Goal: Task Accomplishment & Management: Use online tool/utility

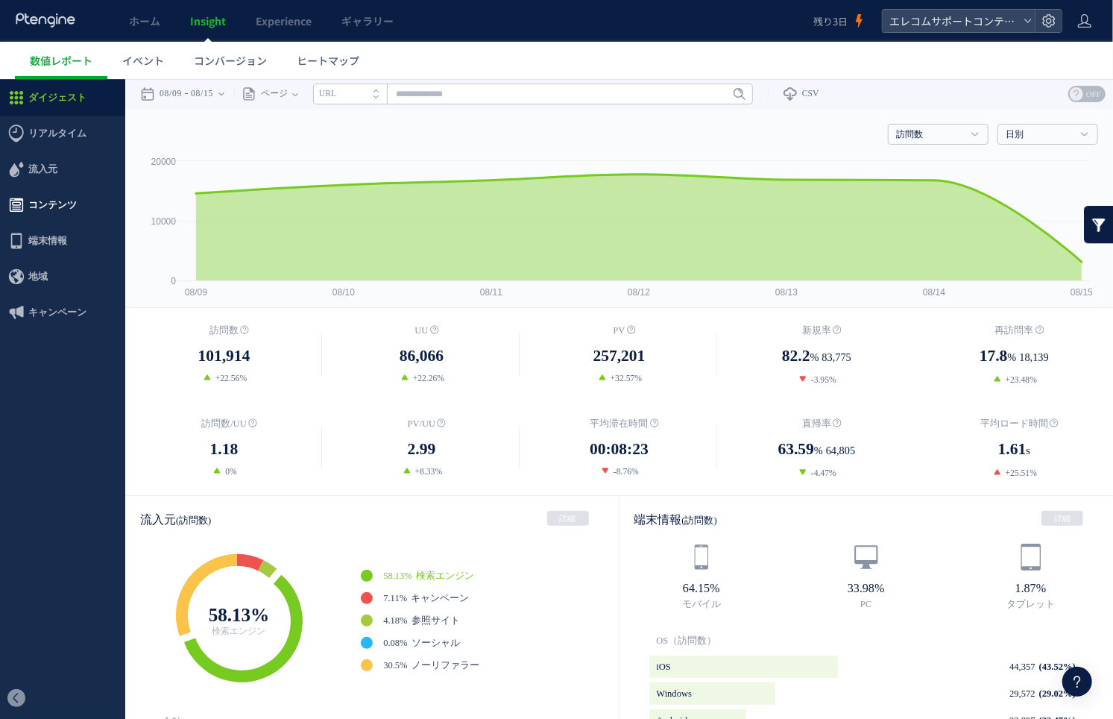
click at [94, 195] on span "コンテンツ" at bounding box center [62, 204] width 125 height 36
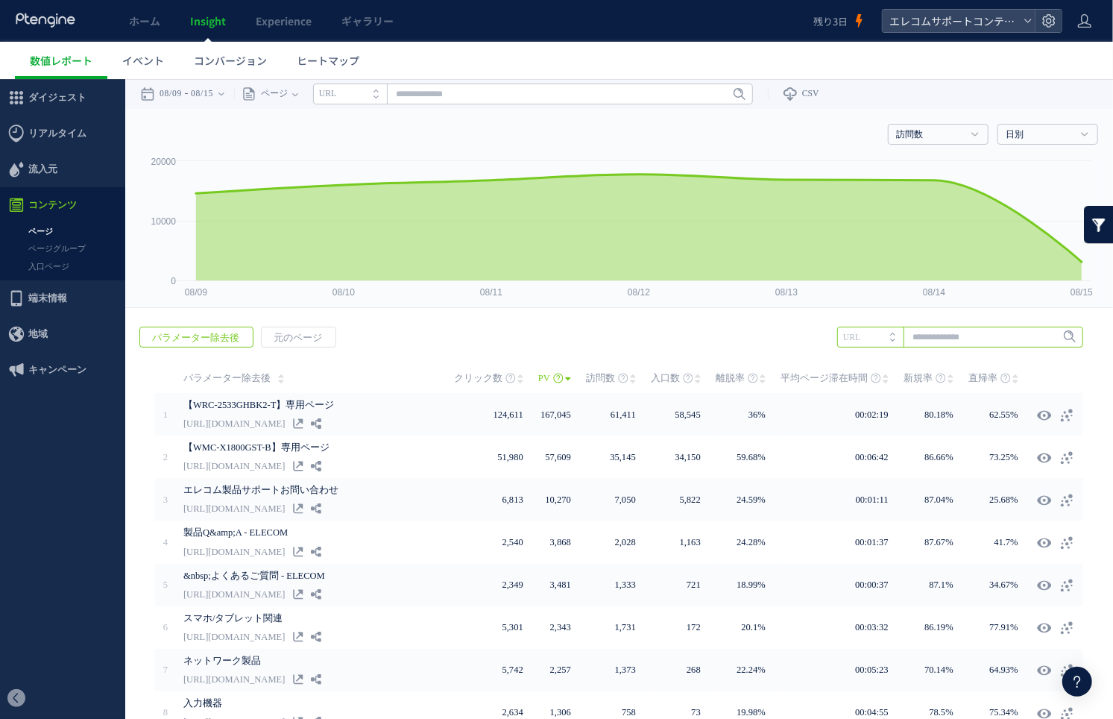
click at [956, 340] on input "text" at bounding box center [960, 336] width 246 height 21
type input "**"
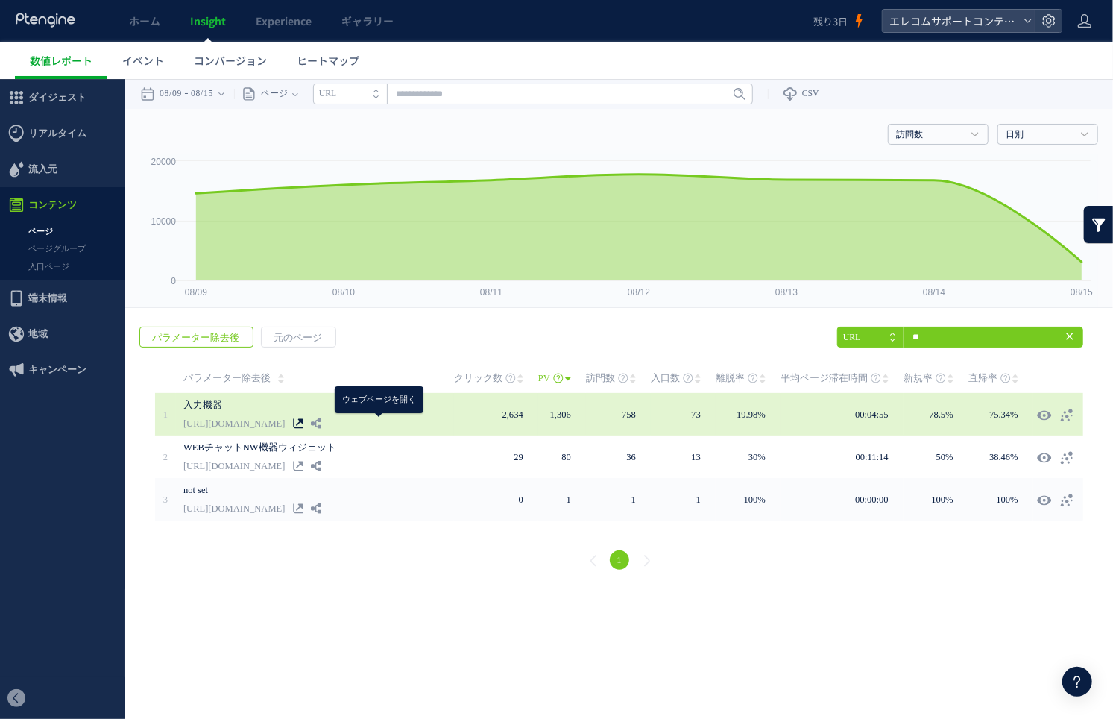
click at [303, 421] on icon at bounding box center [298, 423] width 10 height 10
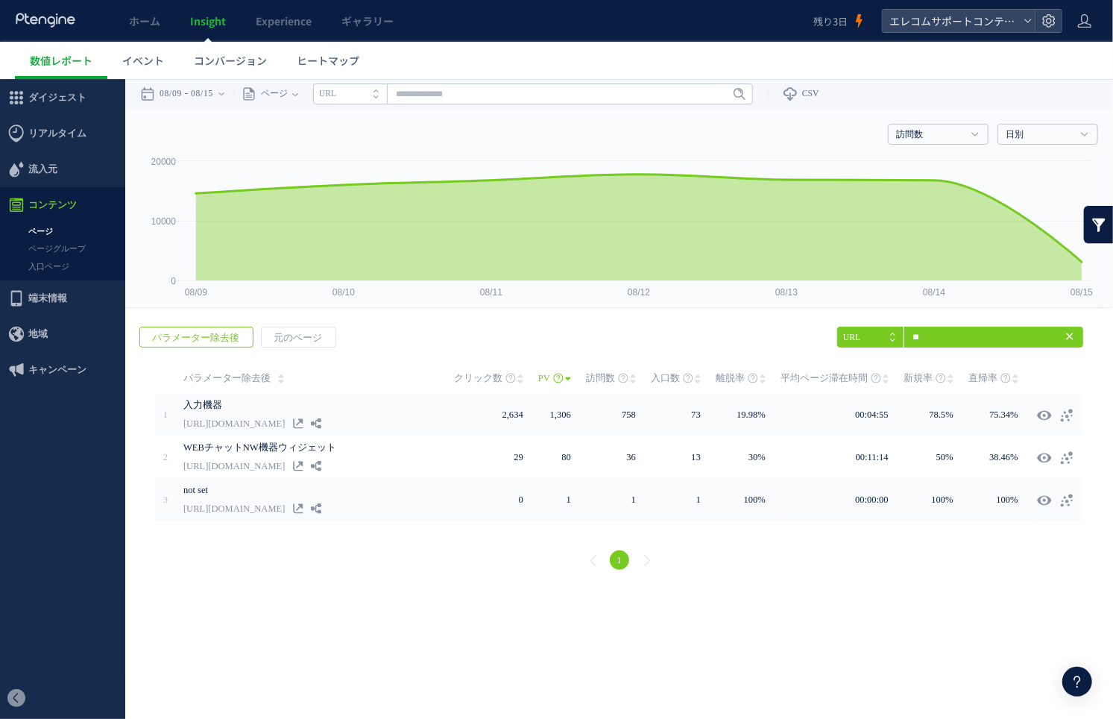
click at [1075, 337] on icon at bounding box center [1070, 336] width 12 height 12
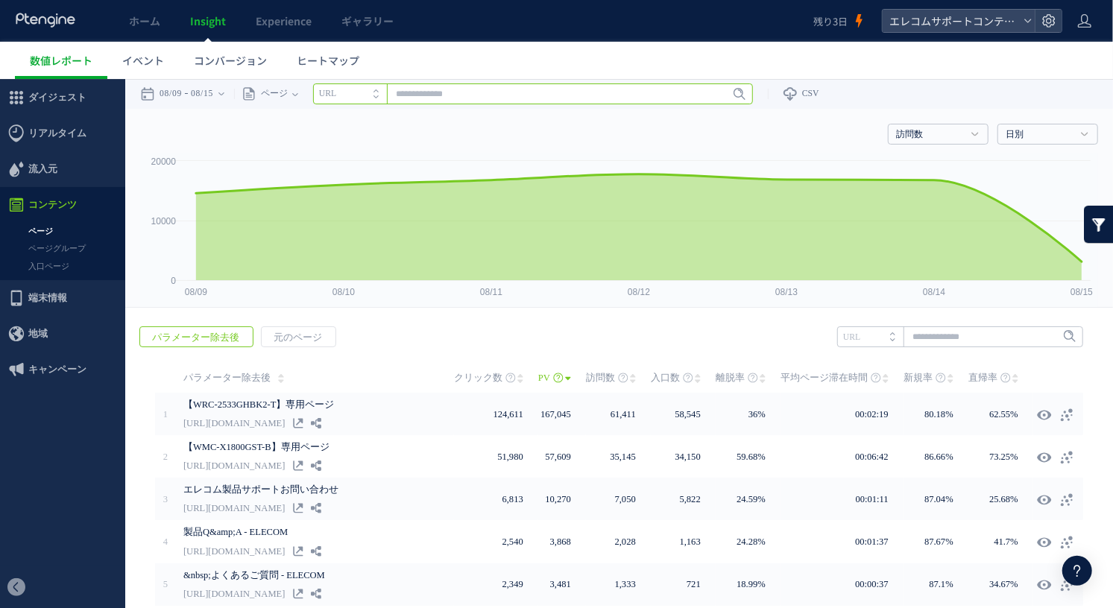
click at [453, 94] on input "text" at bounding box center [533, 93] width 440 height 21
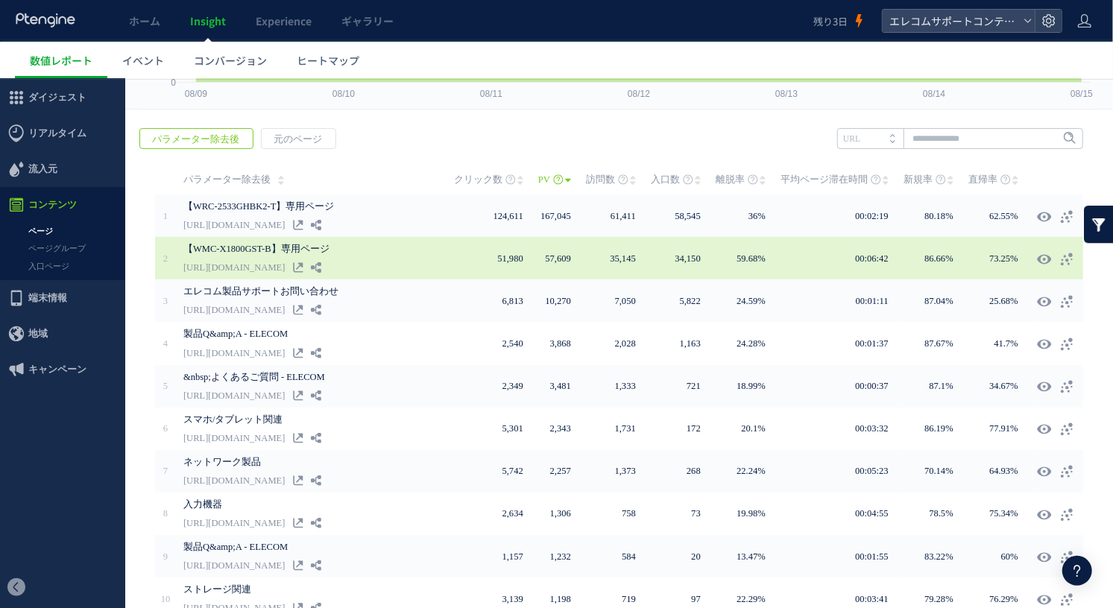
scroll to position [189, 0]
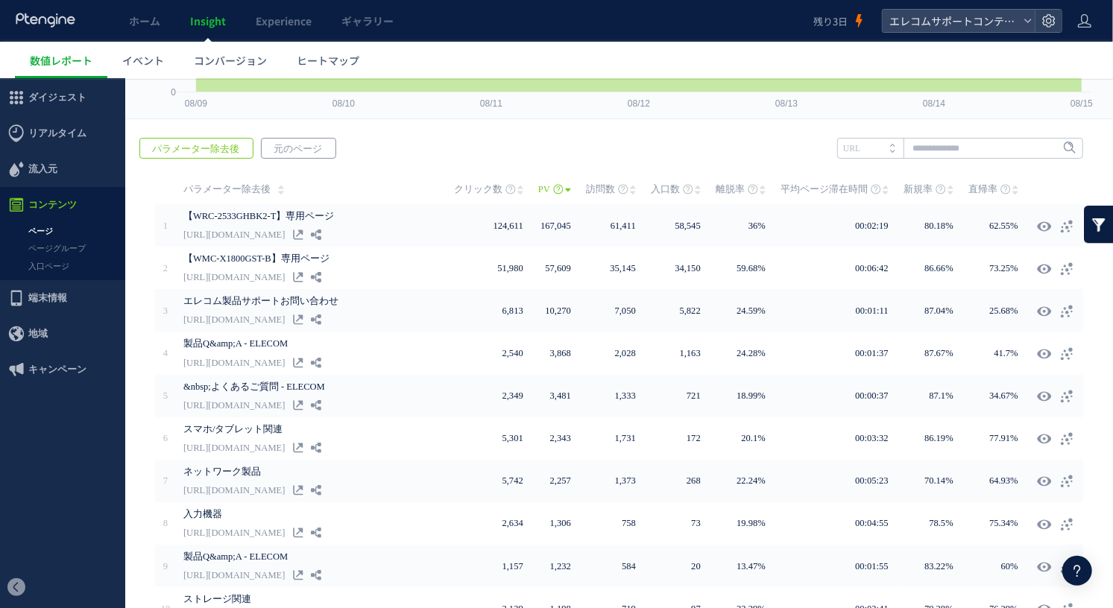
click at [310, 149] on span "元のページ" at bounding box center [298, 148] width 72 height 21
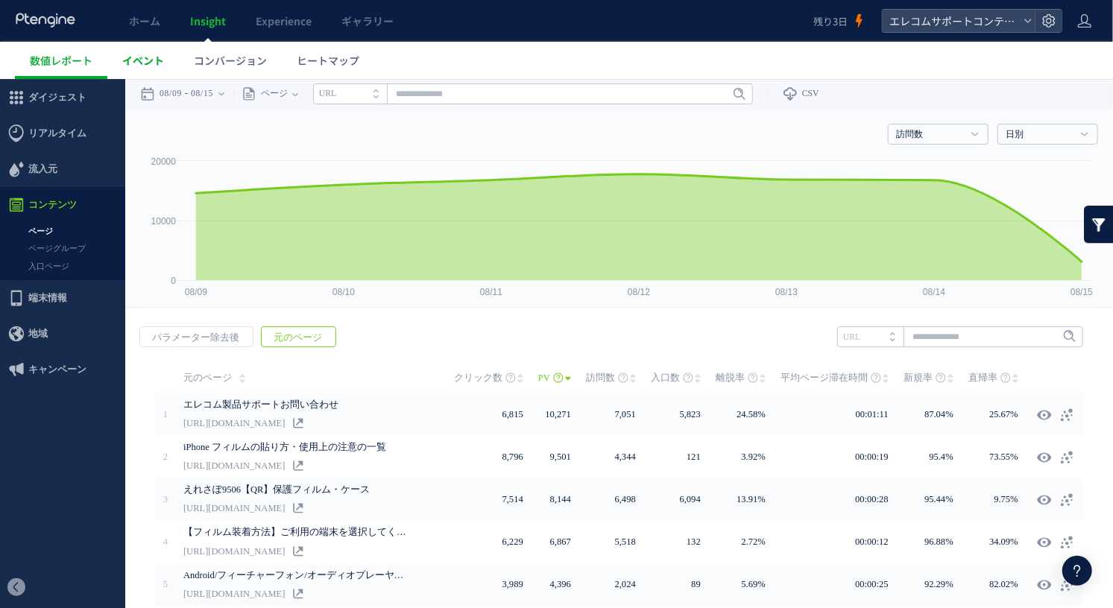
click at [150, 68] on link "イベント" at bounding box center [143, 60] width 72 height 37
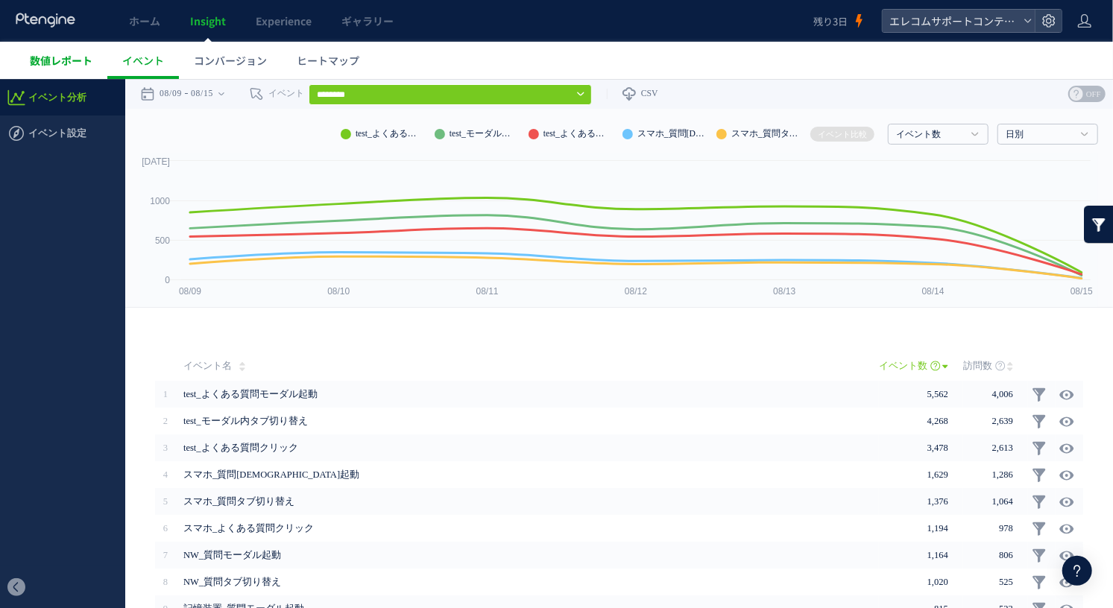
click at [73, 57] on span "数値レポート" at bounding box center [61, 60] width 63 height 15
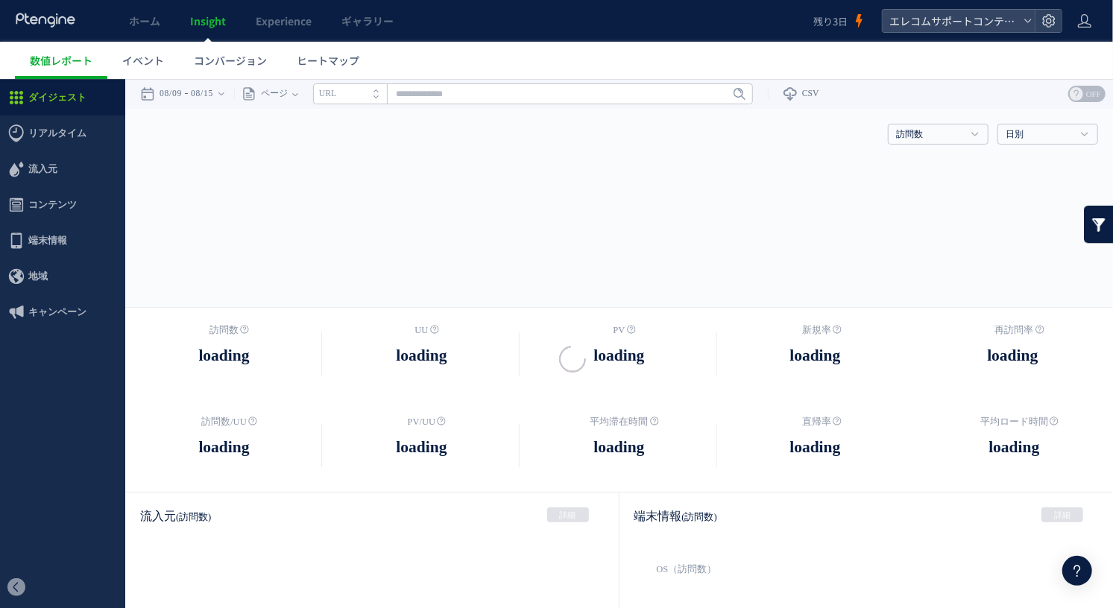
click at [54, 57] on div at bounding box center [556, 304] width 1113 height 608
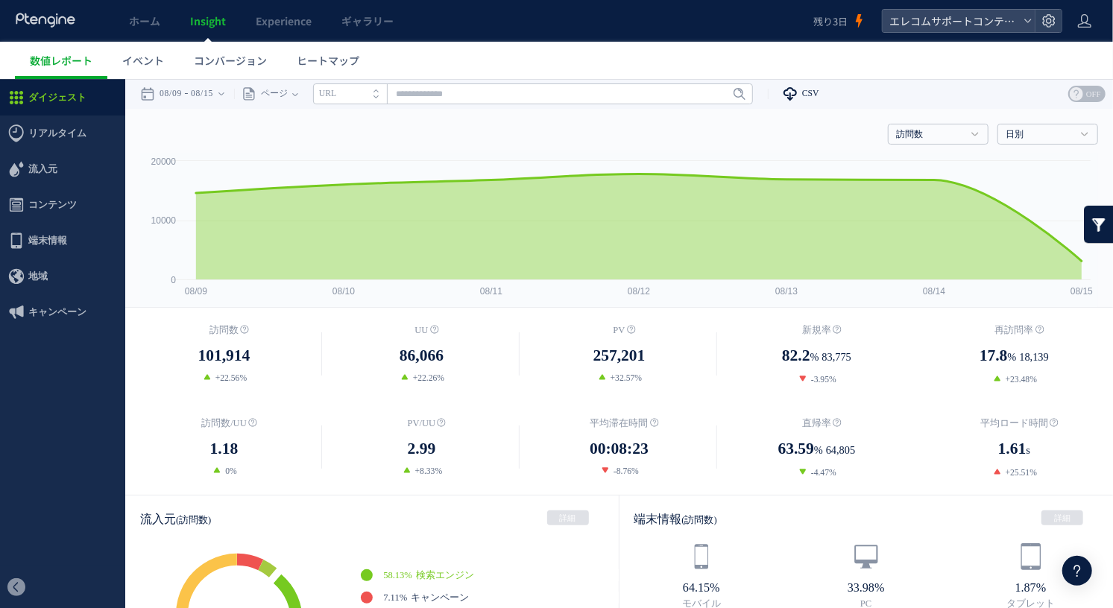
click at [797, 98] on use at bounding box center [790, 92] width 13 height 13
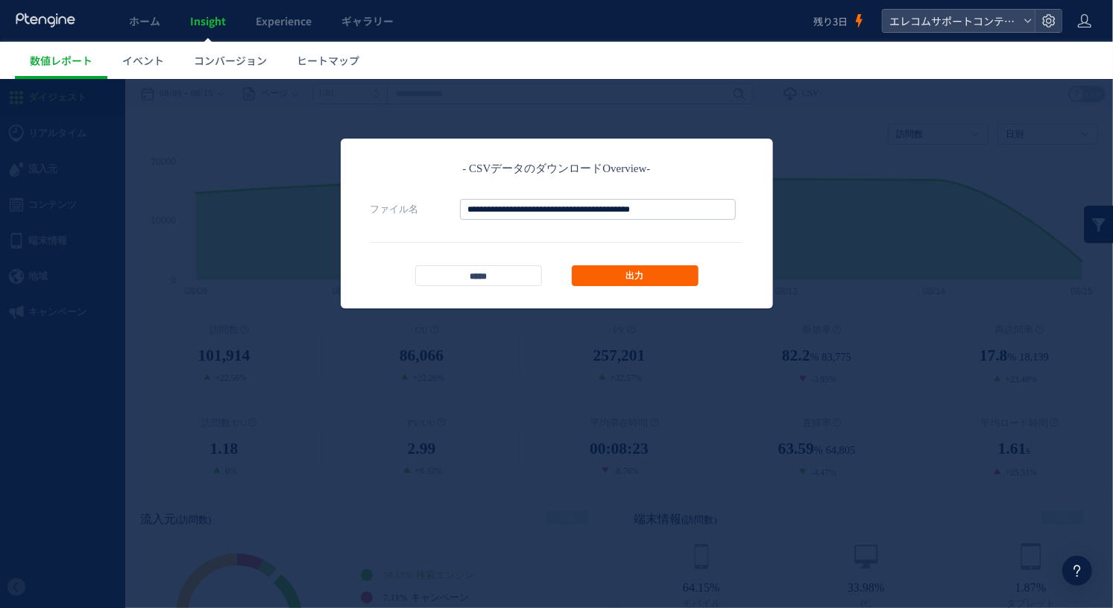
click at [616, 277] on link "出力" at bounding box center [635, 275] width 127 height 21
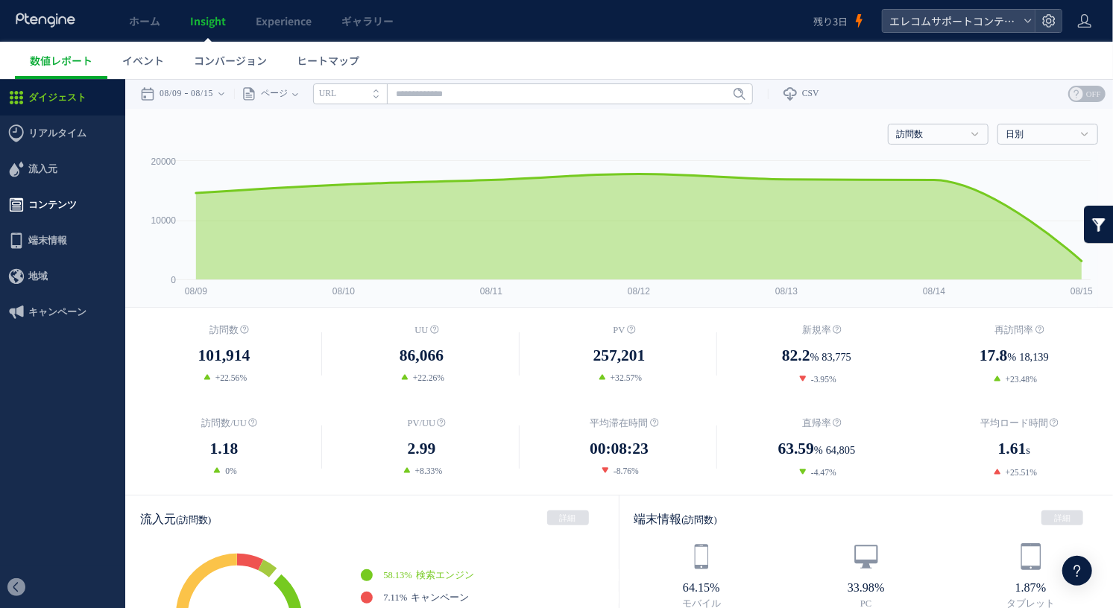
click at [69, 201] on span "コンテンツ" at bounding box center [52, 204] width 48 height 36
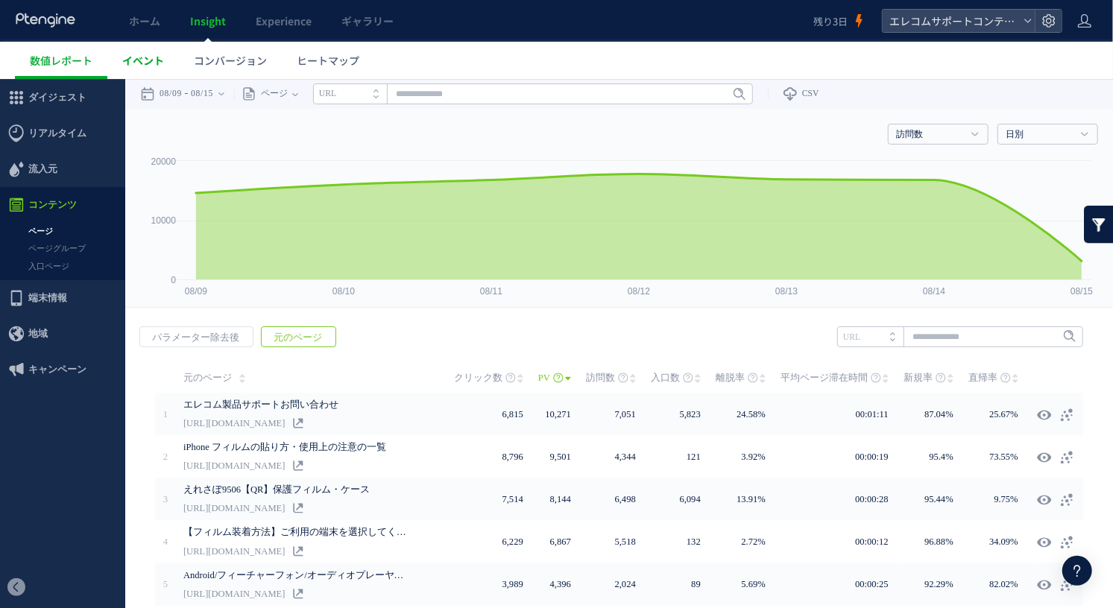
click at [148, 65] on span "イベント" at bounding box center [143, 60] width 42 height 15
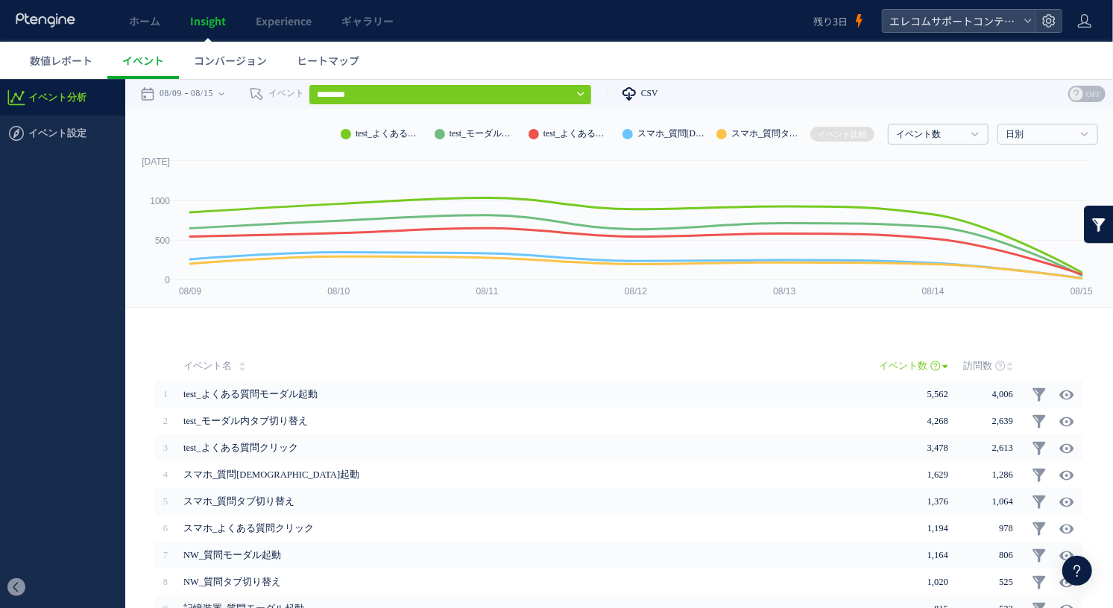
click at [658, 89] on span "CSV" at bounding box center [649, 93] width 17 height 10
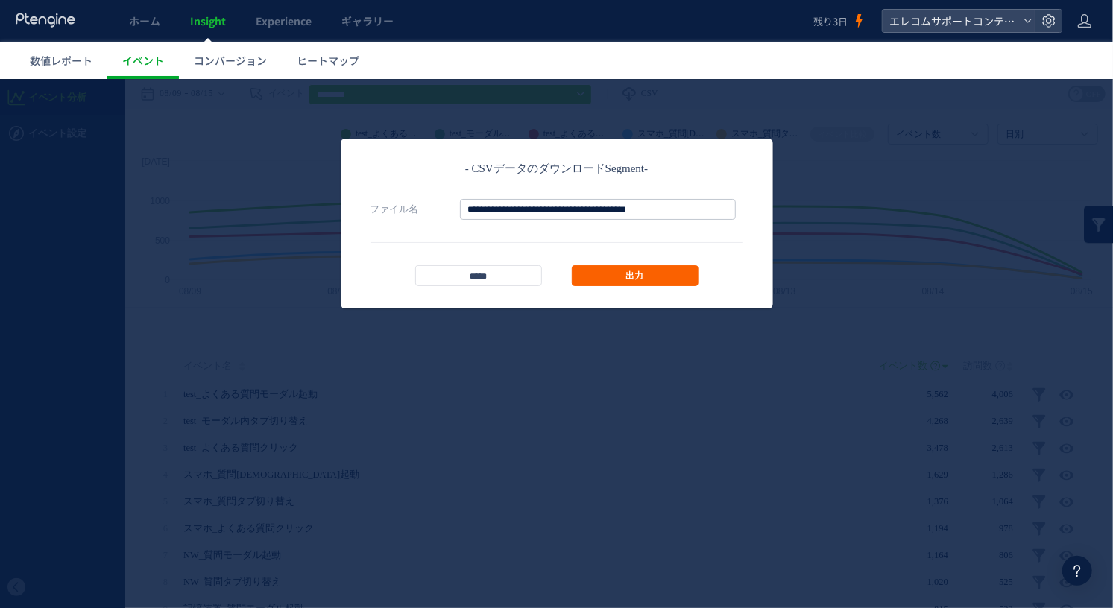
click at [649, 271] on link "出力" at bounding box center [635, 275] width 127 height 21
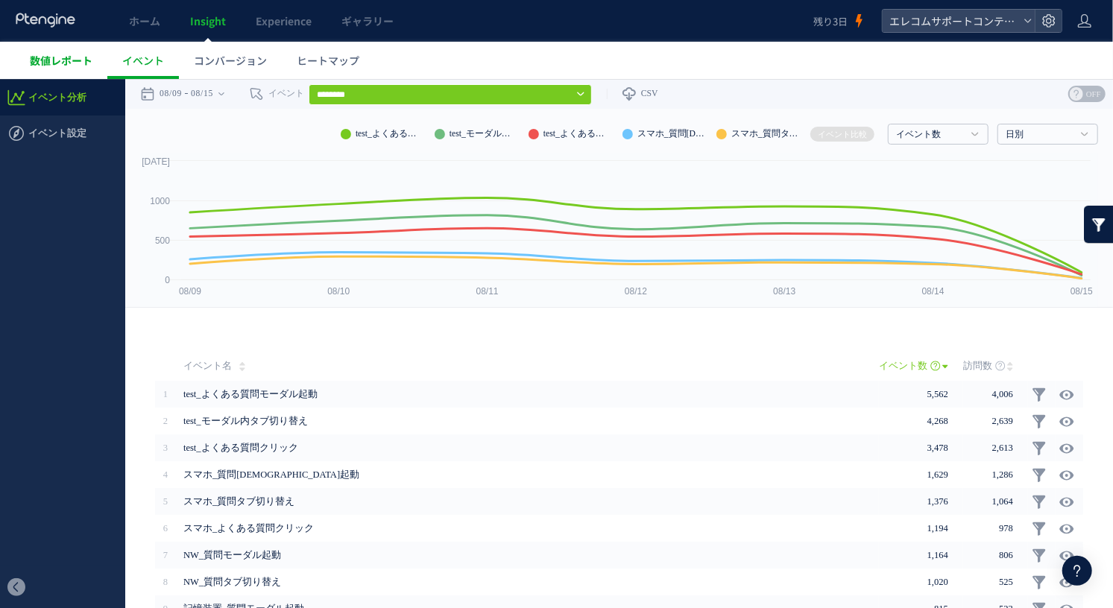
click at [57, 65] on span "数値レポート" at bounding box center [61, 60] width 63 height 15
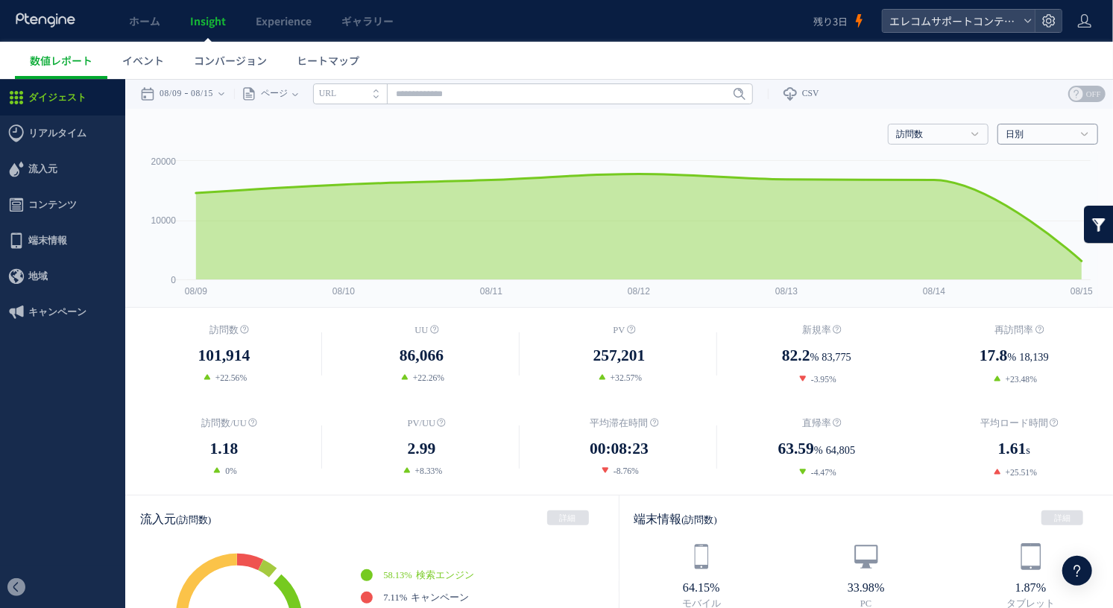
click at [1048, 140] on h4 "日別" at bounding box center [1048, 133] width 101 height 21
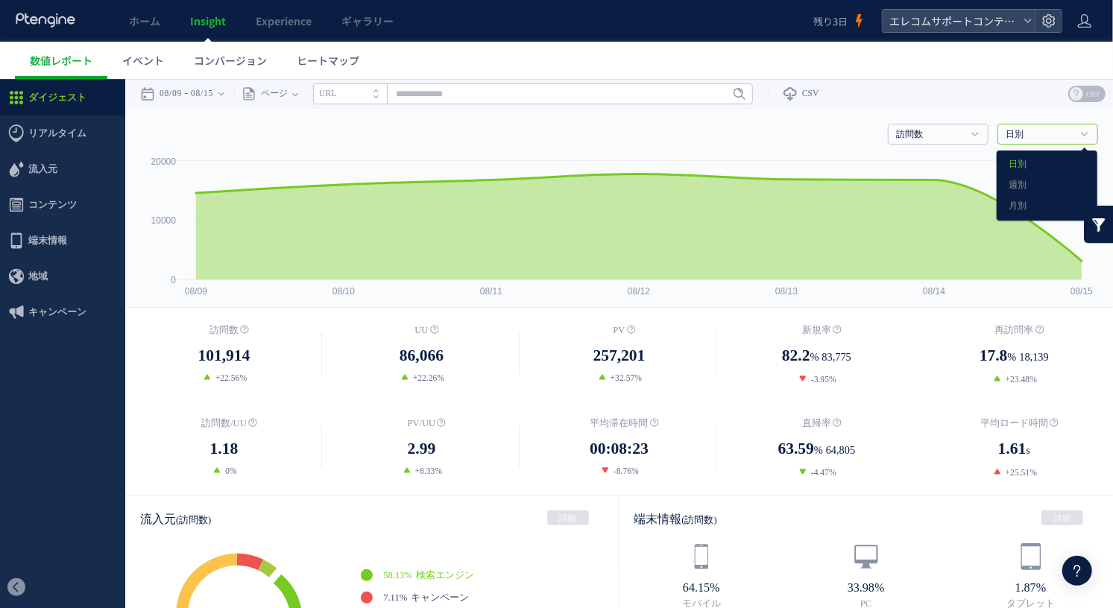
click at [1003, 95] on div "戻る デフォルト設定では本日のデータを表示しています。 カレンダーでご覧になりたい期間を指定することができます。 08/09 08/15 今日 昨日 先週 先…" at bounding box center [619, 93] width 988 height 30
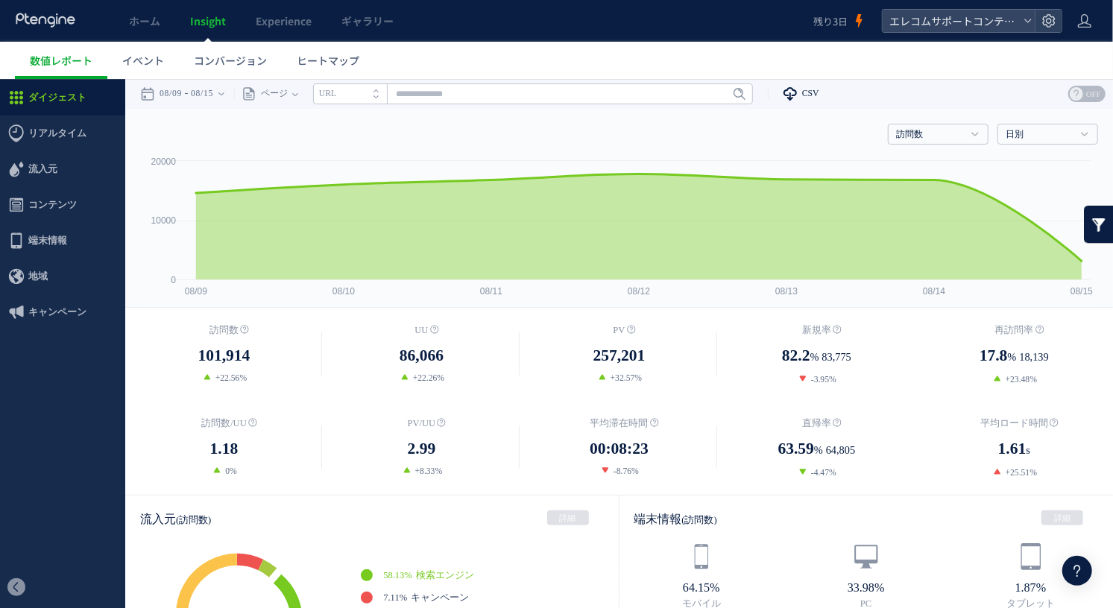
click at [798, 91] on icon at bounding box center [790, 93] width 15 height 15
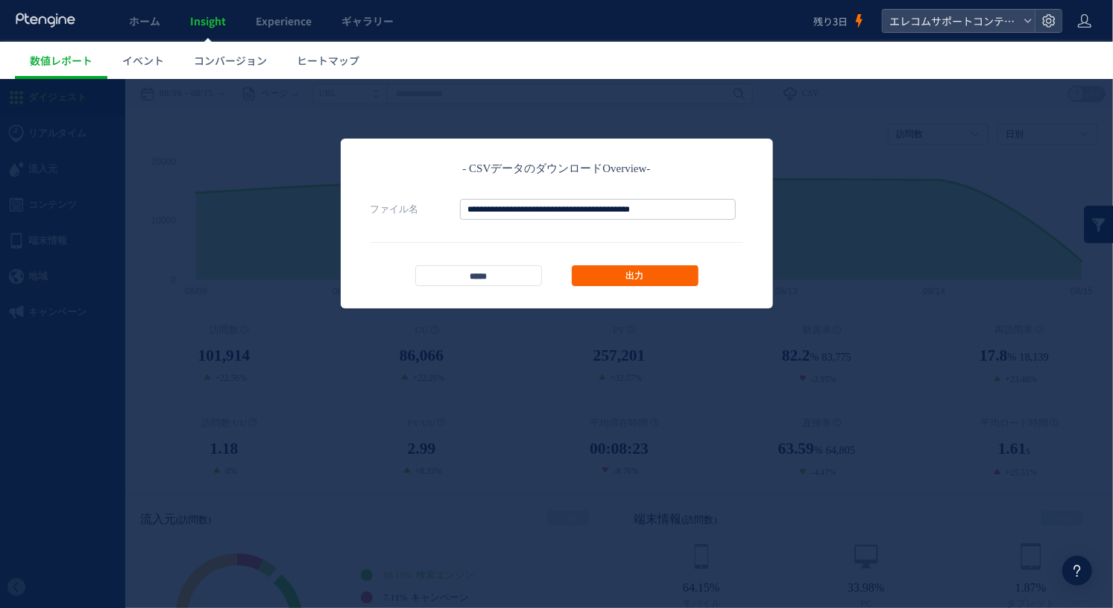
click at [667, 267] on link "出力" at bounding box center [635, 275] width 127 height 21
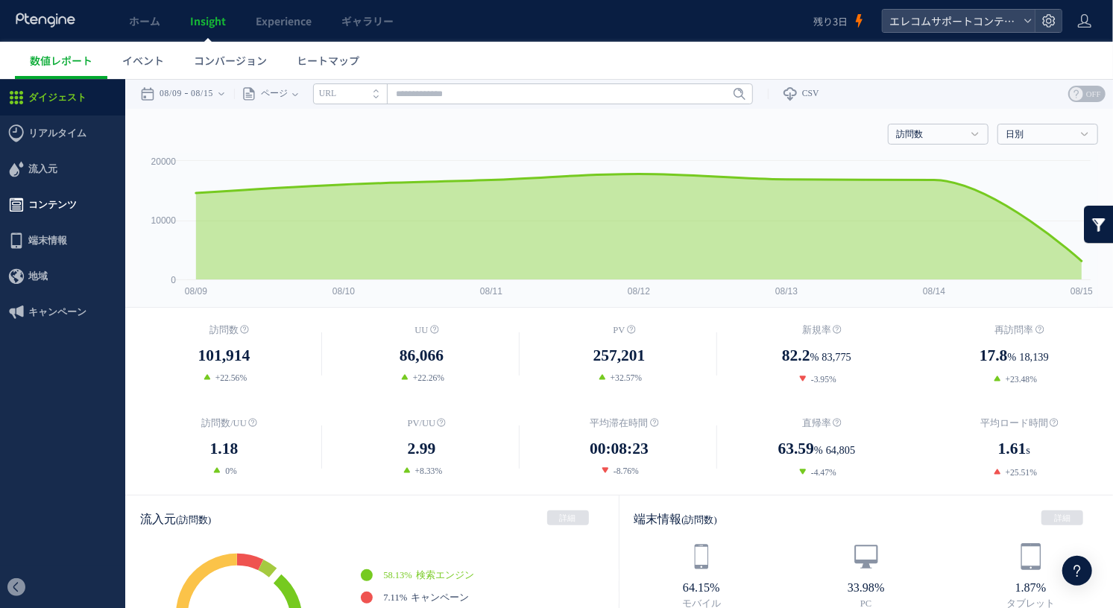
click at [75, 205] on span "コンテンツ" at bounding box center [62, 204] width 125 height 36
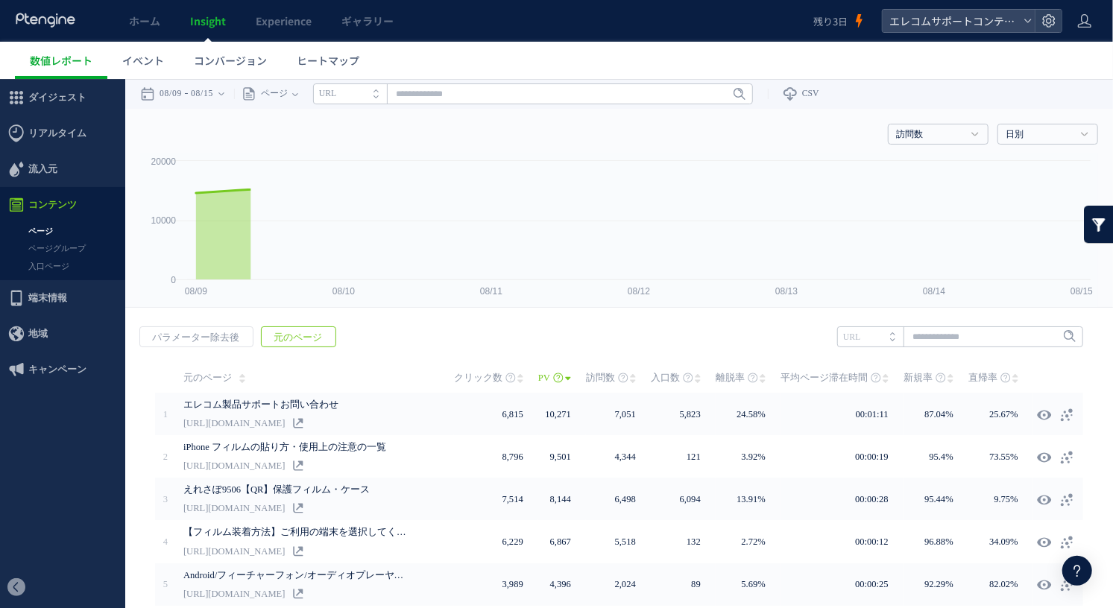
scroll to position [95, 0]
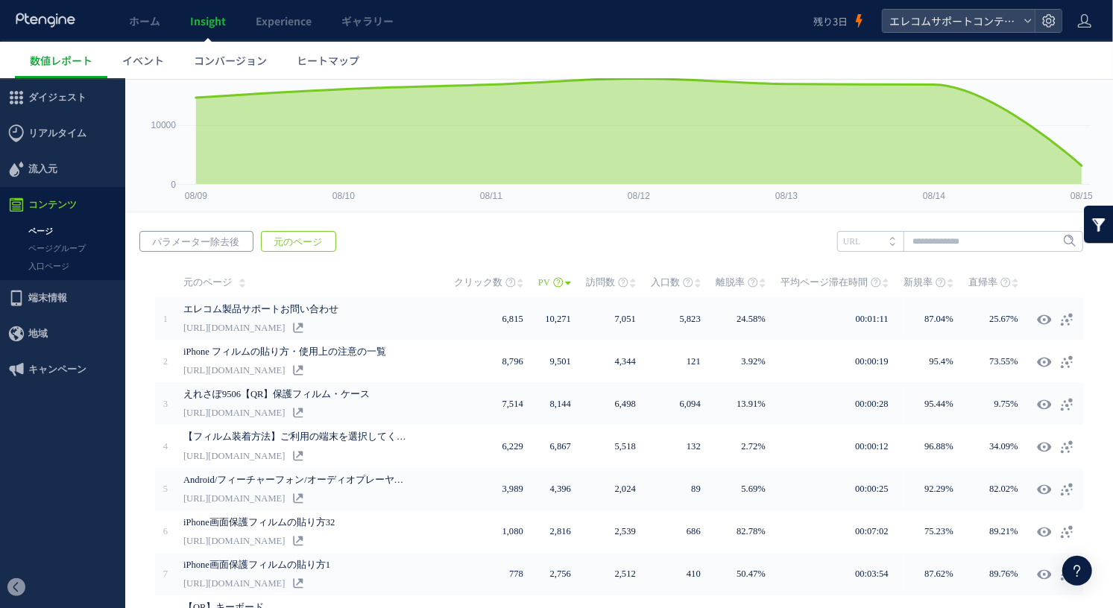
click at [212, 236] on span "パラメーター除去後" at bounding box center [195, 241] width 111 height 21
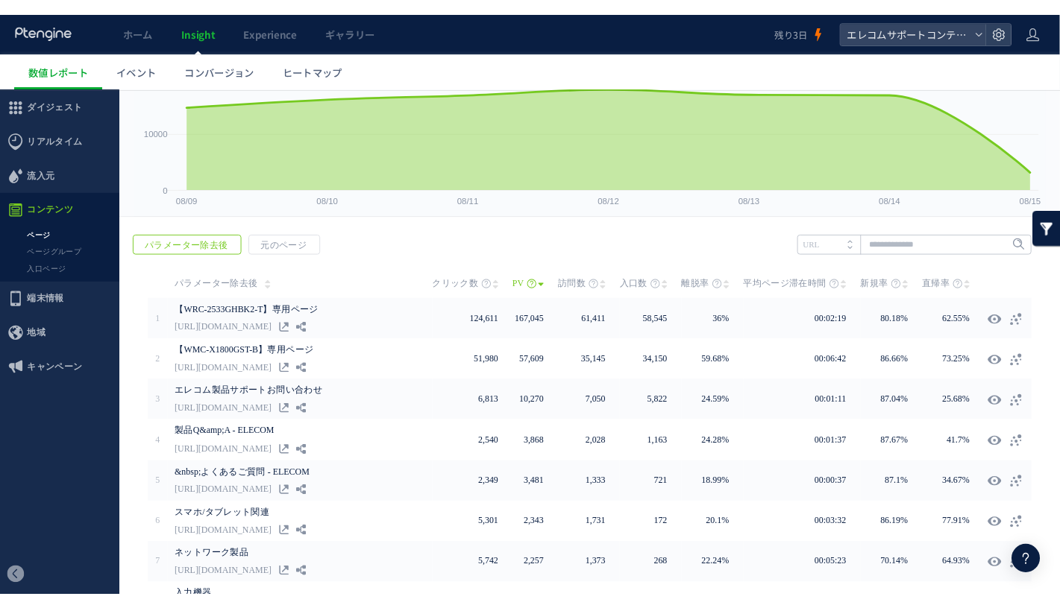
scroll to position [0, 0]
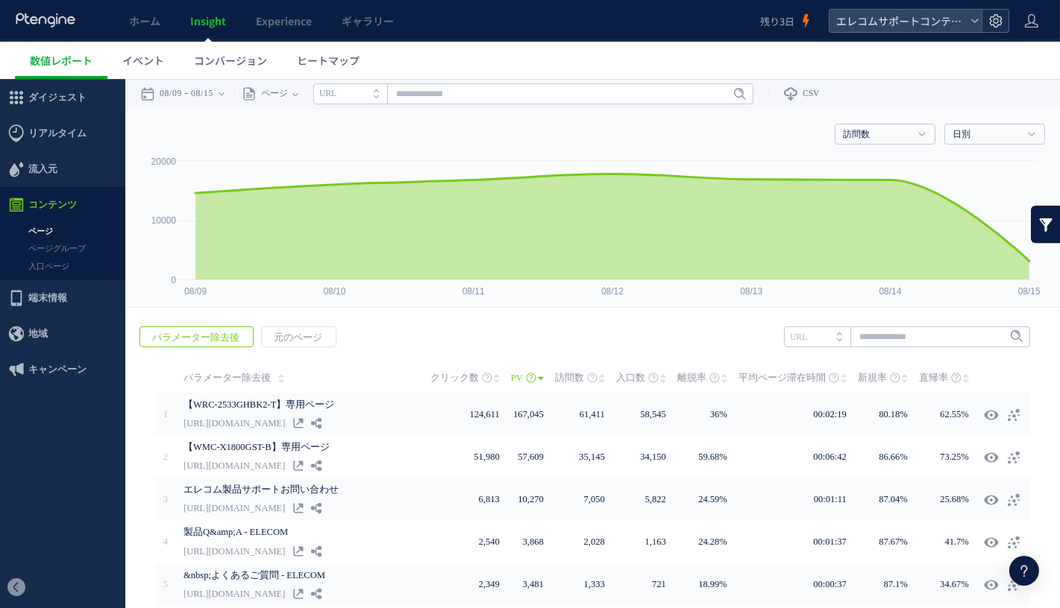
click at [1001, 23] on use at bounding box center [995, 20] width 13 height 13
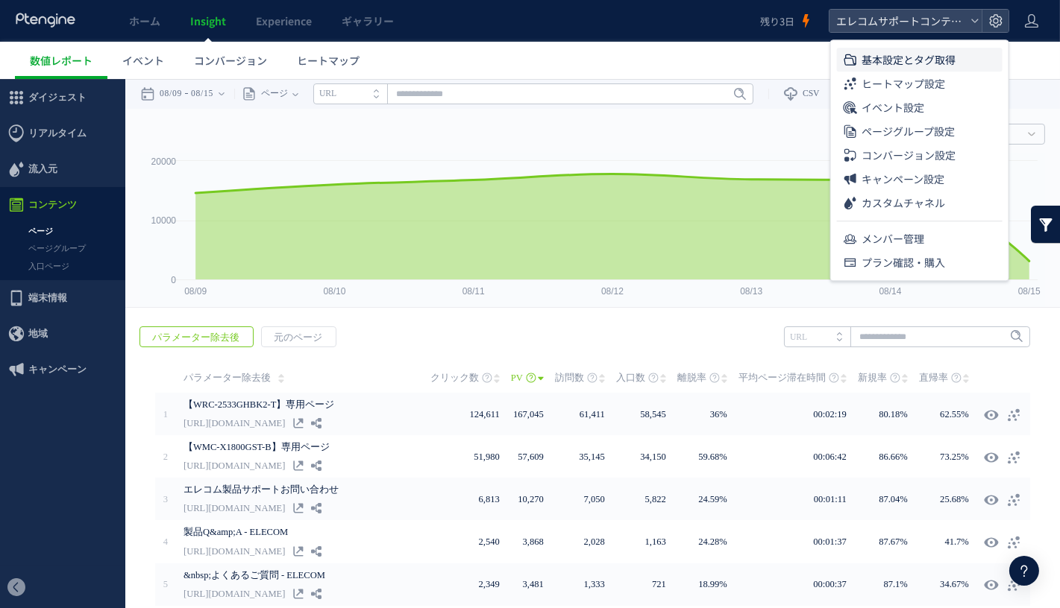
click at [900, 62] on span "基本設定とタグ取得" at bounding box center [908, 60] width 94 height 24
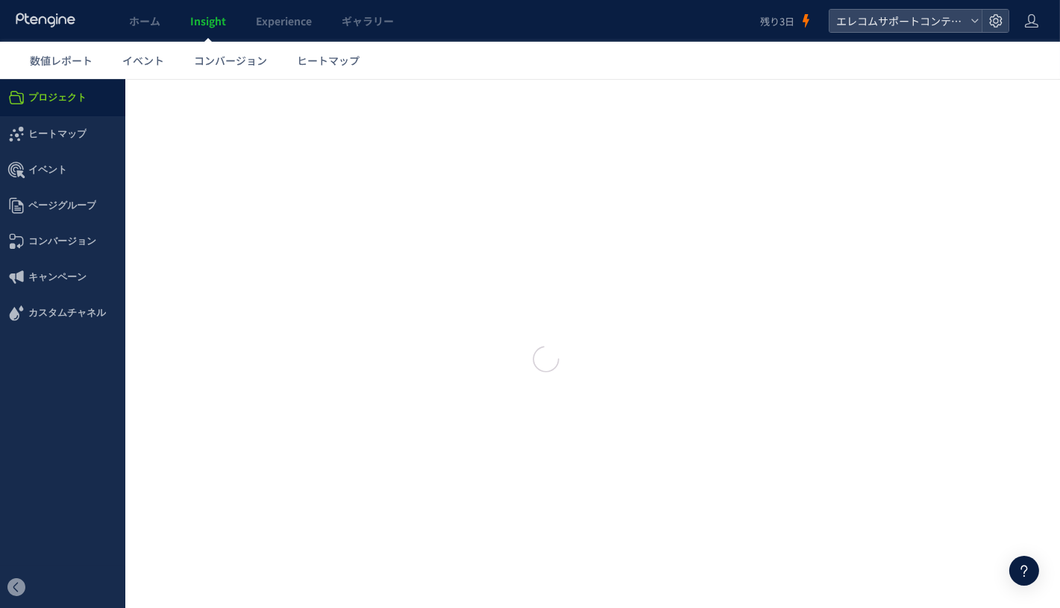
type input "**********"
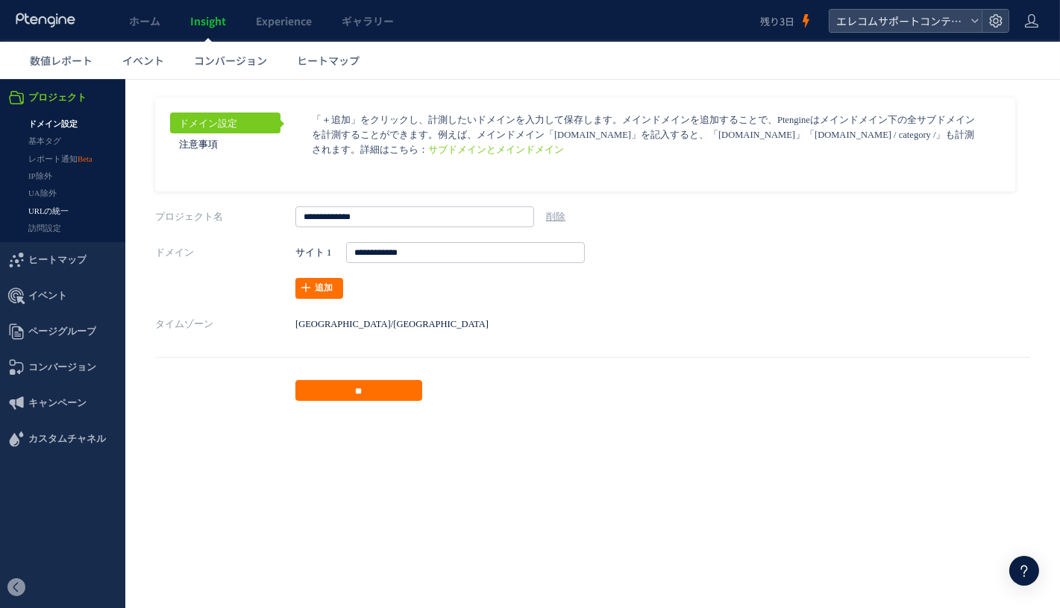
click at [52, 211] on link "URLの統一" at bounding box center [62, 210] width 125 height 17
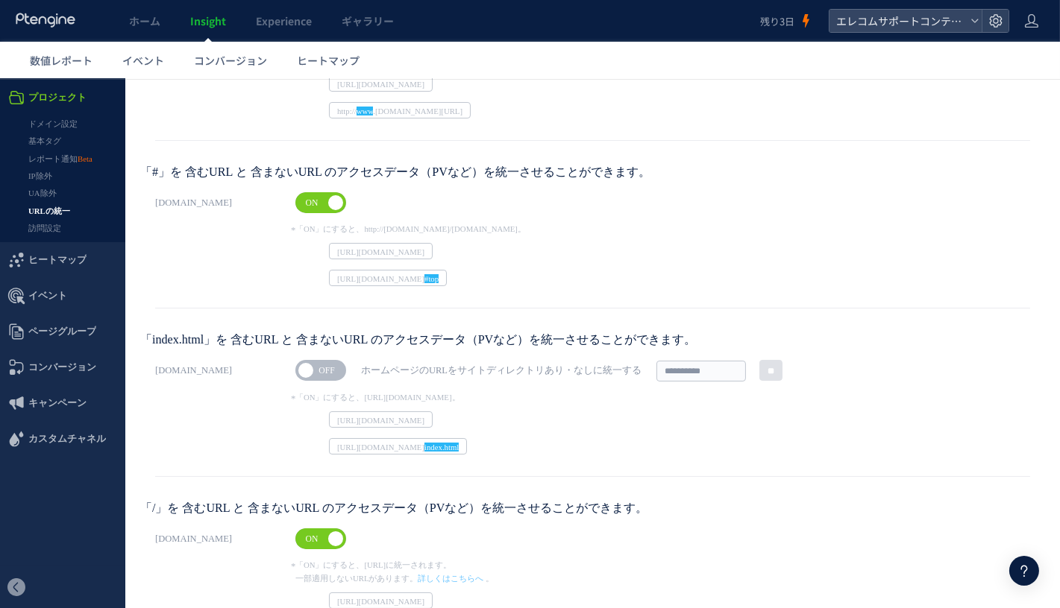
scroll to position [277, 0]
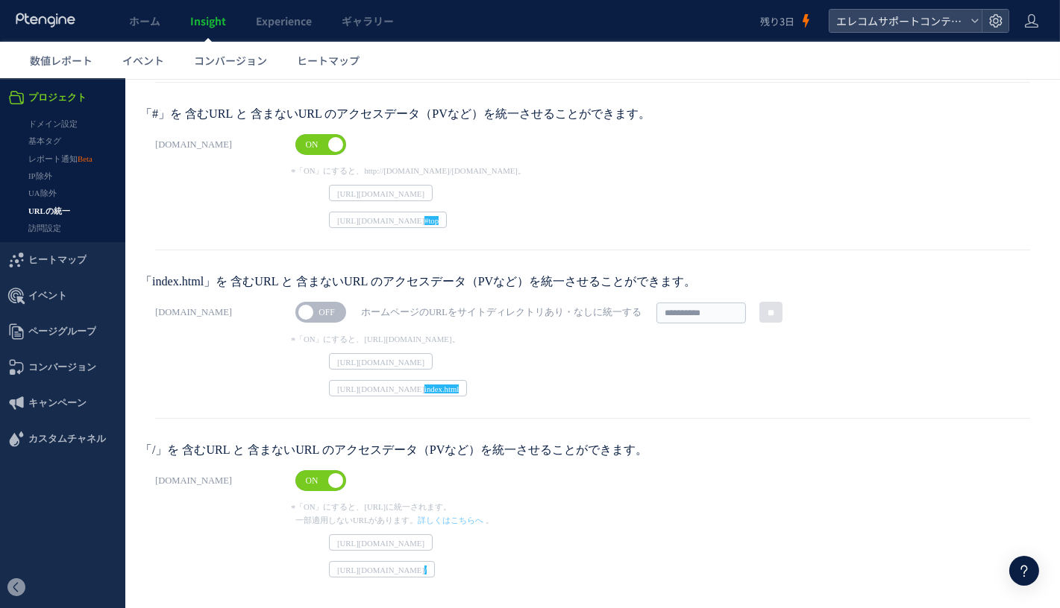
click at [329, 304] on span "OFF" at bounding box center [326, 311] width 33 height 15
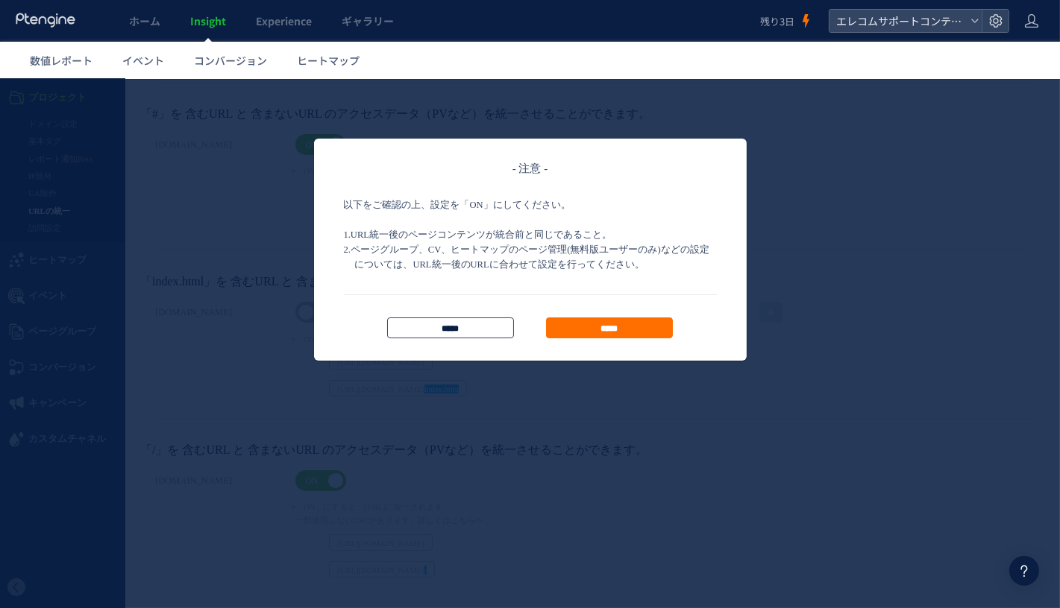
click at [432, 323] on input "*****" at bounding box center [450, 327] width 127 height 21
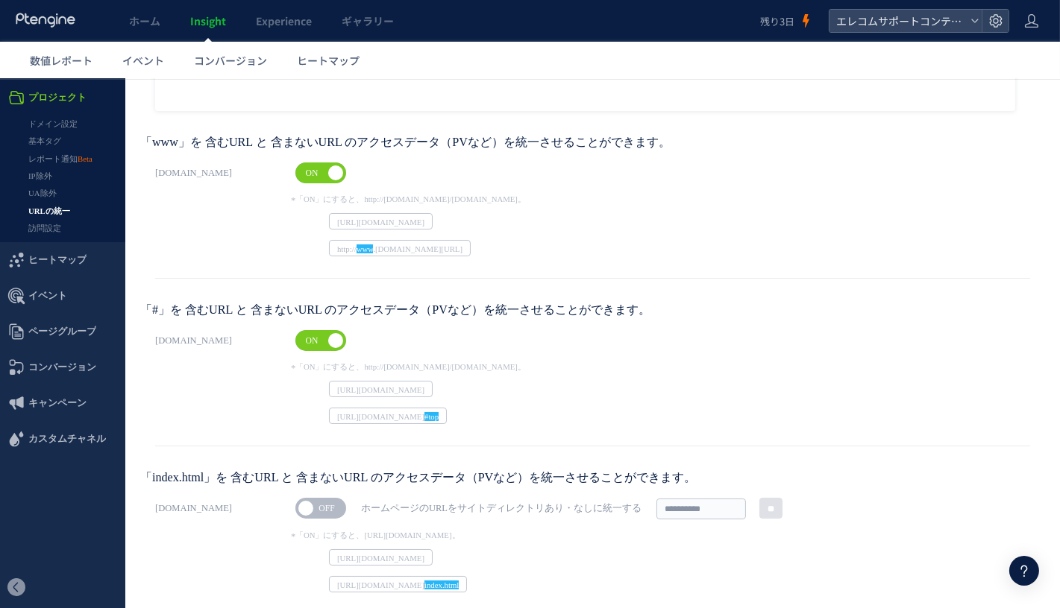
scroll to position [0, 0]
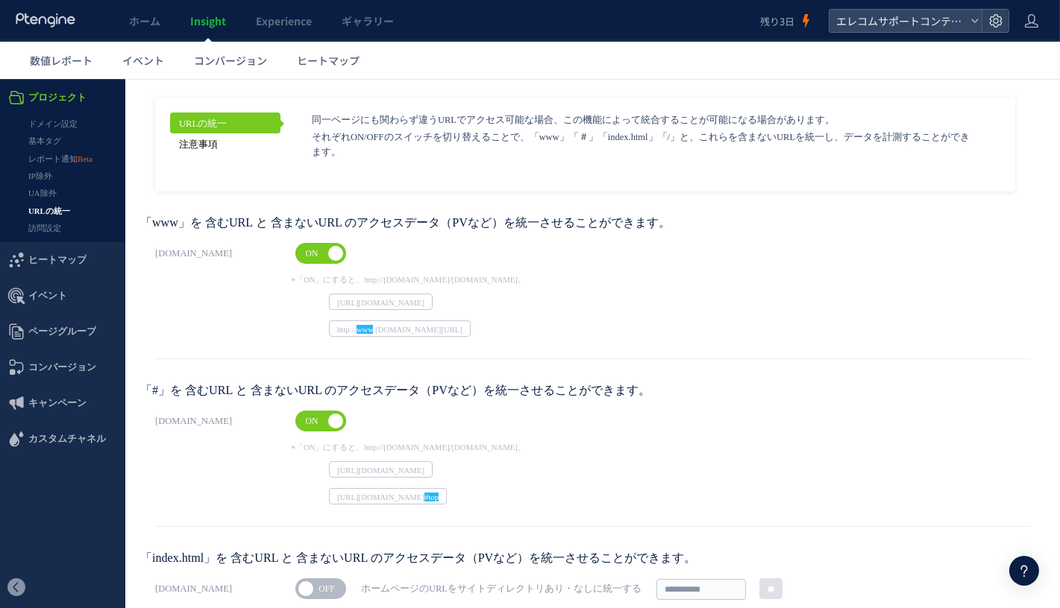
click at [224, 143] on link "注意事項" at bounding box center [225, 143] width 110 height 21
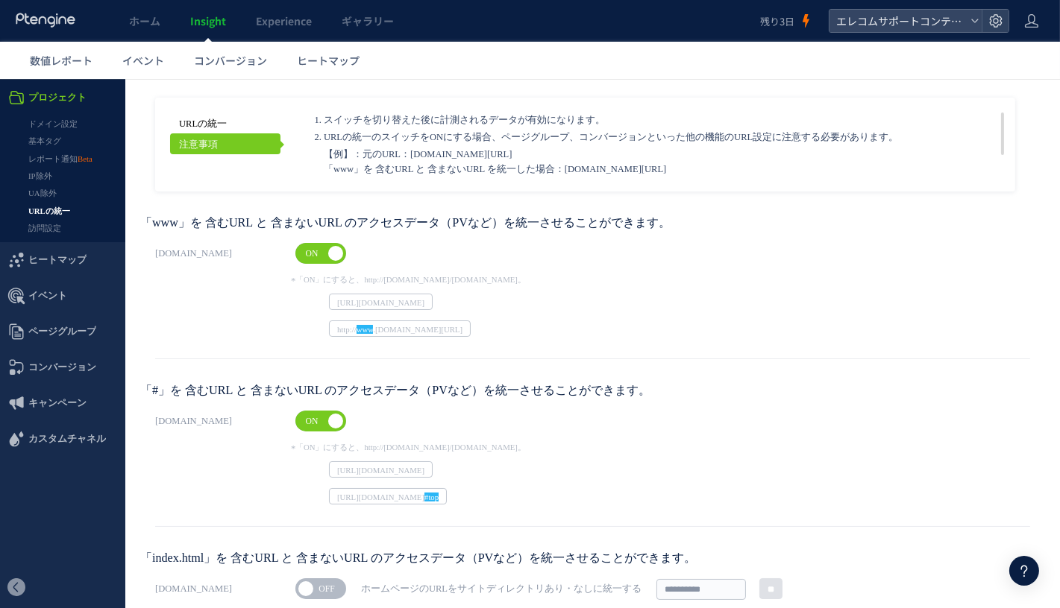
click at [214, 120] on link "URLの統一" at bounding box center [225, 122] width 110 height 21
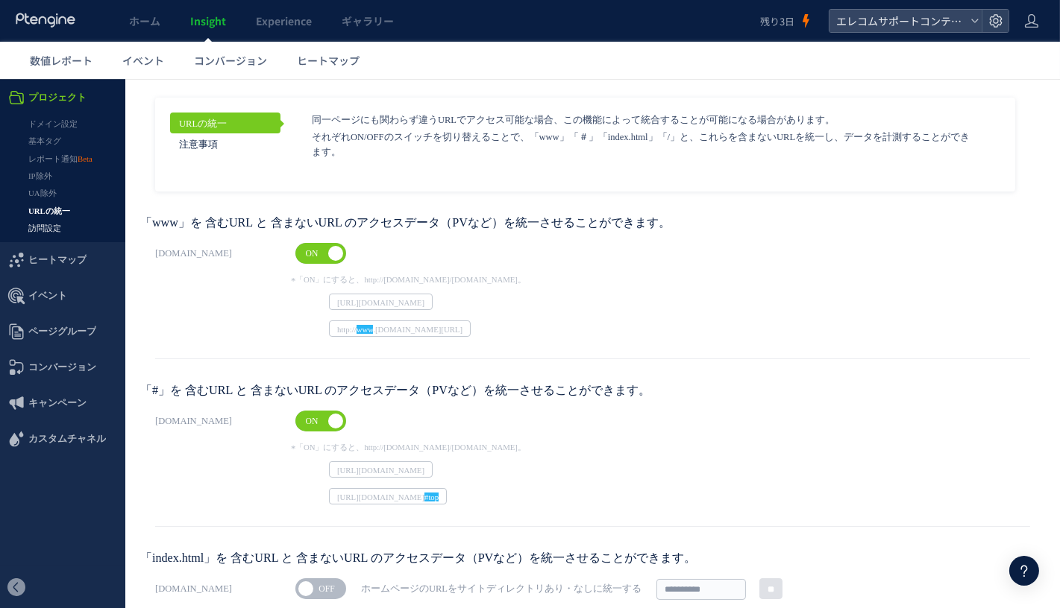
click at [81, 224] on link "訪問設定" at bounding box center [62, 227] width 125 height 17
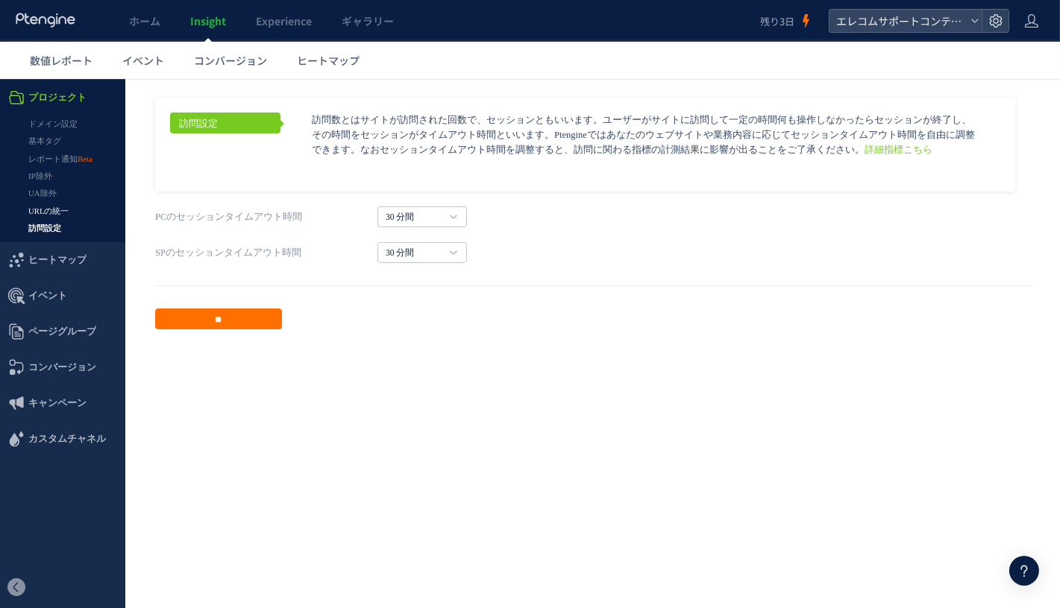
click at [78, 215] on link "URLの統一" at bounding box center [62, 210] width 125 height 17
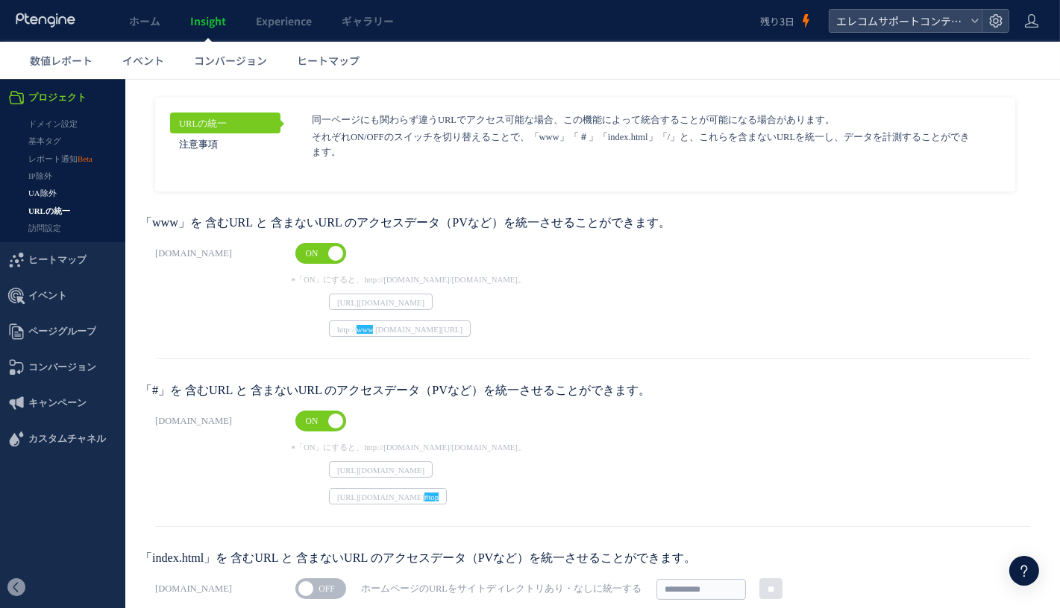
click at [70, 193] on link "UA除外" at bounding box center [62, 192] width 125 height 17
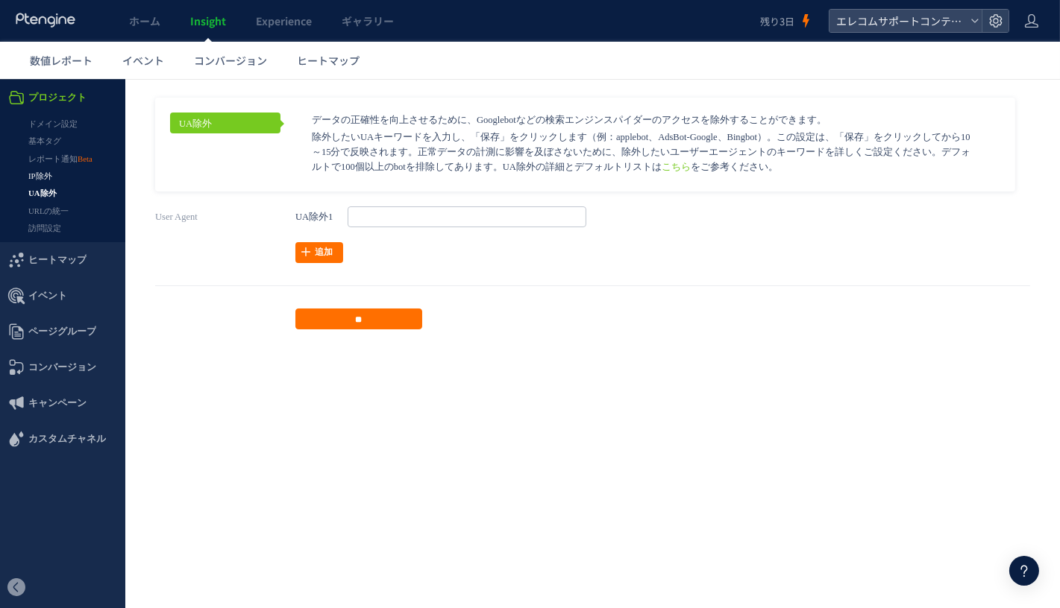
click at [59, 180] on link "IP除外" at bounding box center [62, 175] width 125 height 17
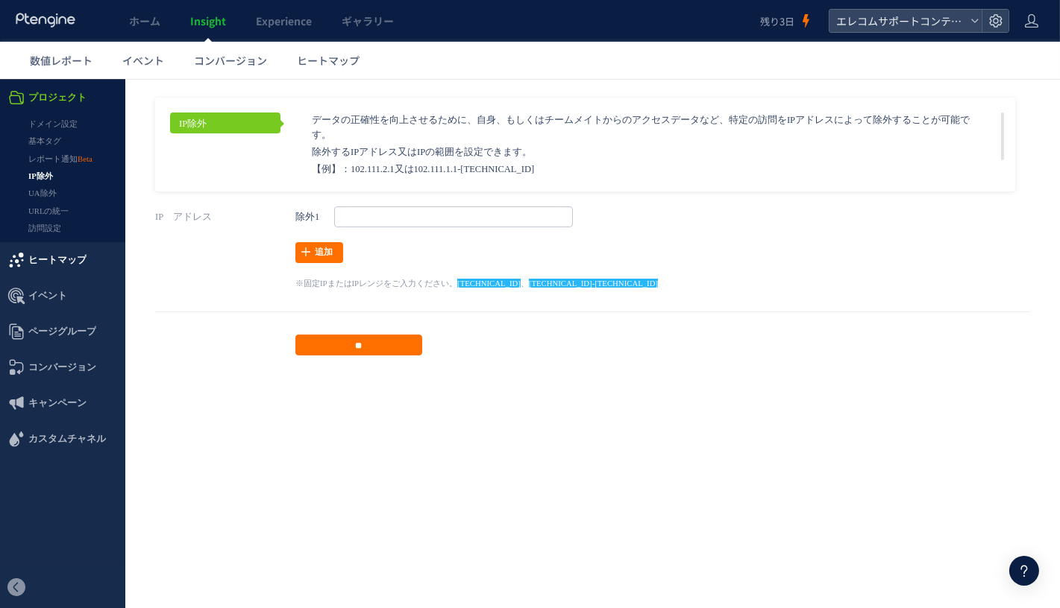
click at [68, 245] on span "ヒートマップ" at bounding box center [57, 260] width 58 height 36
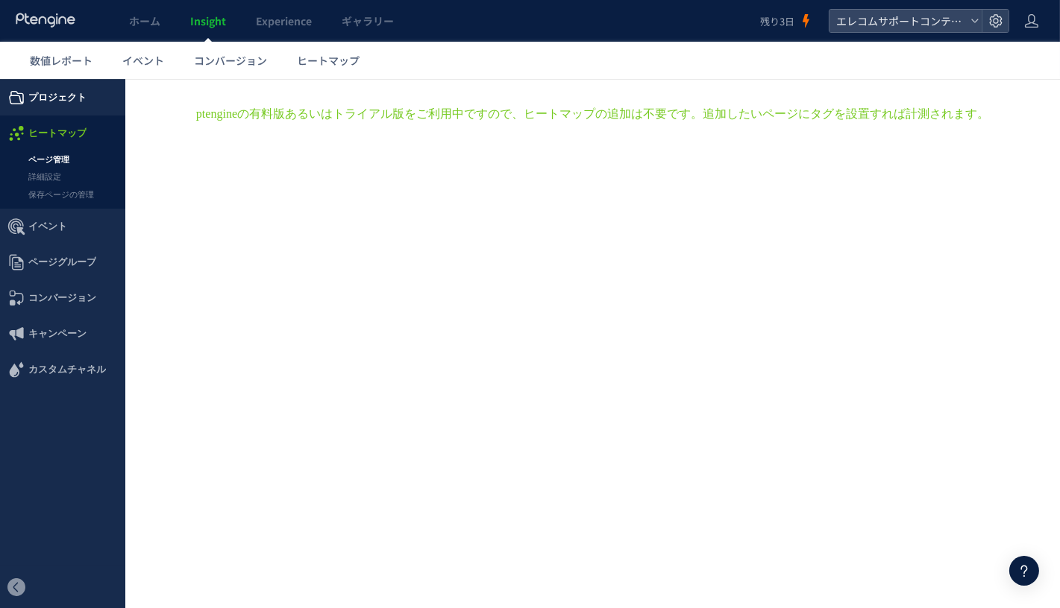
click at [65, 103] on span "プロジェクト" at bounding box center [57, 97] width 58 height 36
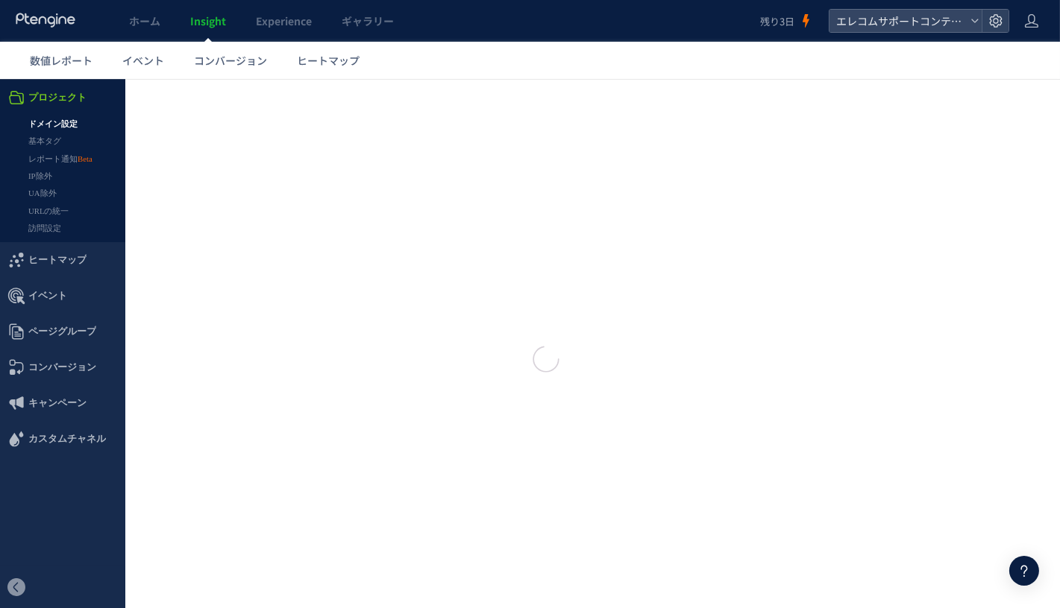
type input "**********"
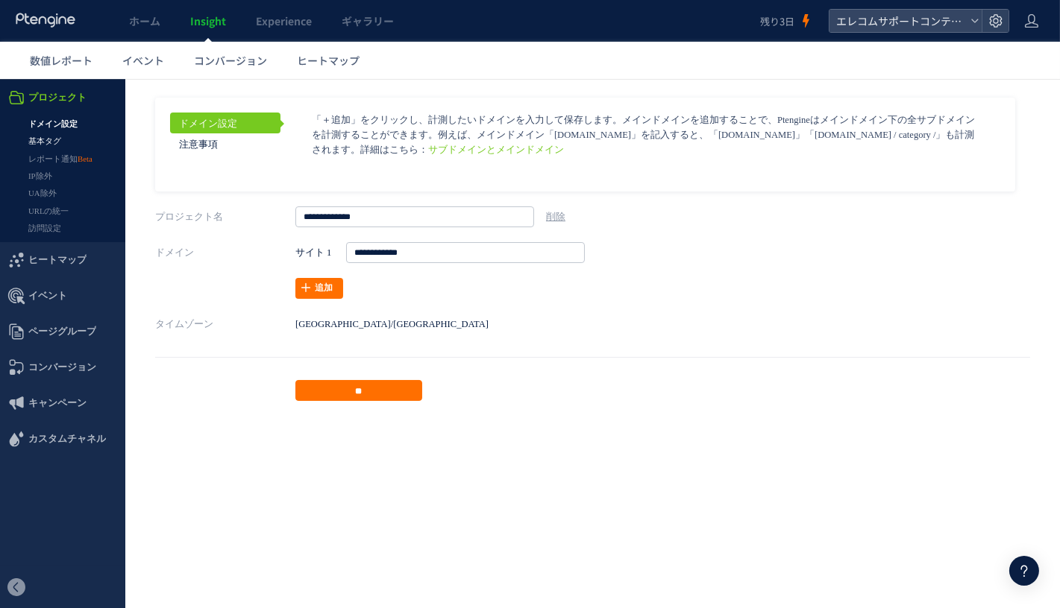
click at [66, 139] on link "基本タグ" at bounding box center [62, 140] width 125 height 17
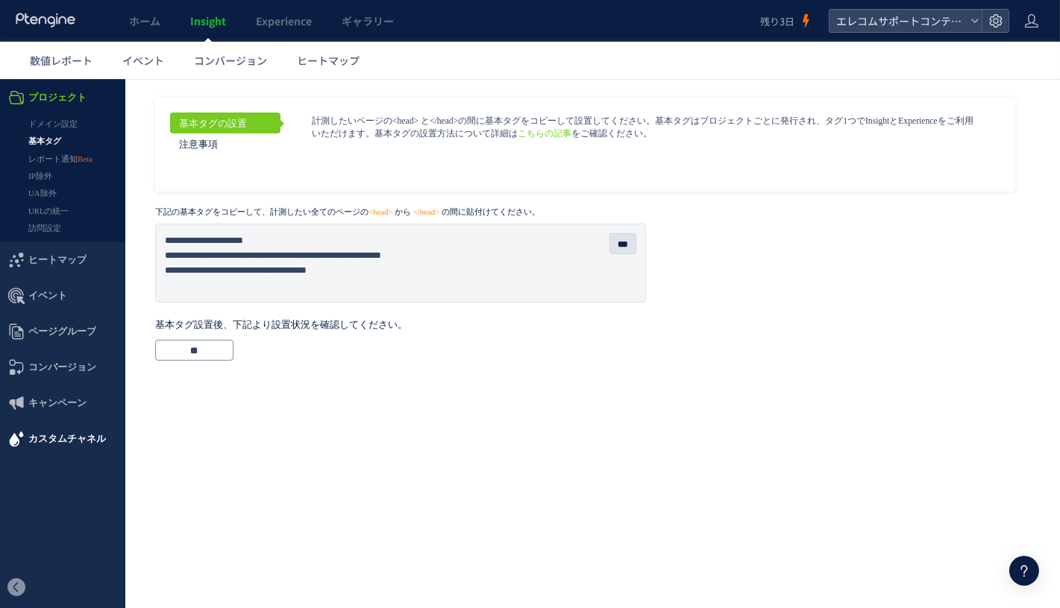
click at [77, 422] on span "カスタムチャネル" at bounding box center [67, 439] width 78 height 36
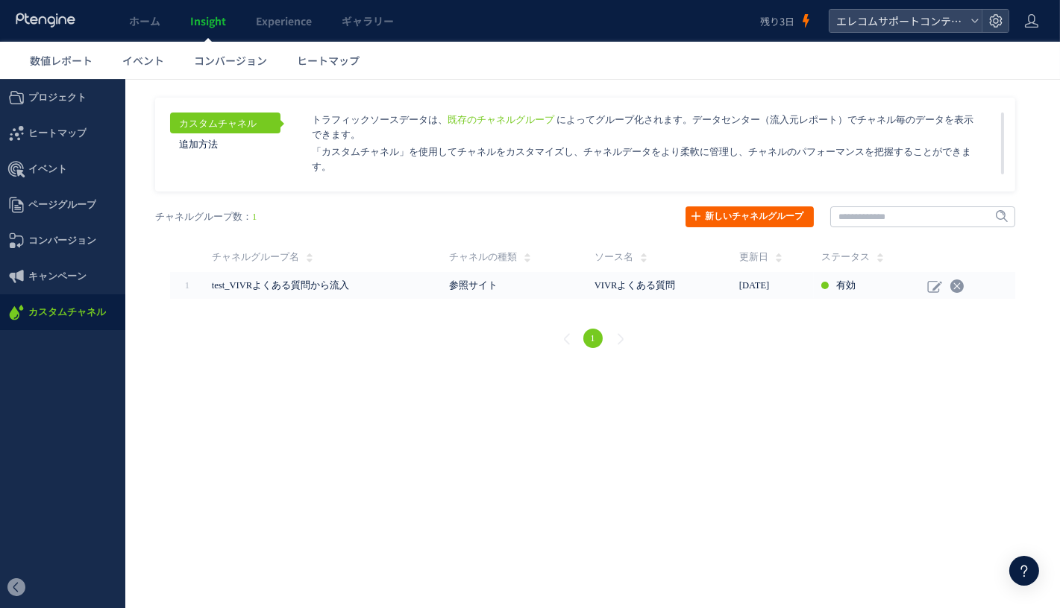
click at [764, 216] on link "新しいチャネルグループ" at bounding box center [749, 216] width 128 height 21
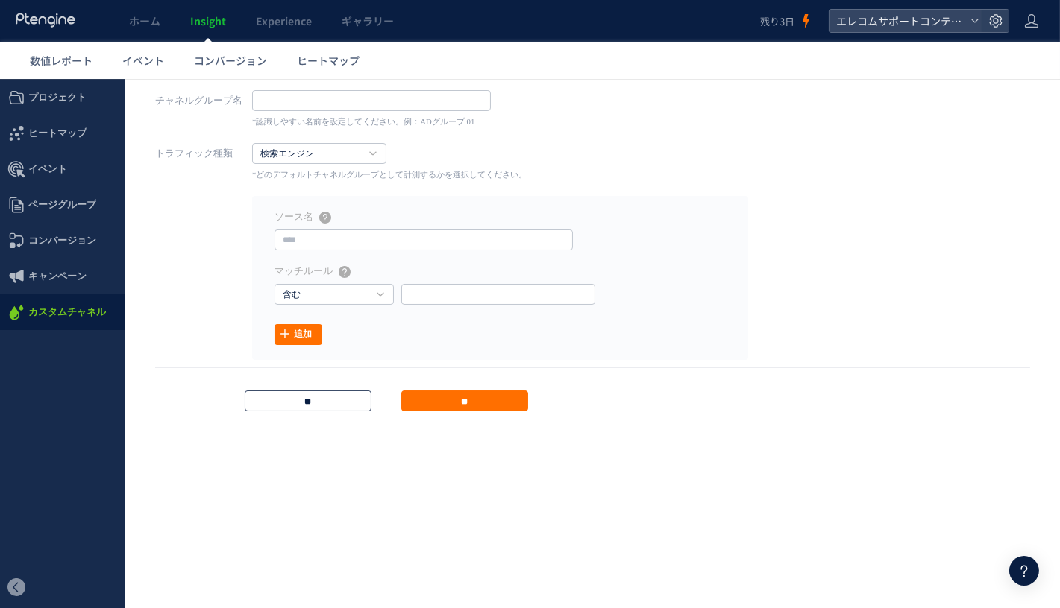
click at [347, 396] on input "**" at bounding box center [308, 400] width 127 height 21
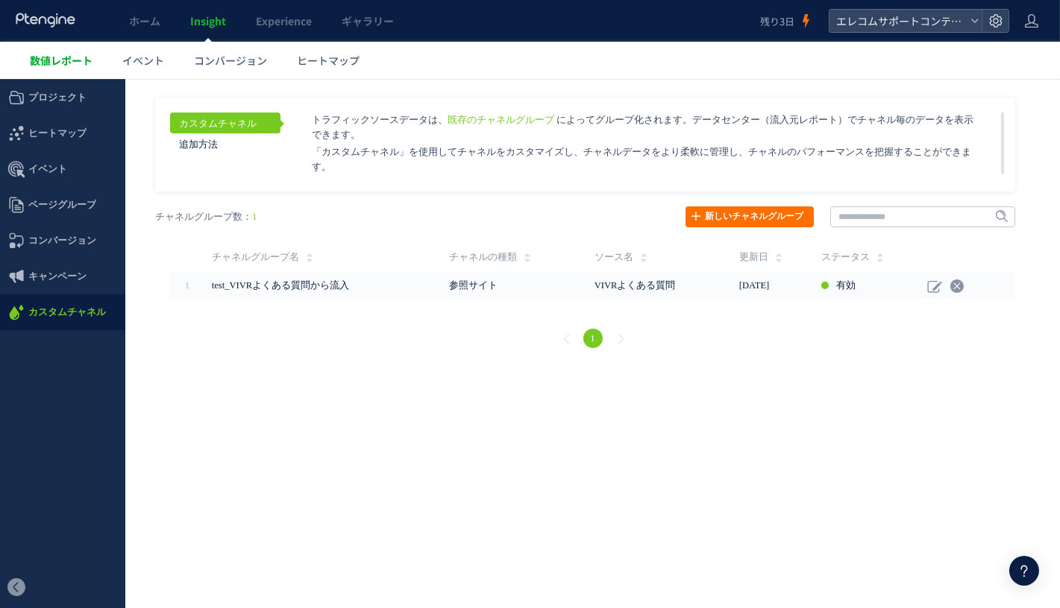
click at [79, 57] on span "数値レポート" at bounding box center [61, 60] width 63 height 15
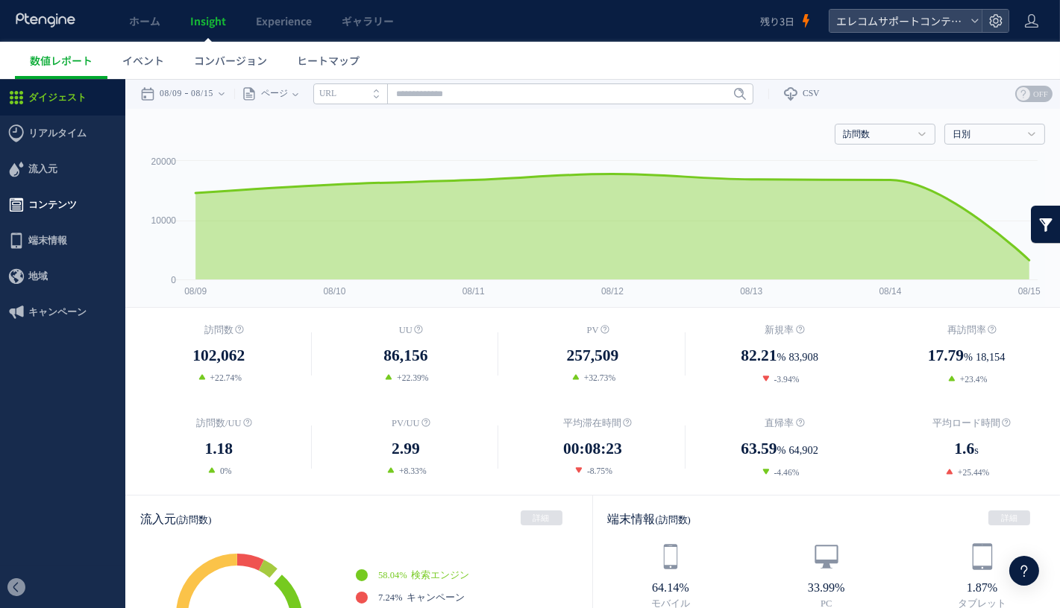
click at [68, 189] on span "コンテンツ" at bounding box center [52, 204] width 48 height 36
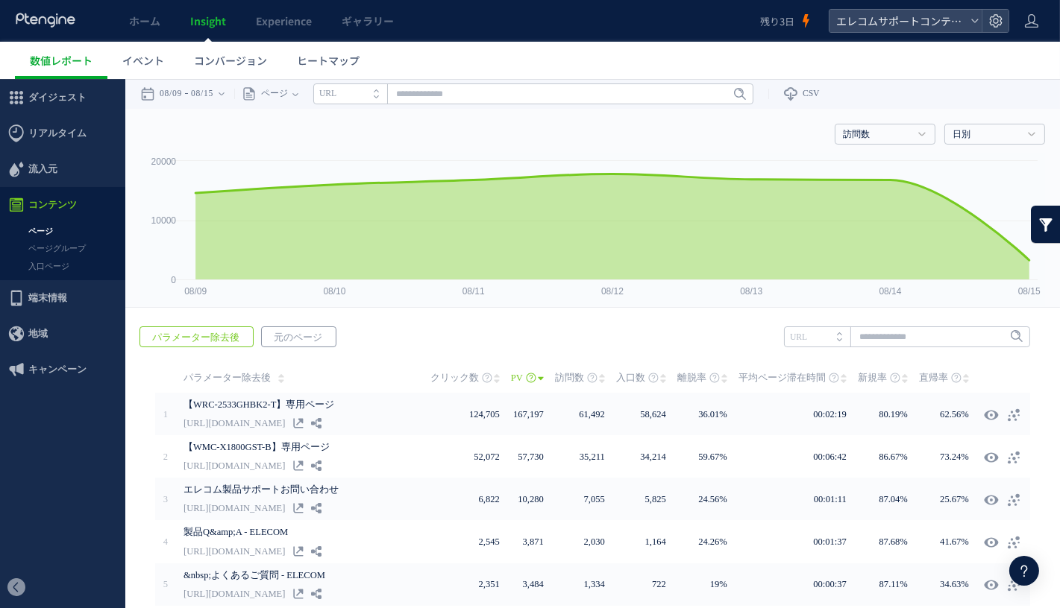
click at [317, 337] on span "元のページ" at bounding box center [298, 337] width 72 height 21
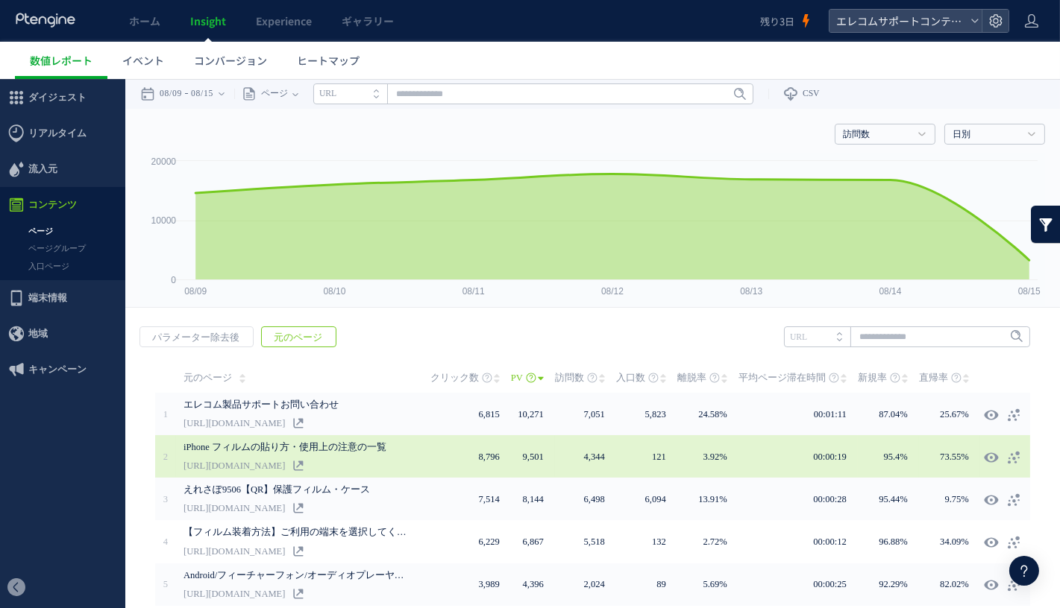
scroll to position [277, 0]
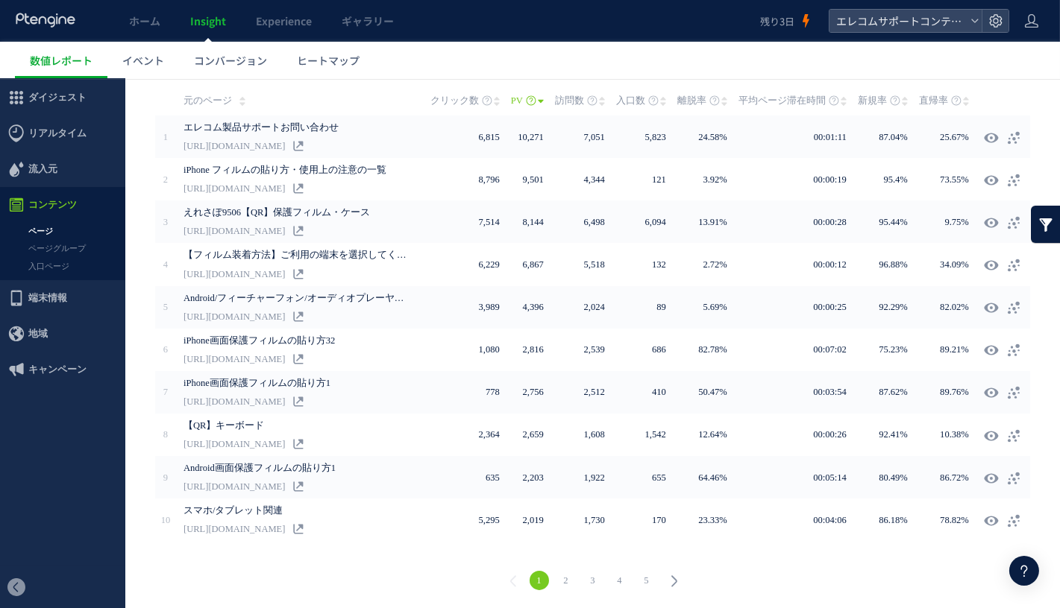
click at [560, 571] on link "2" at bounding box center [565, 579] width 19 height 19
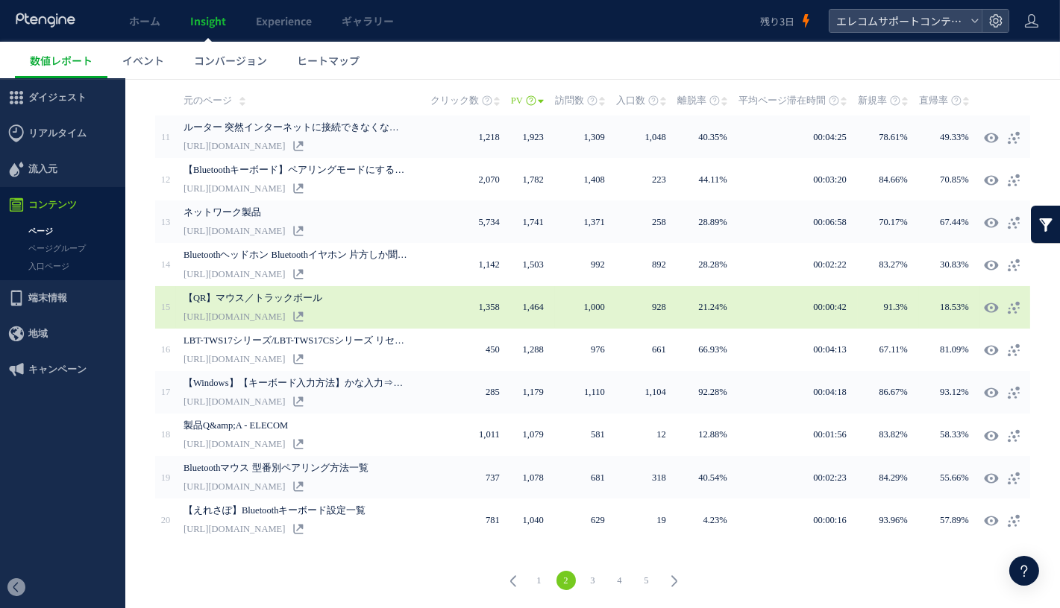
scroll to position [0, 0]
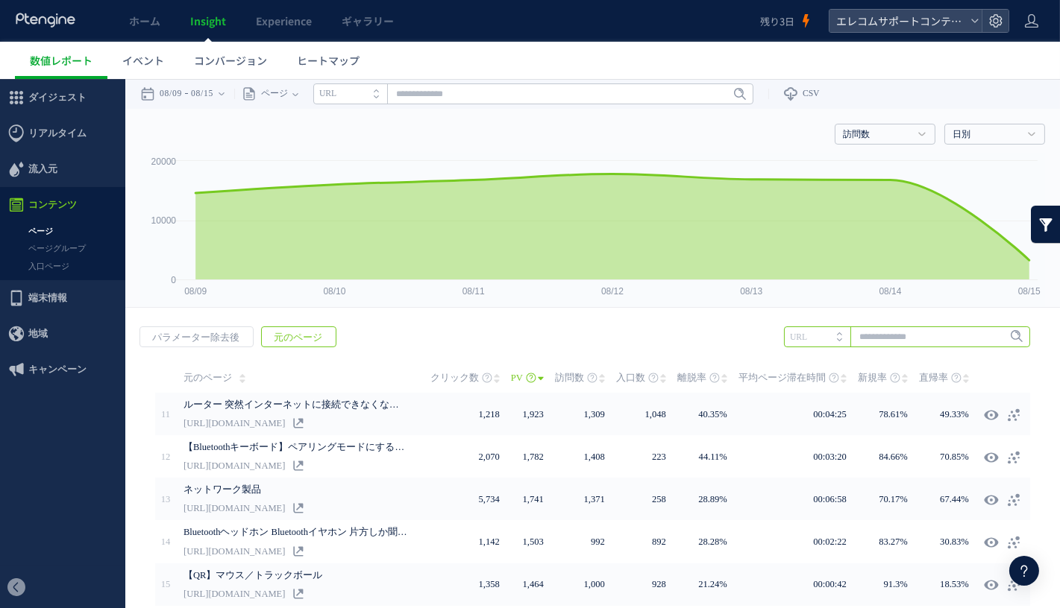
click at [887, 334] on input "text" at bounding box center [907, 336] width 246 height 21
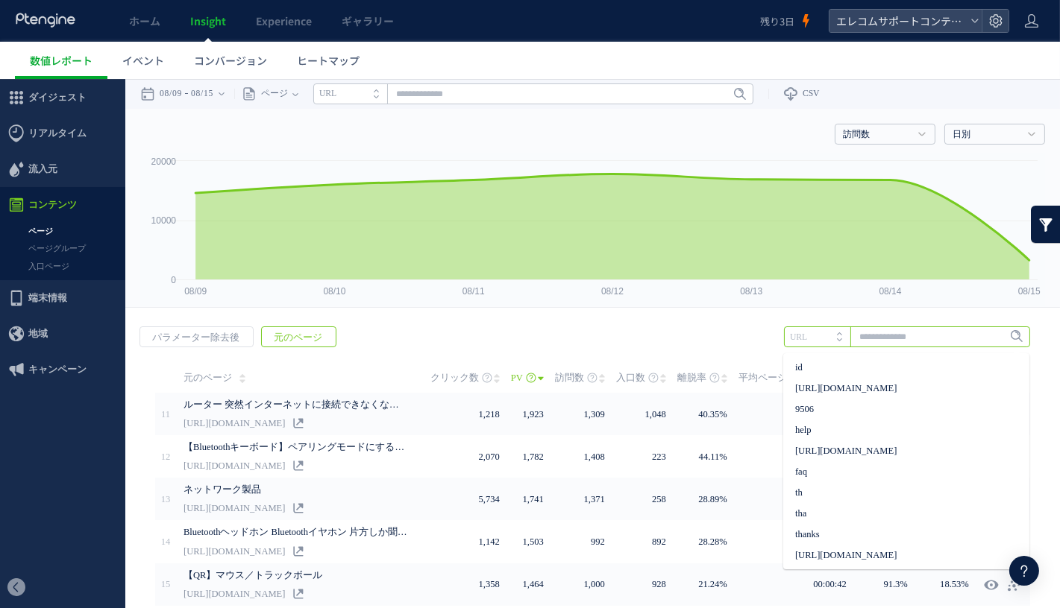
paste input "****"
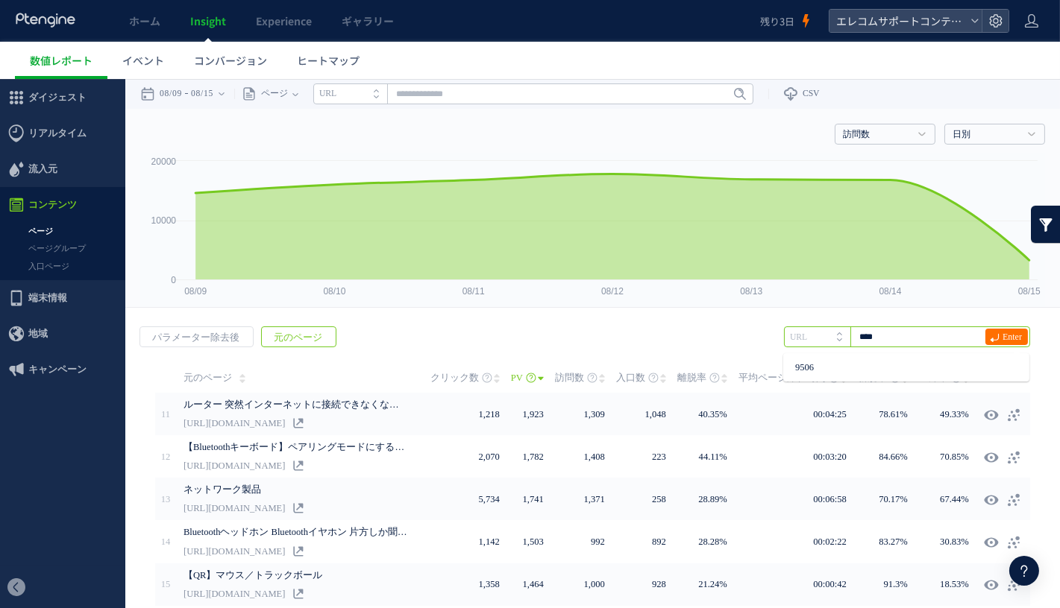
type input "****"
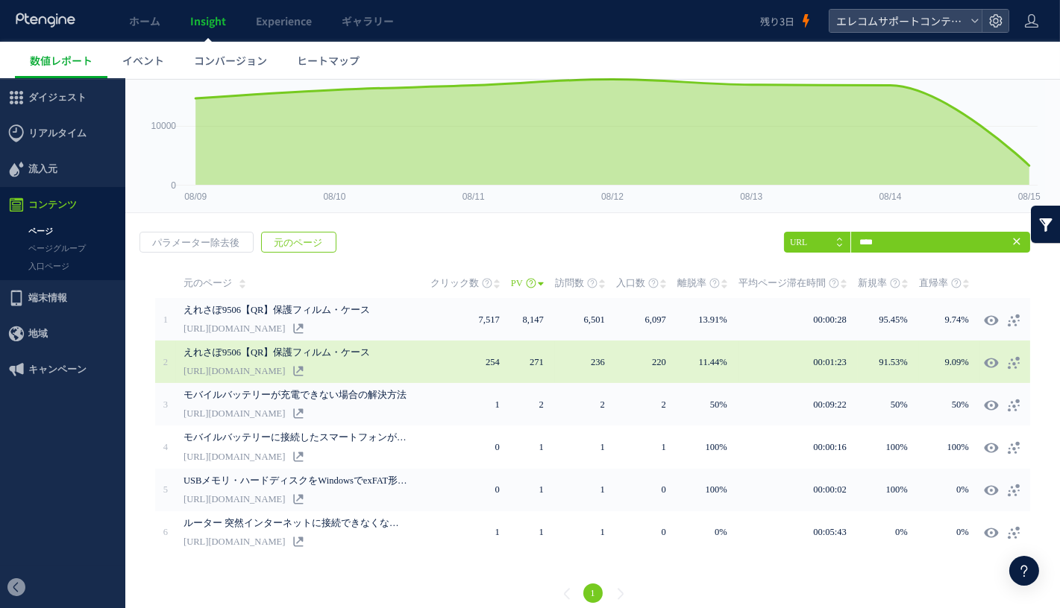
scroll to position [107, 0]
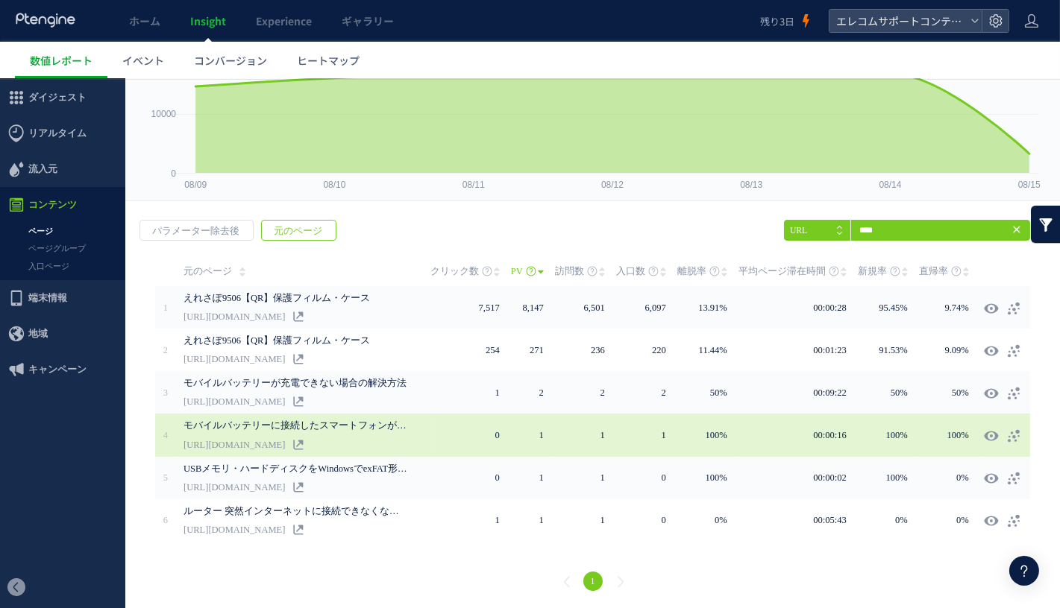
click at [382, 434] on div "モバイルバッテリーに接続したスマートフォンが充電されない場合の解決方法 https://qa.elecom.co.jp/faq_detail.html?id=…" at bounding box center [306, 434] width 247 height 43
click at [303, 443] on use at bounding box center [298, 444] width 10 height 10
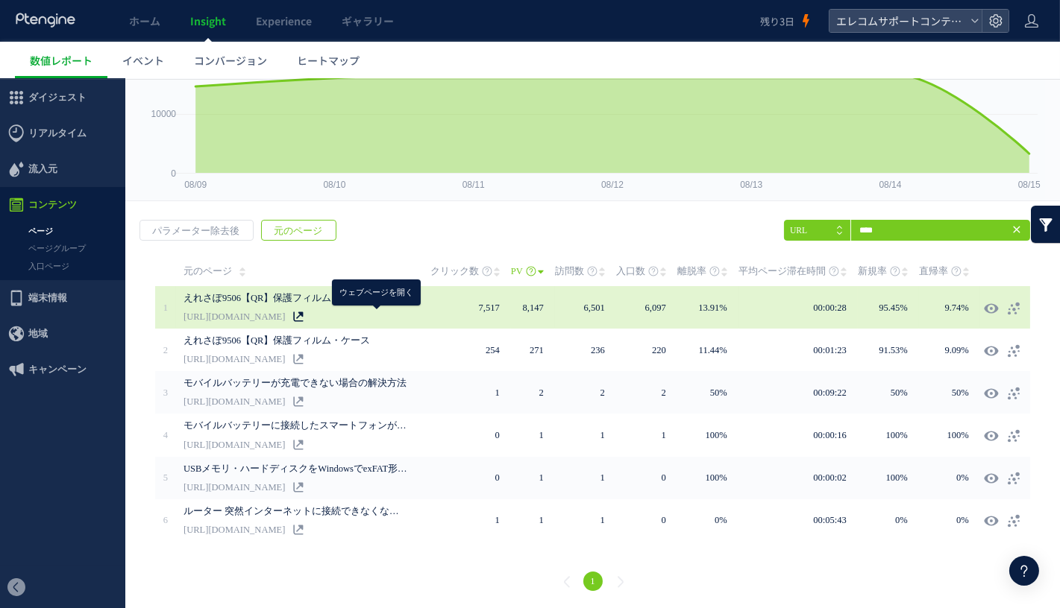
click at [303, 313] on icon at bounding box center [298, 316] width 10 height 10
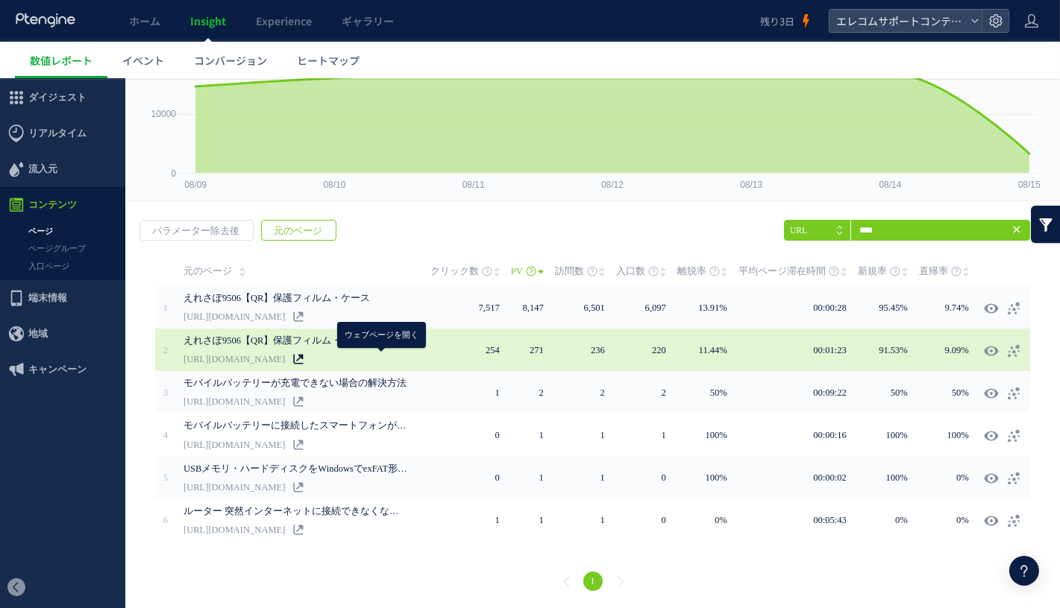
click at [303, 356] on icon at bounding box center [298, 358] width 10 height 10
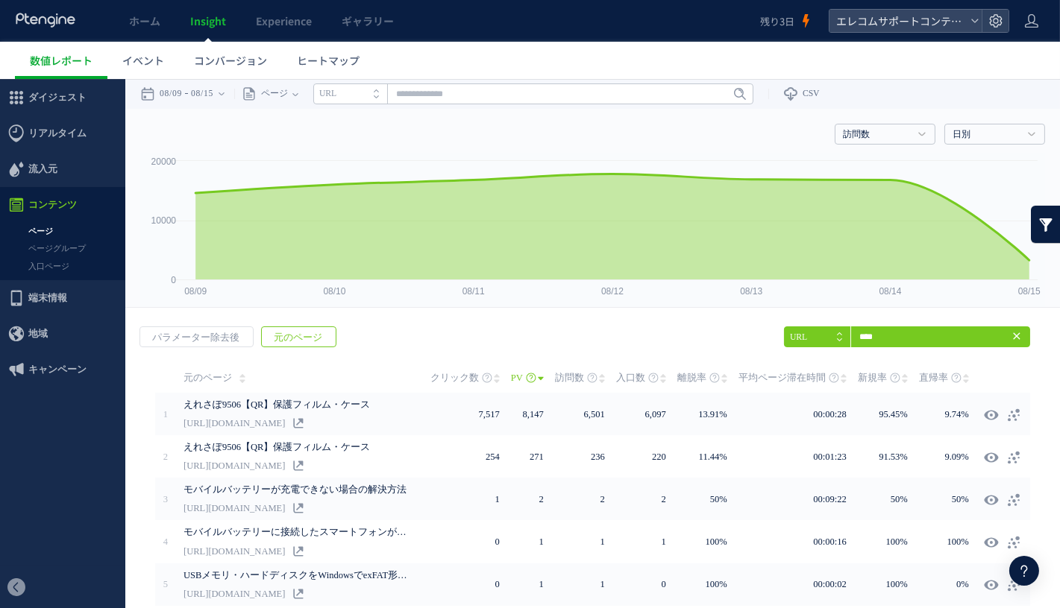
scroll to position [107, 0]
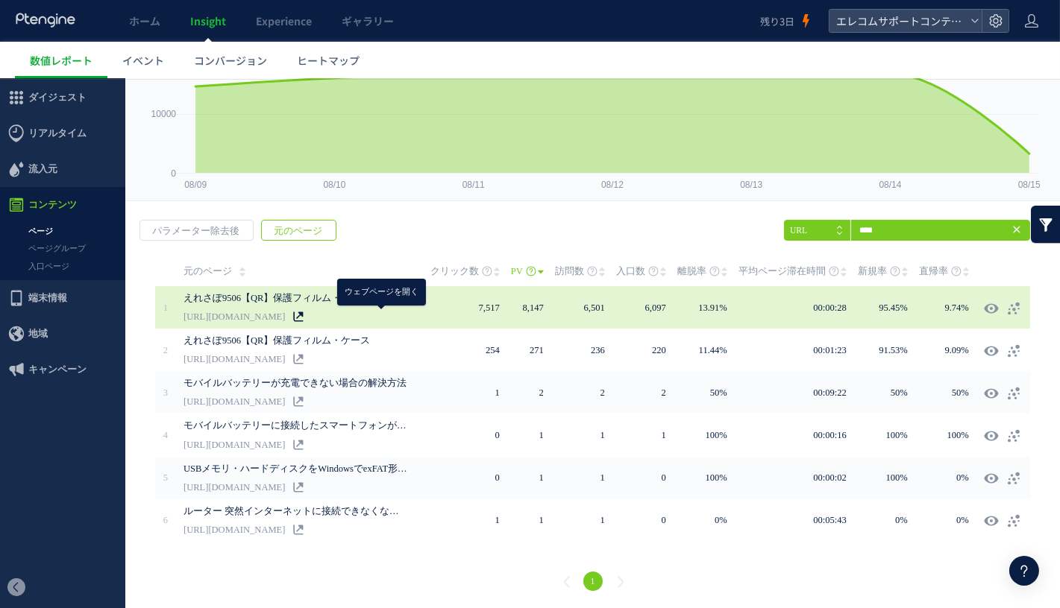
click at [303, 317] on icon at bounding box center [298, 316] width 10 height 10
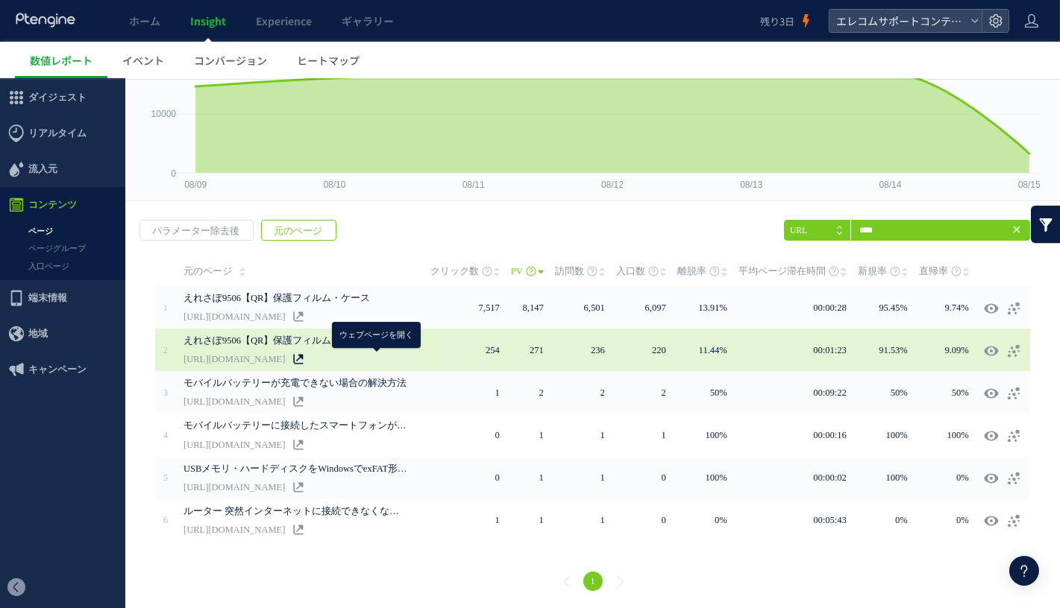
click at [303, 354] on use at bounding box center [298, 359] width 10 height 10
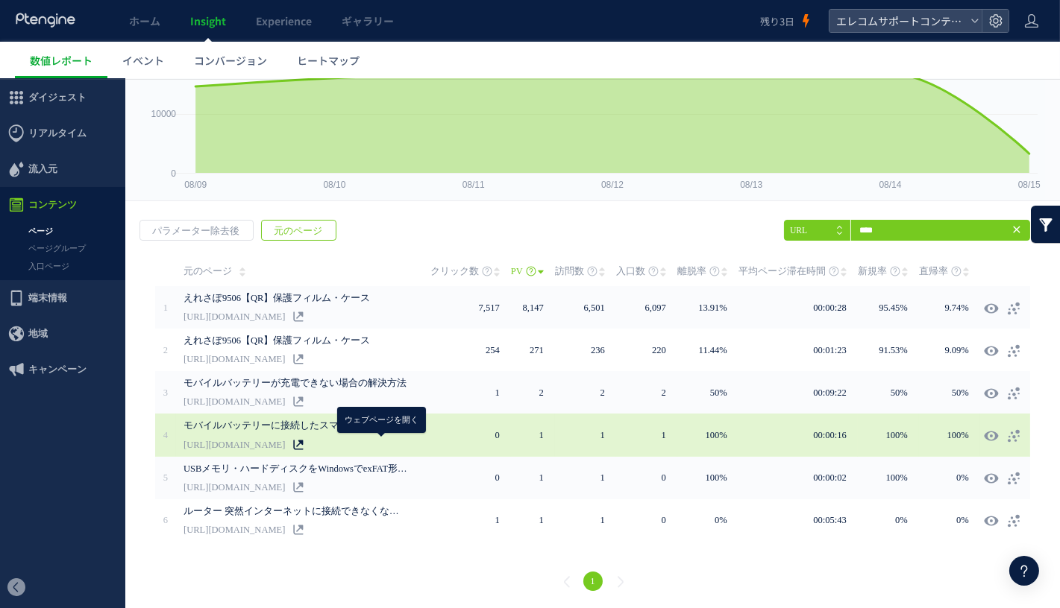
click at [303, 441] on use at bounding box center [298, 444] width 10 height 10
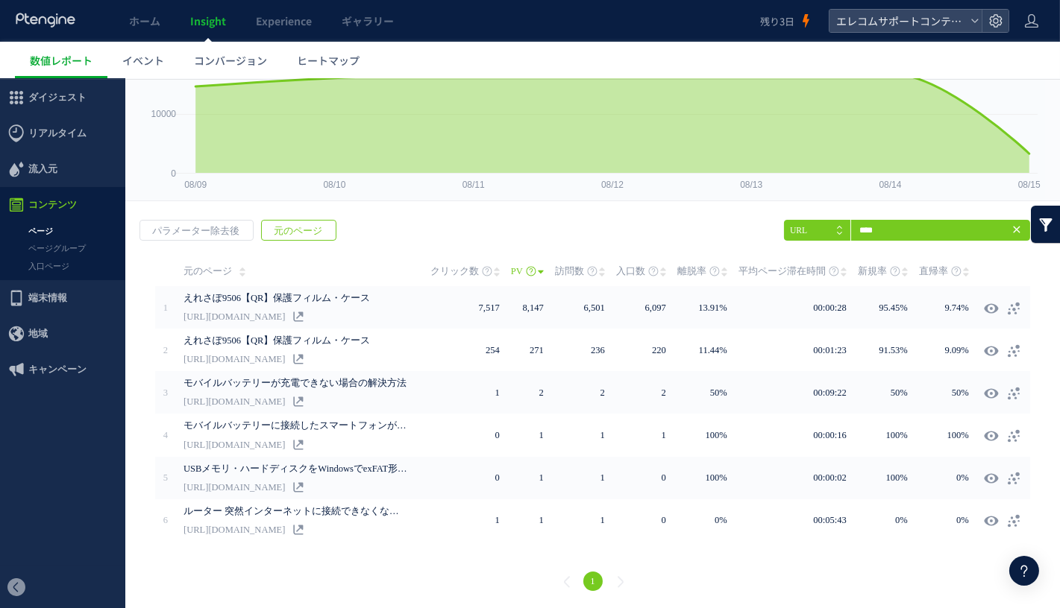
click at [75, 224] on link "ページ" at bounding box center [62, 230] width 125 height 17
click at [1014, 230] on icon at bounding box center [1016, 229] width 12 height 12
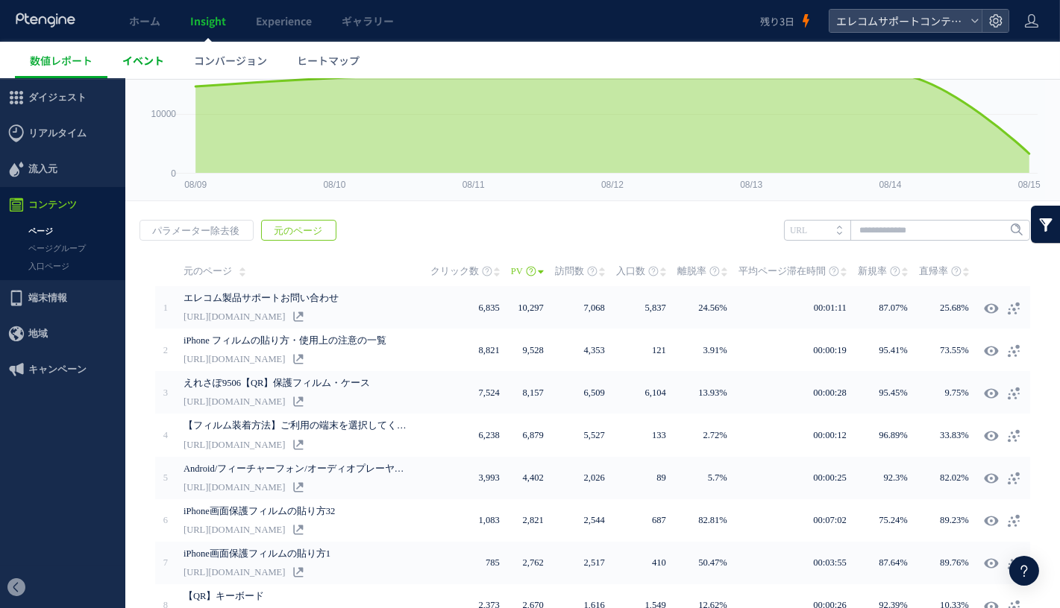
click at [154, 62] on span "イベント" at bounding box center [143, 60] width 42 height 15
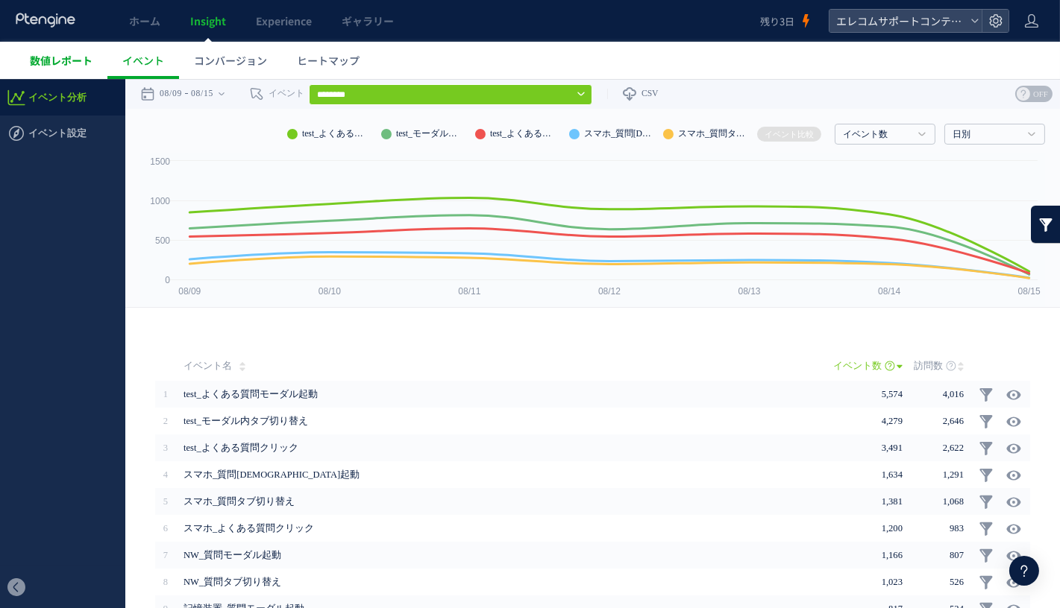
click at [74, 60] on span "数値レポート" at bounding box center [61, 60] width 63 height 15
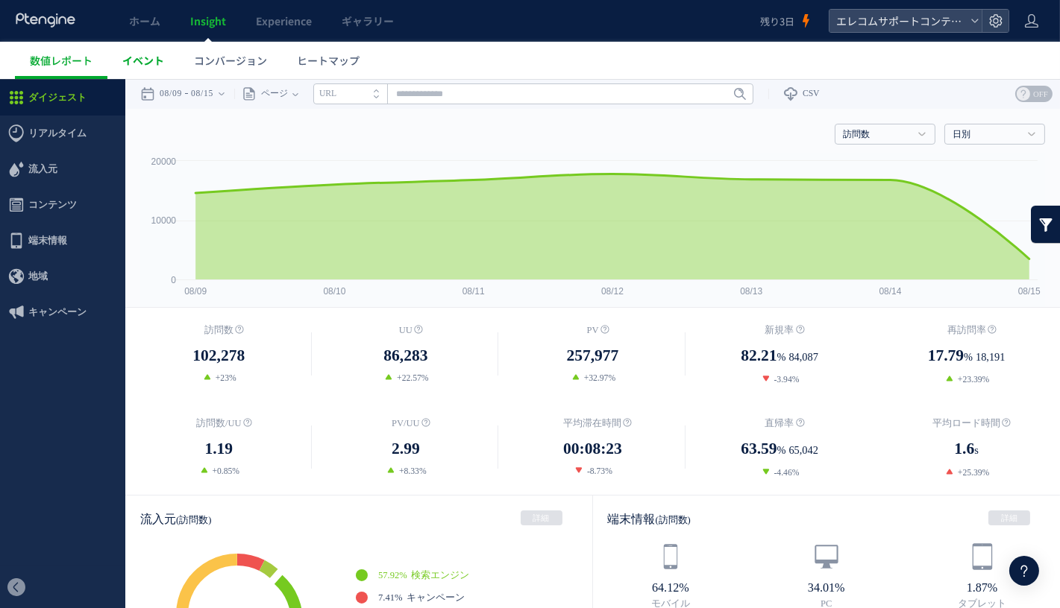
click at [124, 57] on span "イベント" at bounding box center [143, 60] width 42 height 15
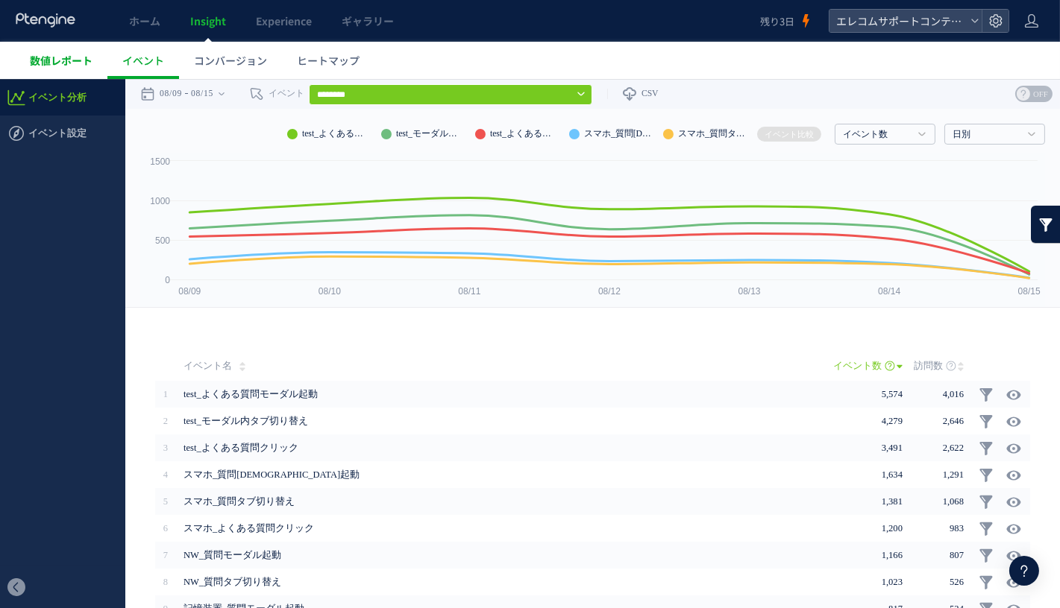
click at [81, 57] on span "数値レポート" at bounding box center [61, 60] width 63 height 15
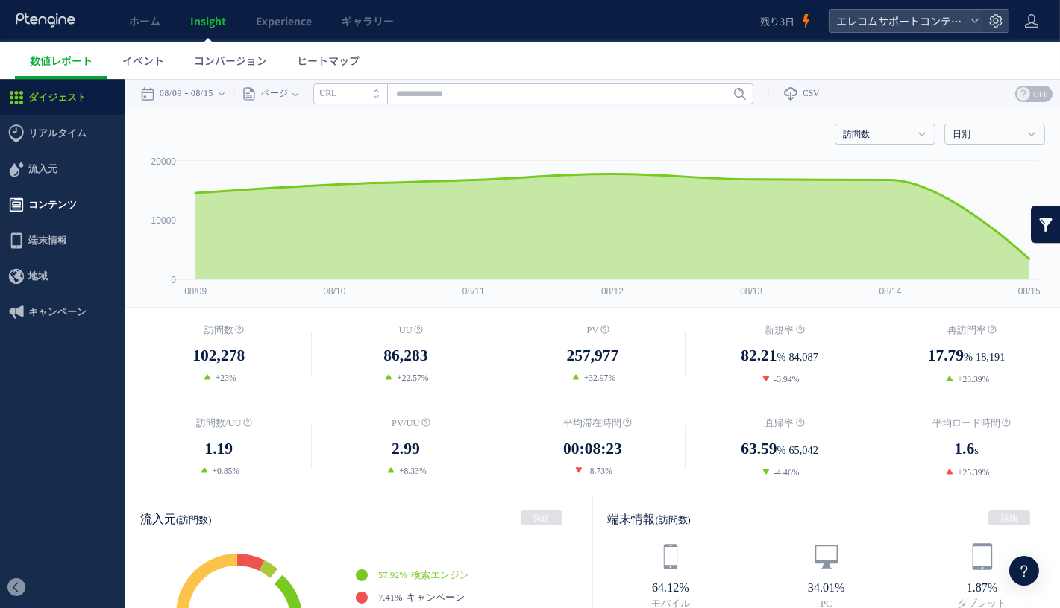
click at [103, 199] on span "コンテンツ" at bounding box center [62, 204] width 125 height 36
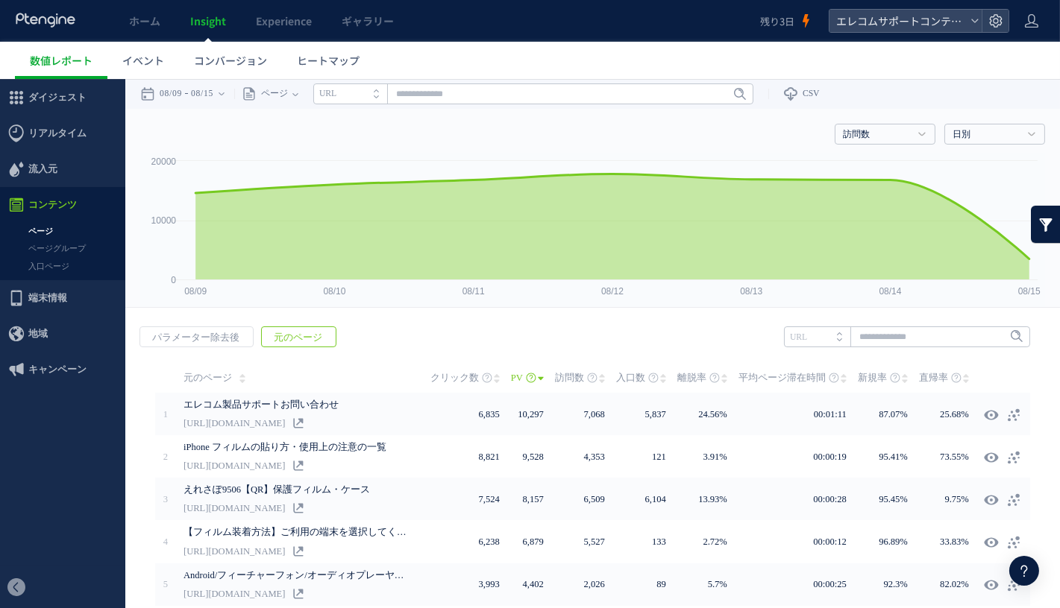
click at [1051, 226] on link at bounding box center [1046, 223] width 30 height 37
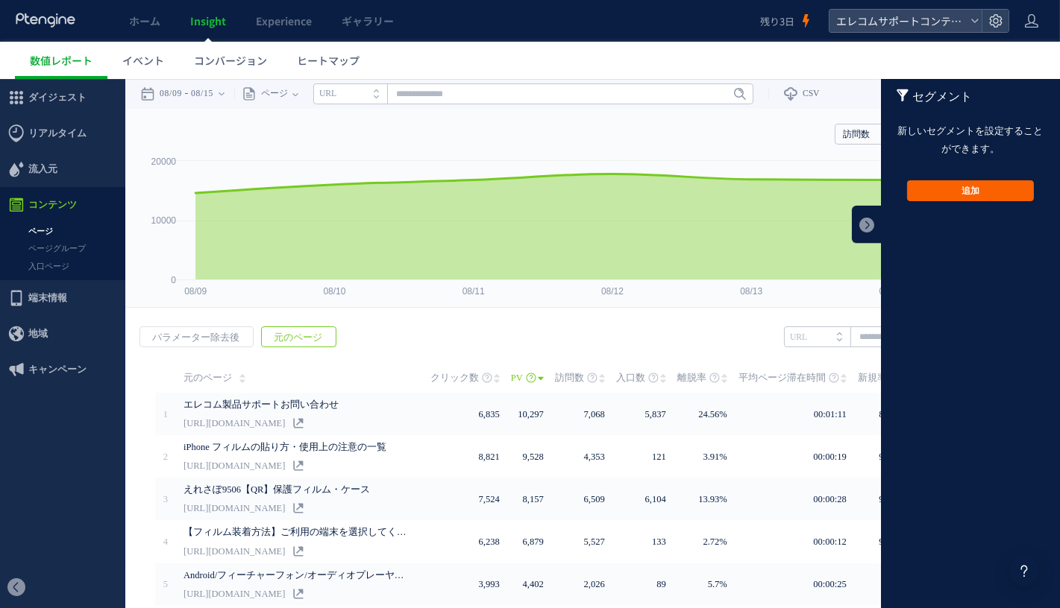
click at [993, 193] on button "追加" at bounding box center [970, 190] width 127 height 21
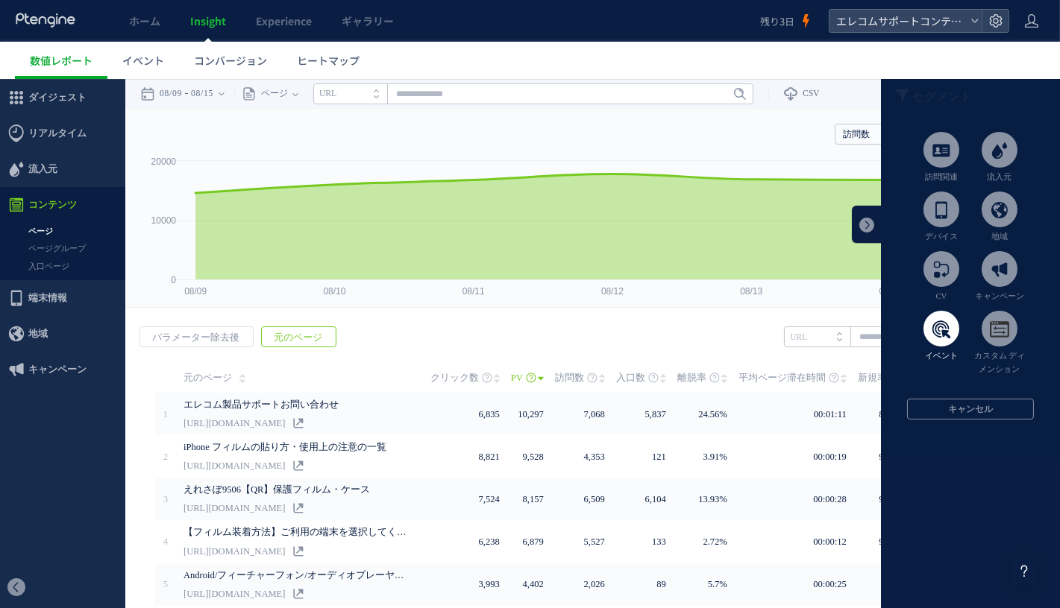
click at [937, 336] on span at bounding box center [941, 328] width 36 height 36
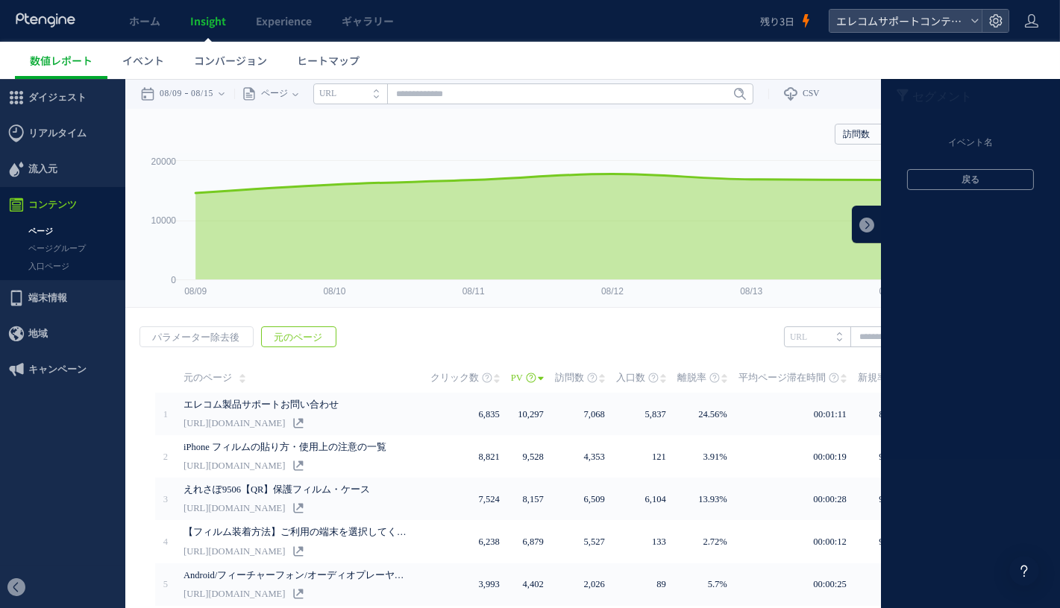
click at [973, 128] on div at bounding box center [970, 342] width 179 height 529
click at [973, 139] on li "イベント名" at bounding box center [970, 142] width 179 height 22
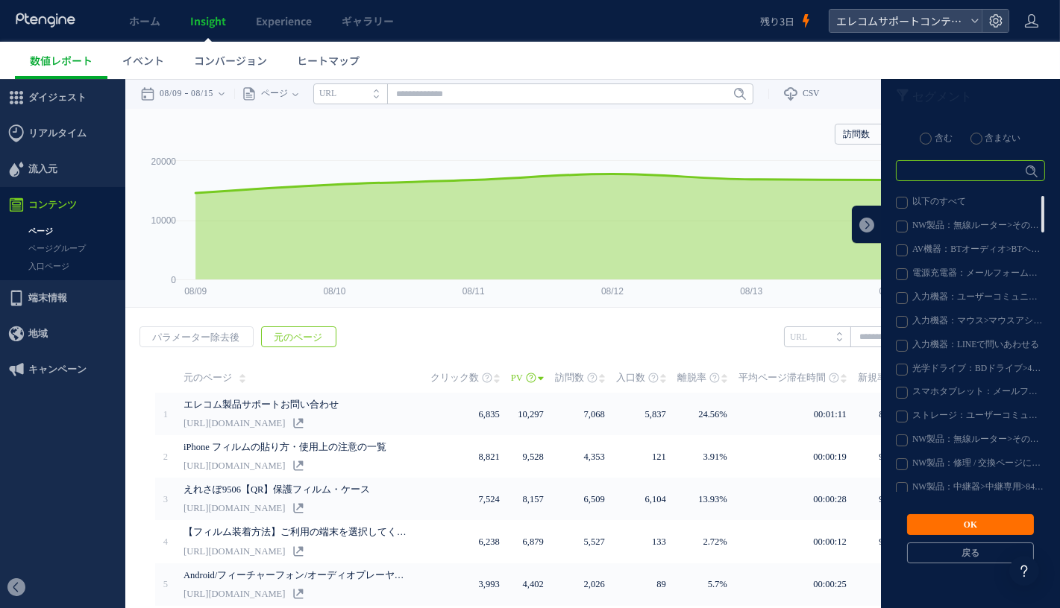
click at [957, 169] on input "text" at bounding box center [970, 170] width 149 height 21
type input "****"
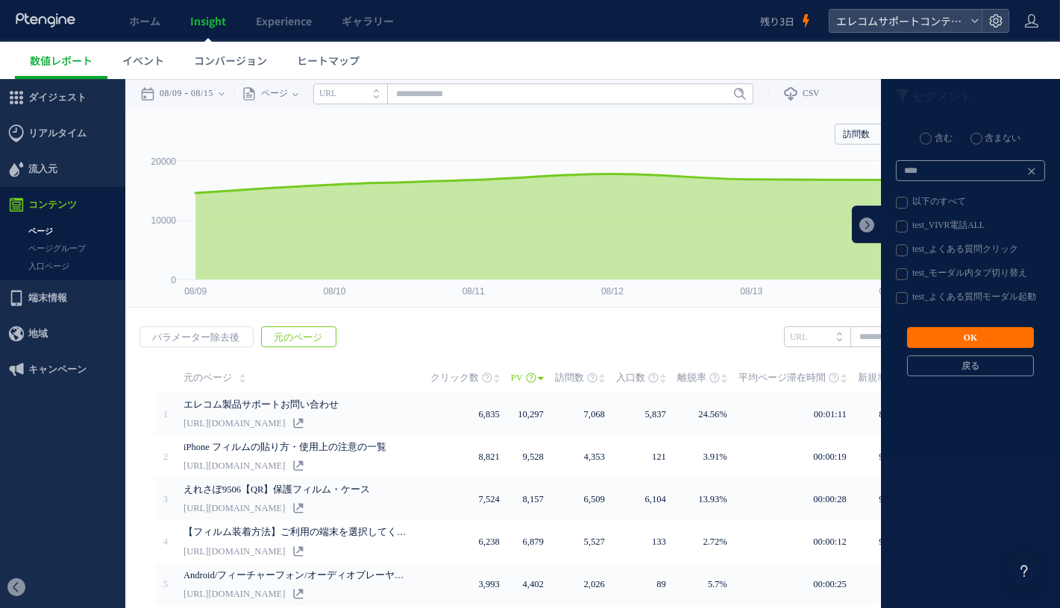
click at [957, 222] on label "test_VIVR電話ALL" at bounding box center [970, 226] width 148 height 12
click at [968, 339] on button "OK" at bounding box center [970, 337] width 127 height 21
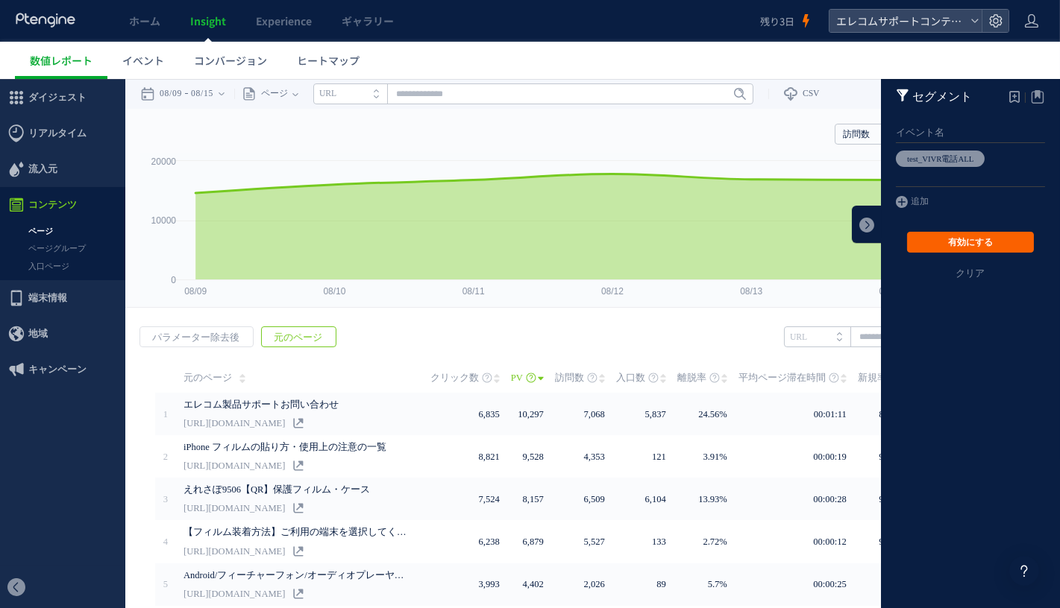
click at [966, 239] on button "有効にする" at bounding box center [970, 241] width 127 height 21
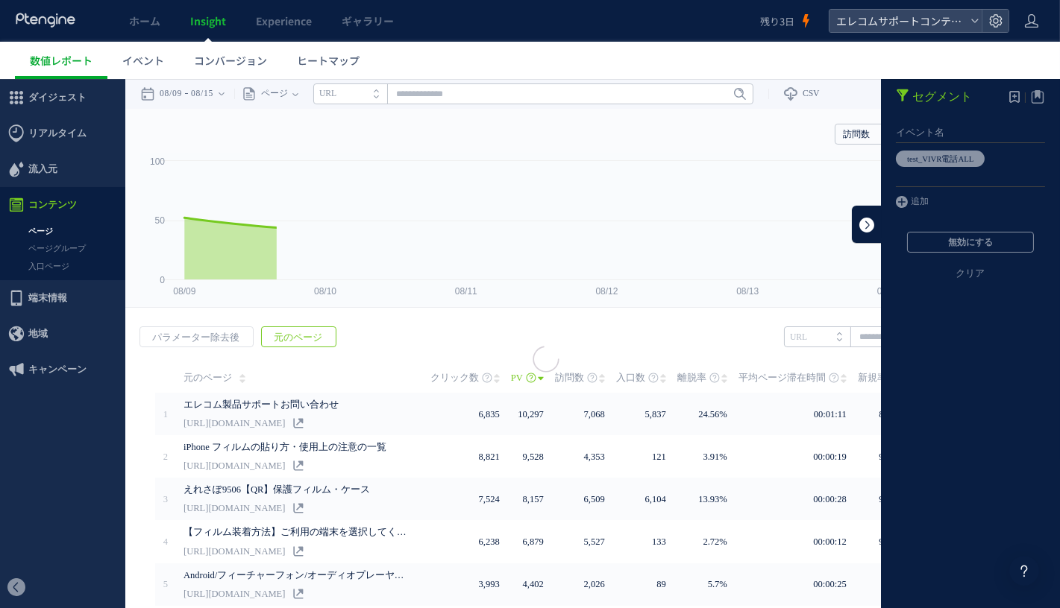
click at [873, 221] on link at bounding box center [867, 223] width 30 height 37
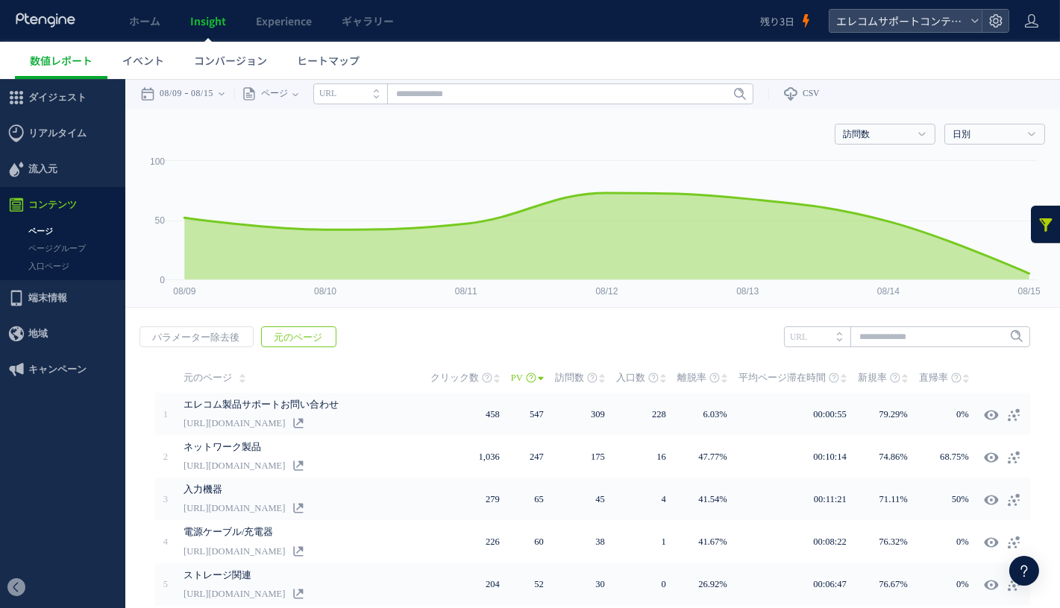
click at [218, 376] on span "元のページ" at bounding box center [207, 377] width 48 height 30
click at [811, 90] on link "CSV" at bounding box center [793, 93] width 51 height 30
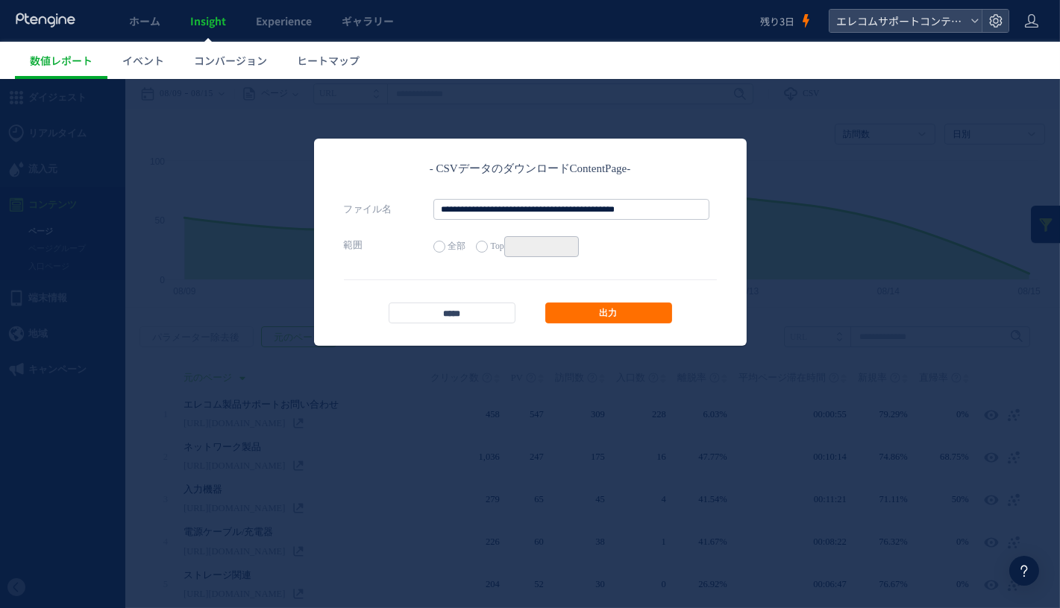
click at [494, 237] on label "Top **" at bounding box center [527, 246] width 103 height 21
click at [623, 319] on link "出力" at bounding box center [608, 312] width 127 height 21
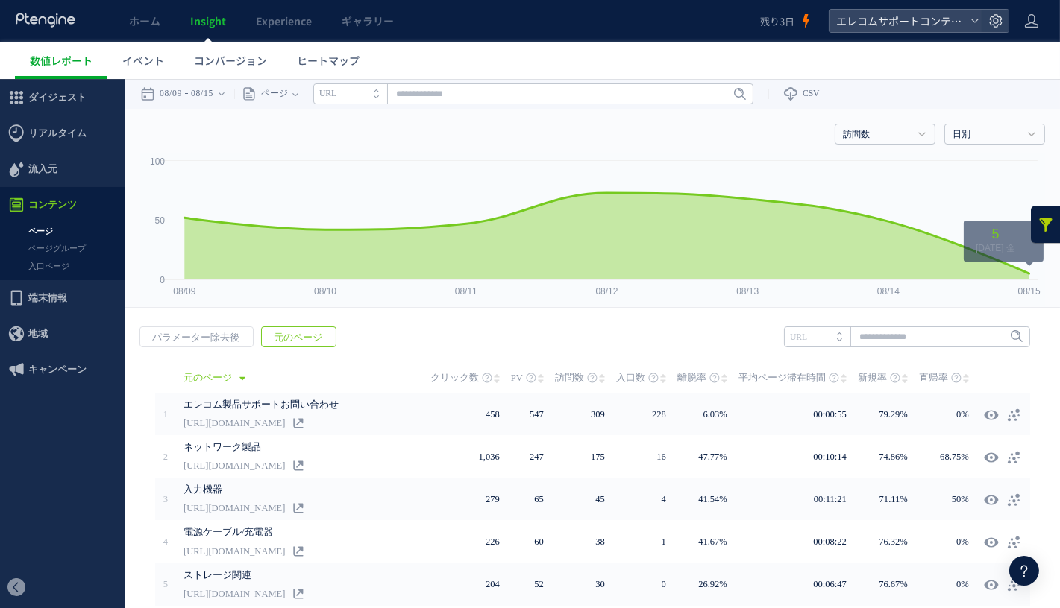
click at [1048, 222] on link at bounding box center [1046, 223] width 30 height 37
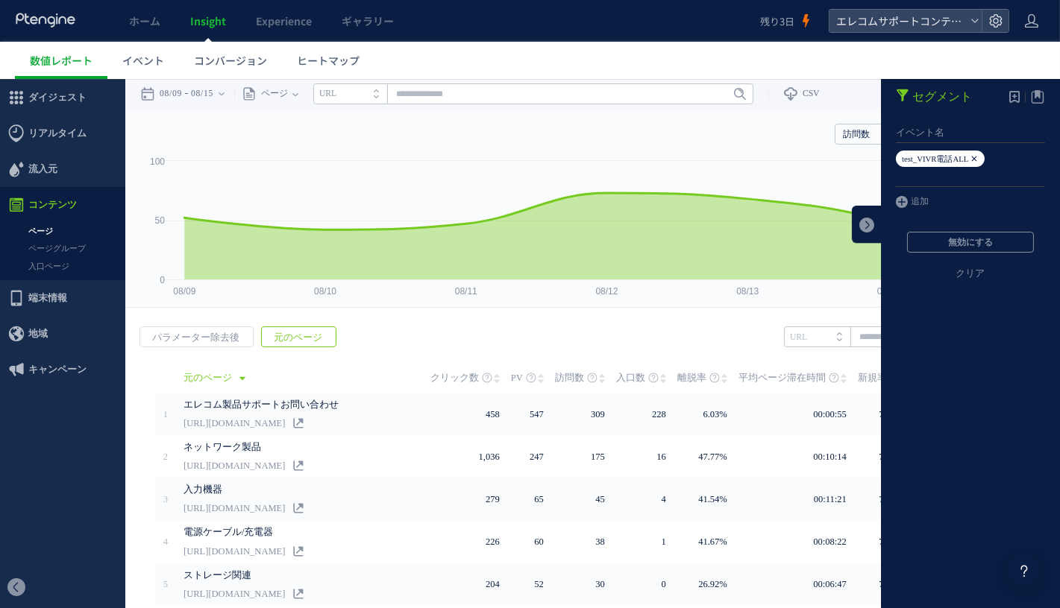
click at [978, 160] on icon at bounding box center [973, 158] width 9 height 16
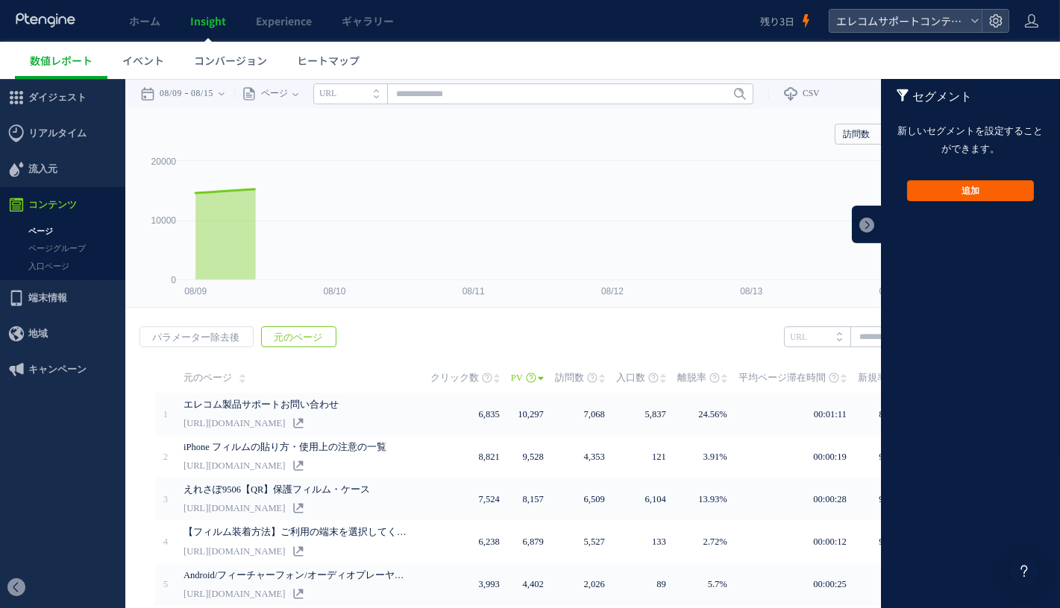
click at [977, 187] on button "追加" at bounding box center [970, 190] width 127 height 21
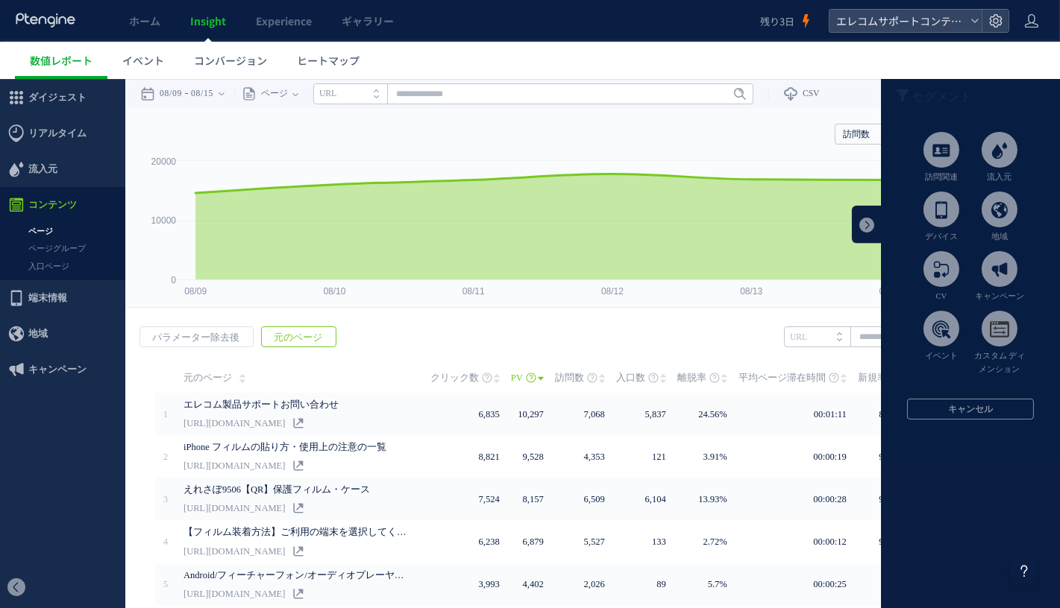
click at [949, 308] on ul "訪問関連 流入元 デバイス 地域 CV キャンペーン イベント" at bounding box center [970, 257] width 116 height 252
click at [949, 328] on span at bounding box center [941, 328] width 36 height 36
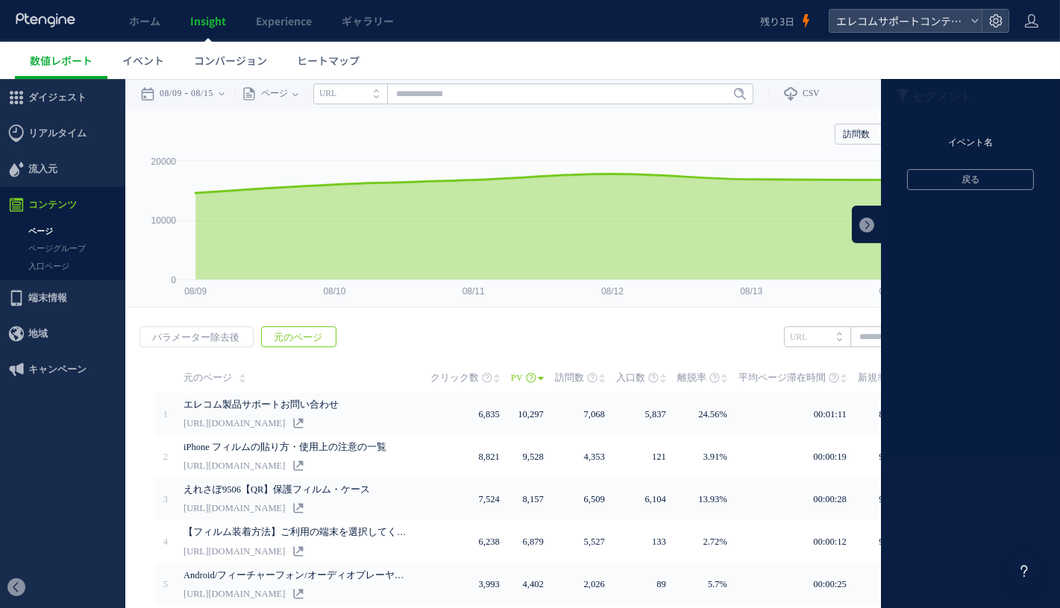
click at [978, 145] on li "イベント名" at bounding box center [970, 142] width 179 height 22
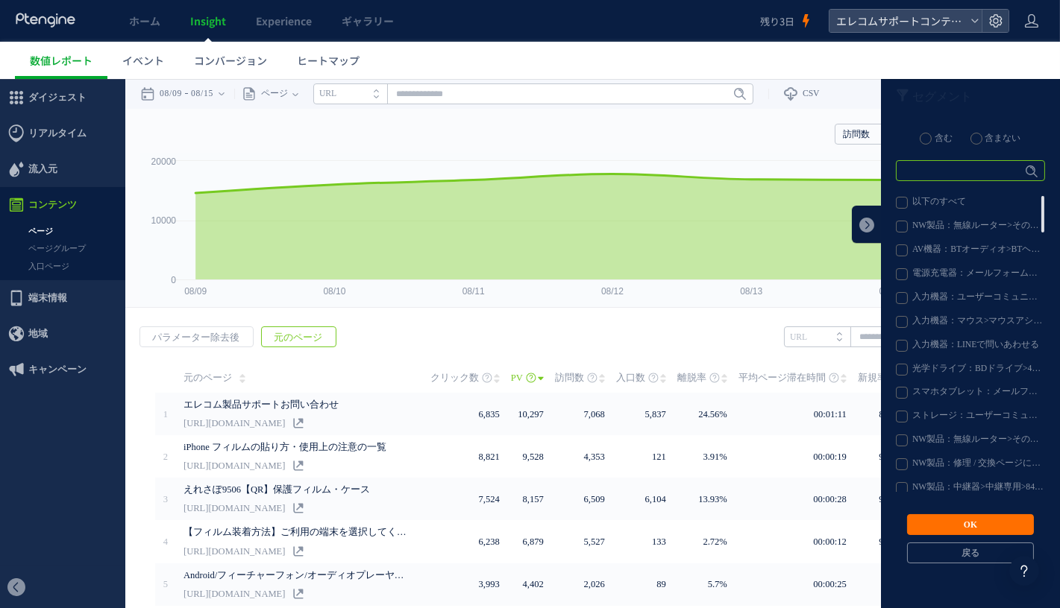
click at [969, 169] on input "text" at bounding box center [970, 170] width 149 height 21
type input "****"
click at [1014, 172] on link "Enter" at bounding box center [1022, 170] width 42 height 16
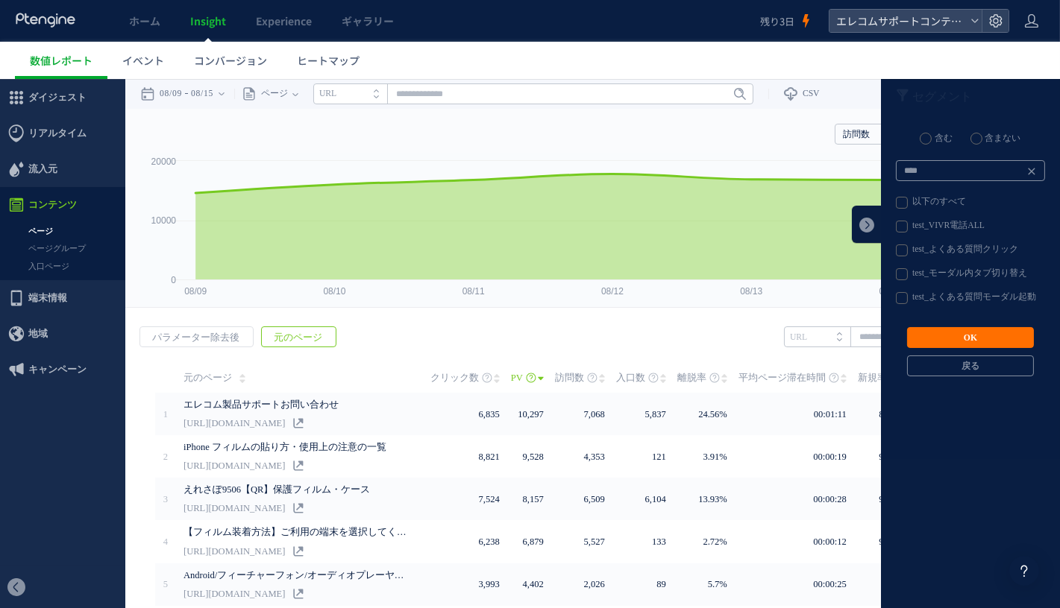
click at [1003, 136] on label "含まない" at bounding box center [995, 138] width 51 height 12
click at [967, 224] on label "test_VIVR電話ALL" at bounding box center [970, 226] width 148 height 12
click at [961, 334] on button "OK" at bounding box center [970, 337] width 127 height 21
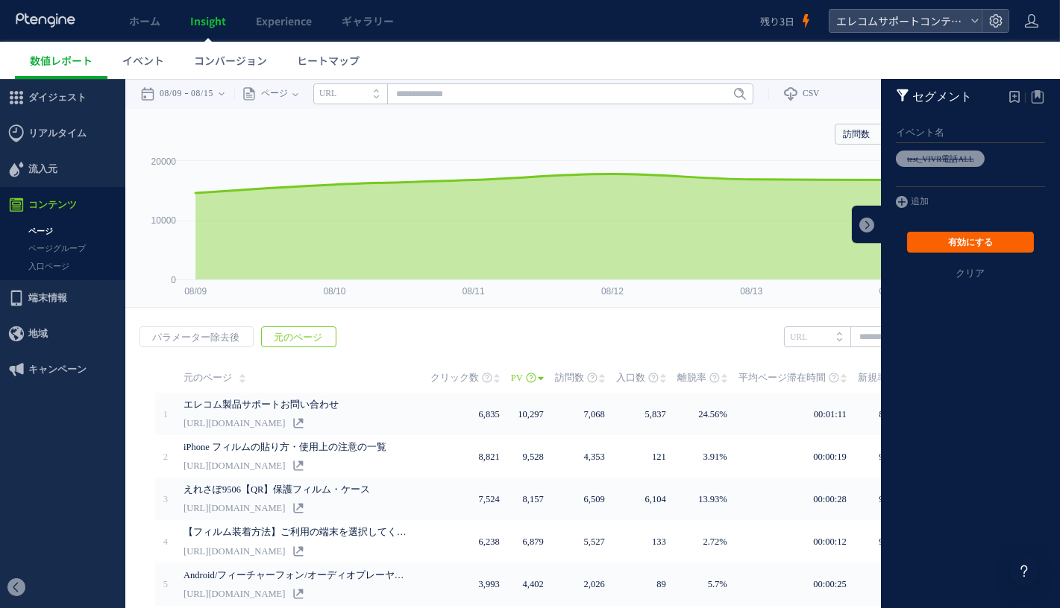
click at [960, 242] on button "有効にする" at bounding box center [970, 241] width 127 height 21
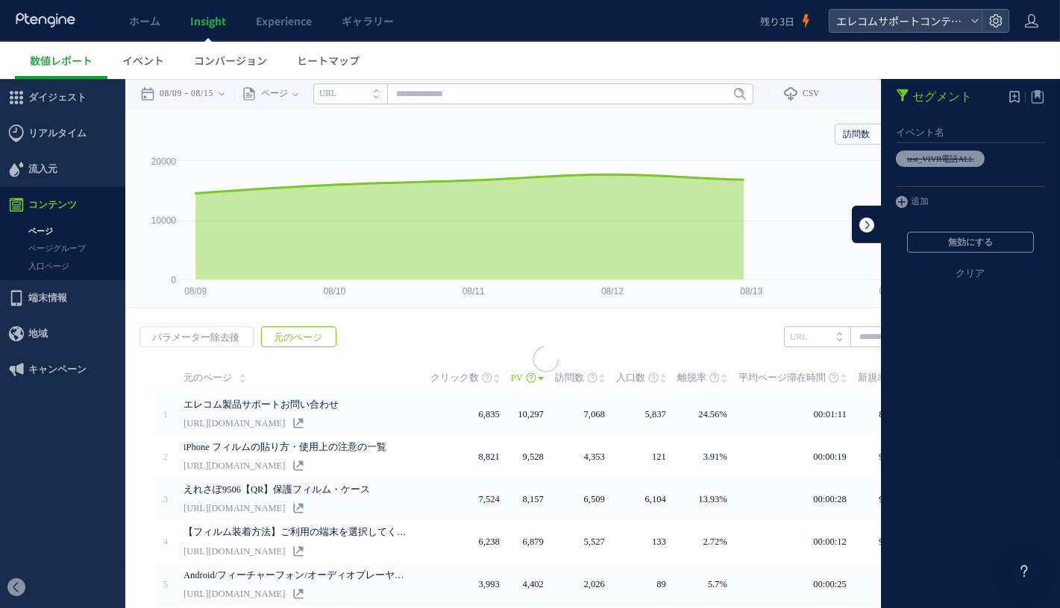
click at [867, 227] on link at bounding box center [867, 223] width 30 height 37
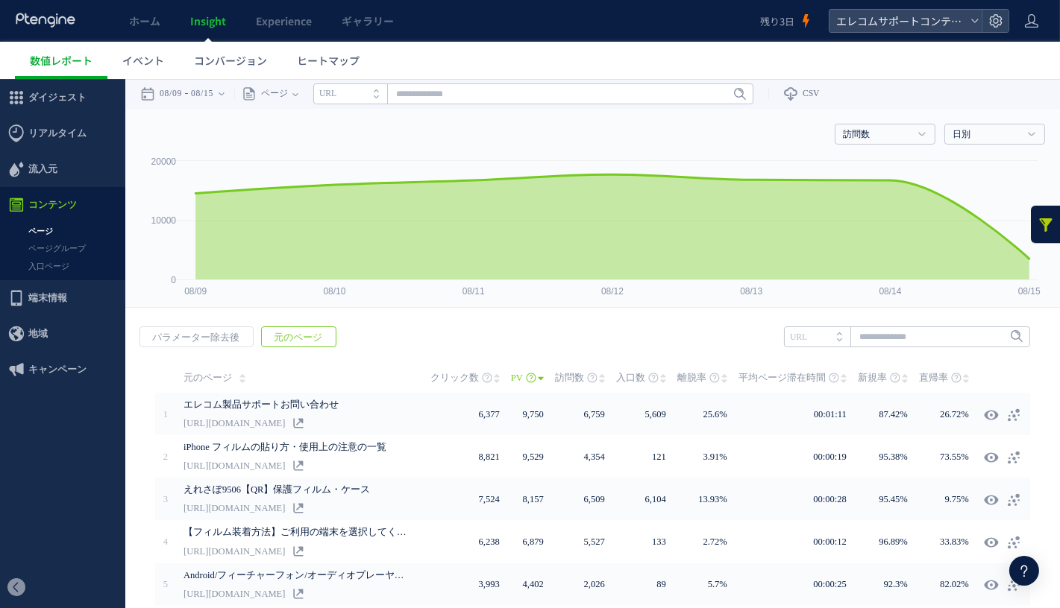
click at [239, 378] on use at bounding box center [242, 378] width 6 height 9
click at [213, 380] on span "元のページ" at bounding box center [207, 377] width 48 height 30
click at [798, 87] on icon at bounding box center [790, 93] width 15 height 15
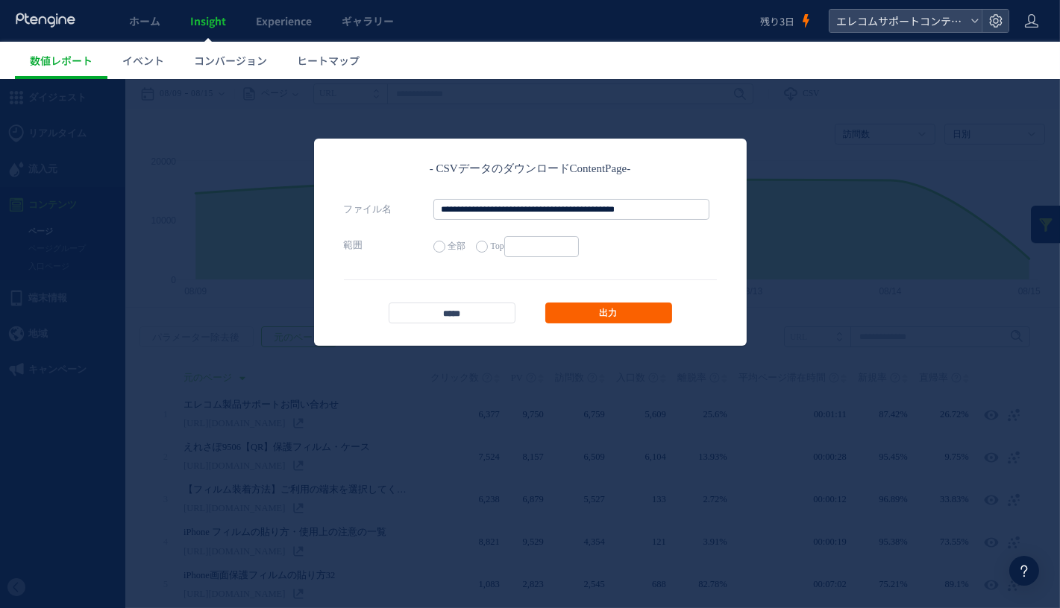
click at [622, 315] on link "出力" at bounding box center [608, 312] width 127 height 21
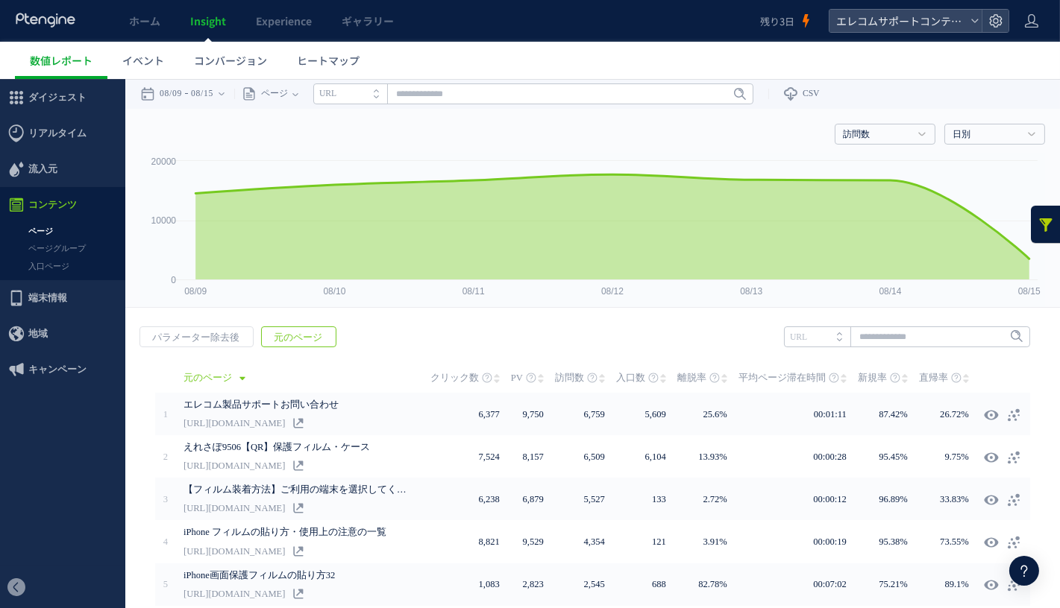
click at [1041, 226] on link at bounding box center [1046, 223] width 30 height 37
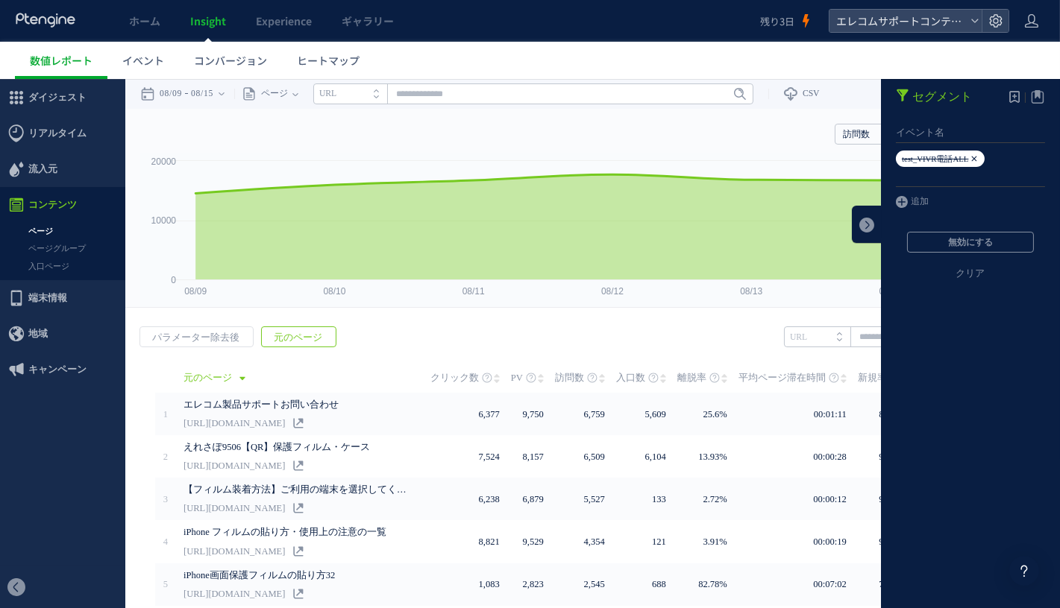
click at [984, 155] on span "test_VIVR電話ALL" at bounding box center [940, 158] width 89 height 16
click at [978, 158] on icon at bounding box center [973, 158] width 9 height 16
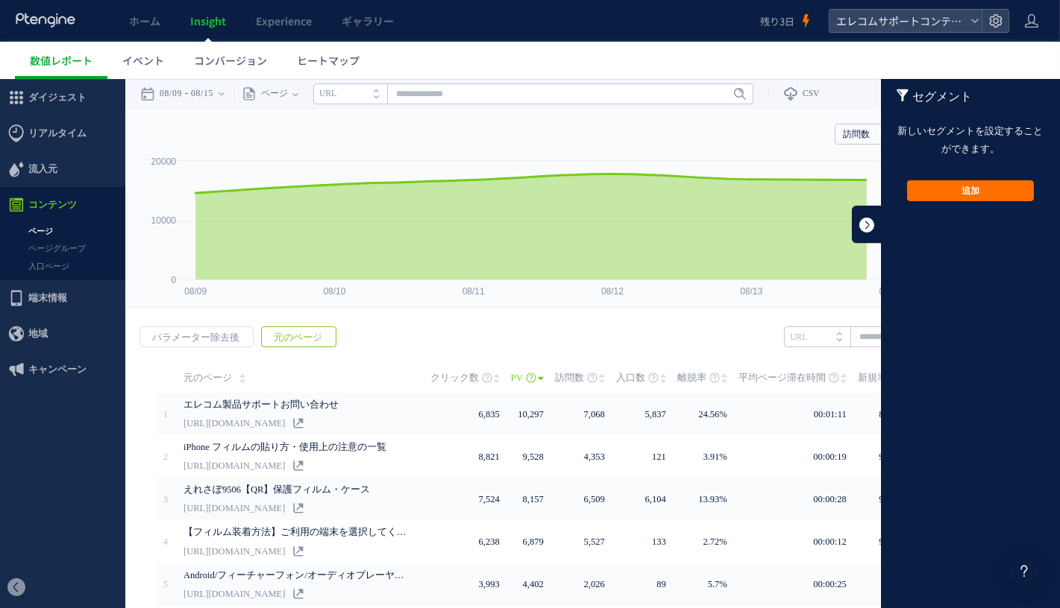
click at [867, 227] on link at bounding box center [867, 223] width 30 height 37
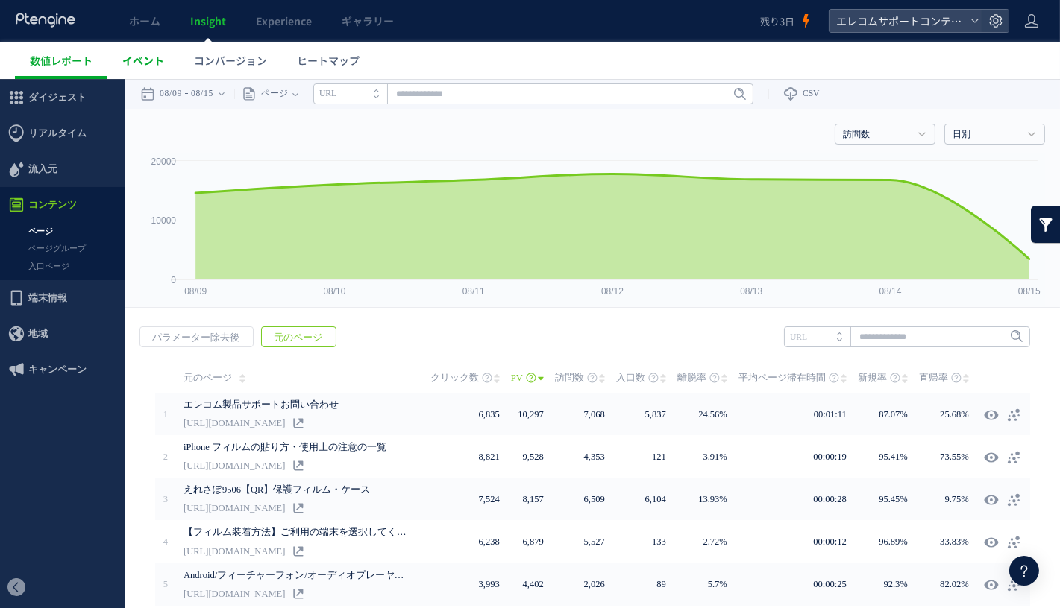
click at [139, 50] on link "イベント" at bounding box center [143, 60] width 72 height 37
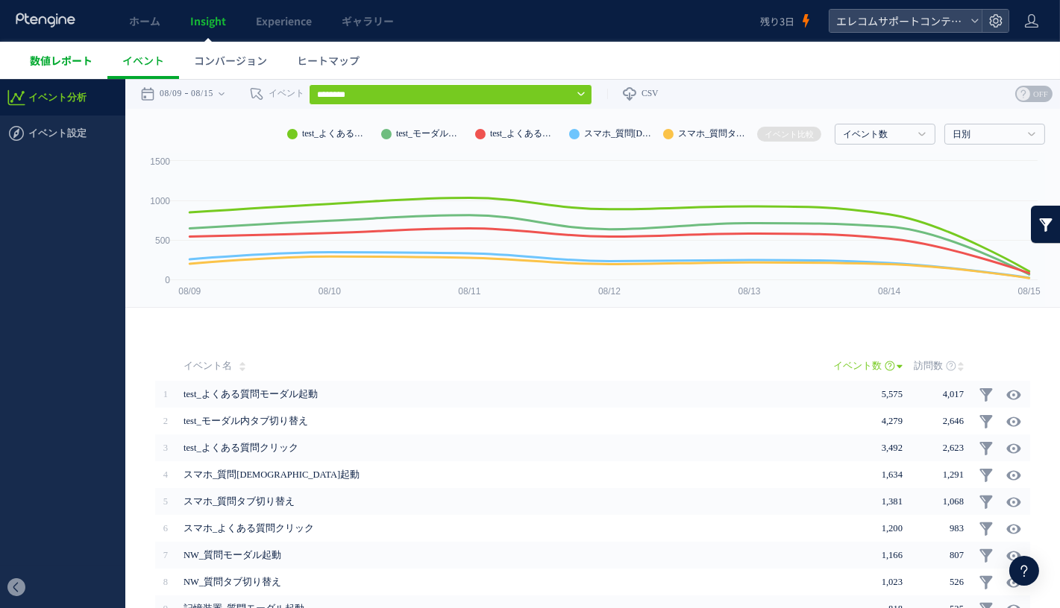
click at [37, 69] on link "数値レポート" at bounding box center [61, 60] width 92 height 37
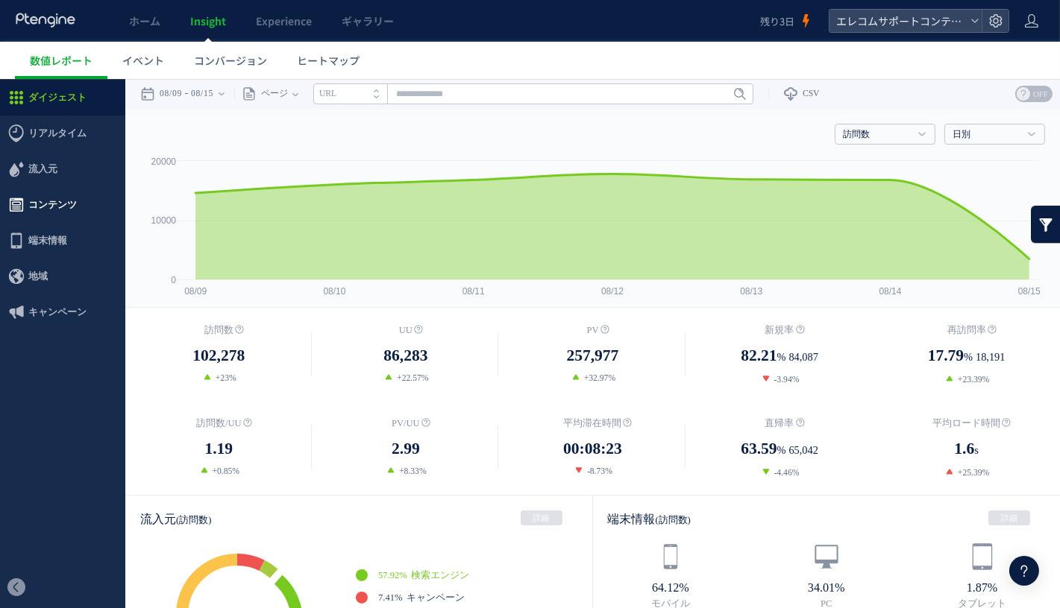
click at [66, 208] on span "コンテンツ" at bounding box center [52, 204] width 48 height 36
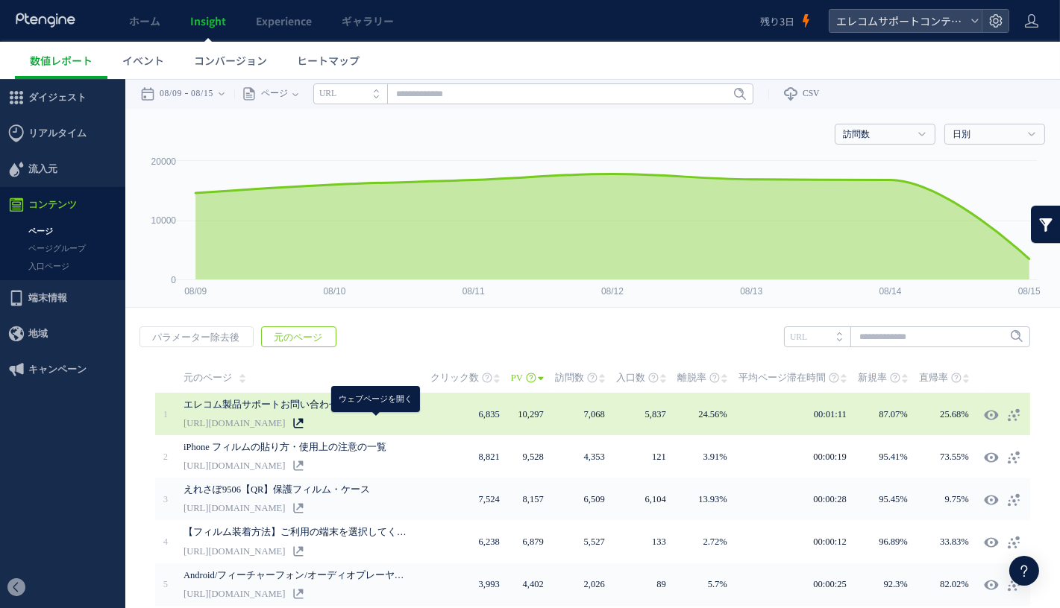
click at [303, 424] on icon at bounding box center [298, 423] width 10 height 10
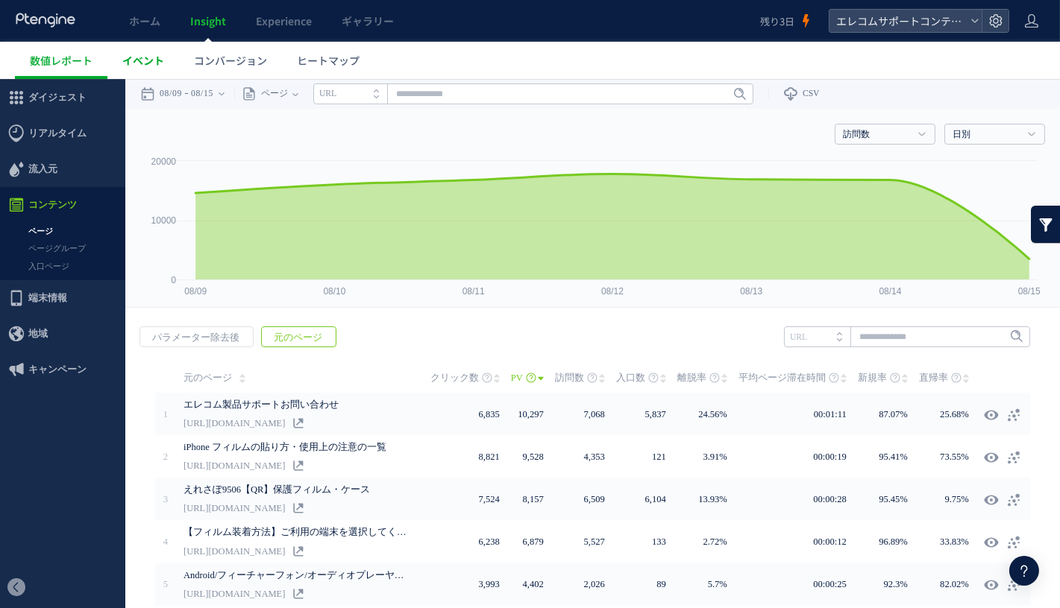
click at [166, 60] on link "イベント" at bounding box center [143, 60] width 72 height 37
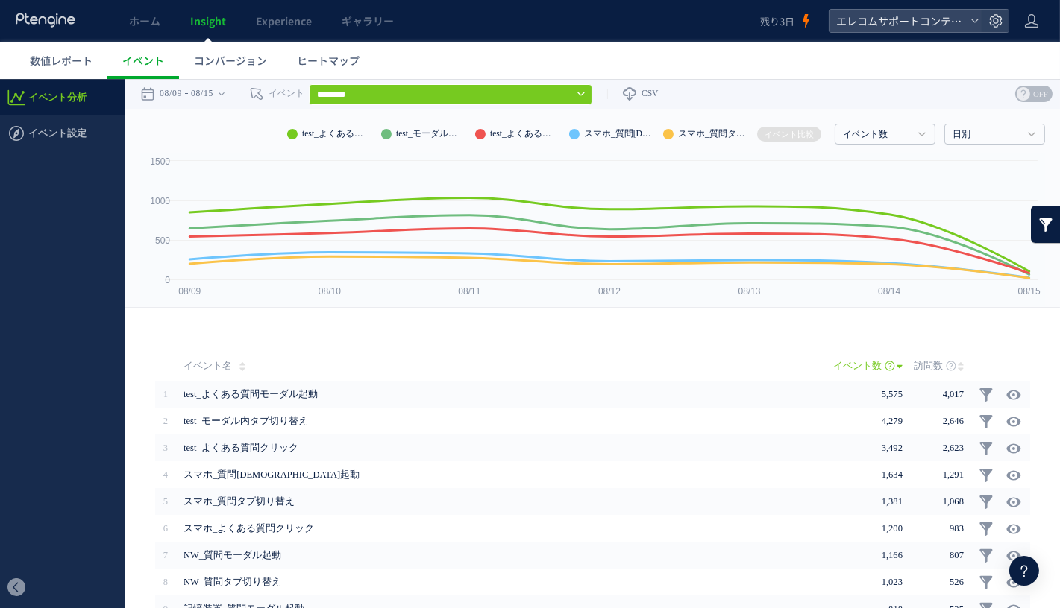
click at [485, 98] on input "********" at bounding box center [450, 94] width 283 height 21
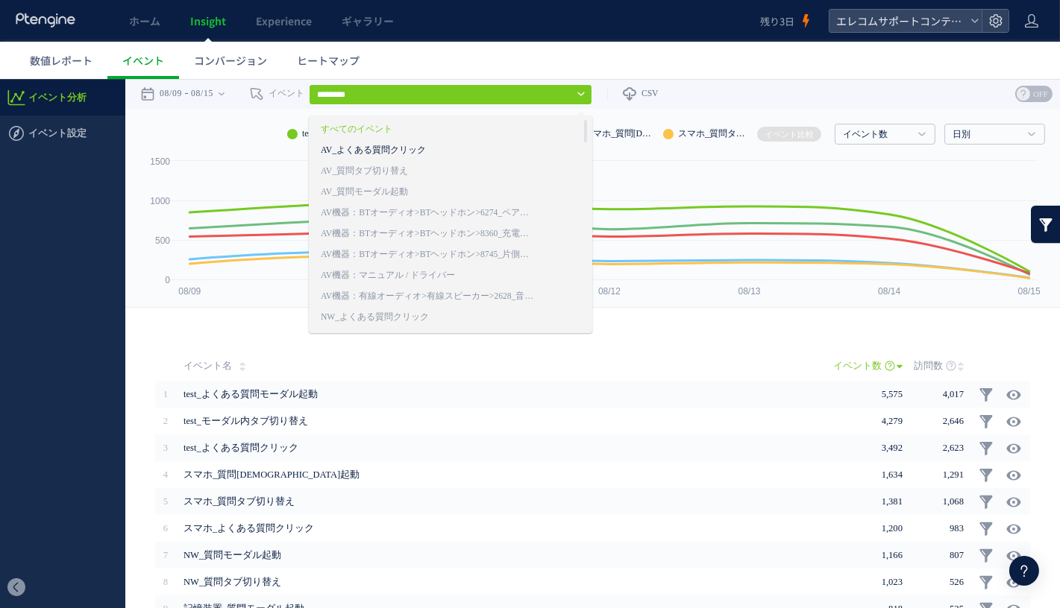
click at [475, 154] on link "AV_よくある質問クリック" at bounding box center [428, 149] width 215 height 19
type input "**********"
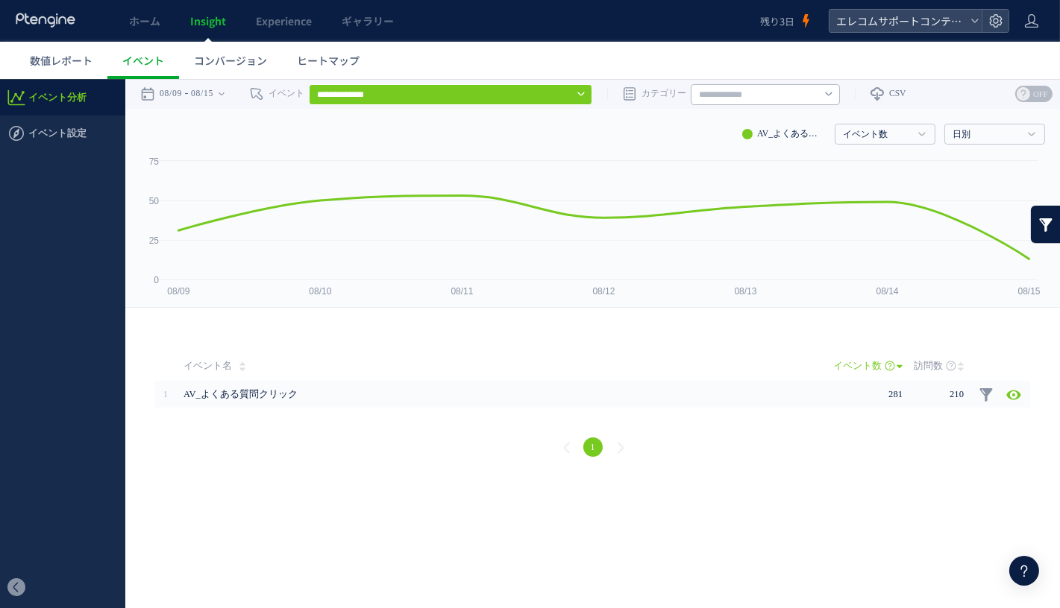
click at [766, 92] on input "text" at bounding box center [765, 94] width 149 height 21
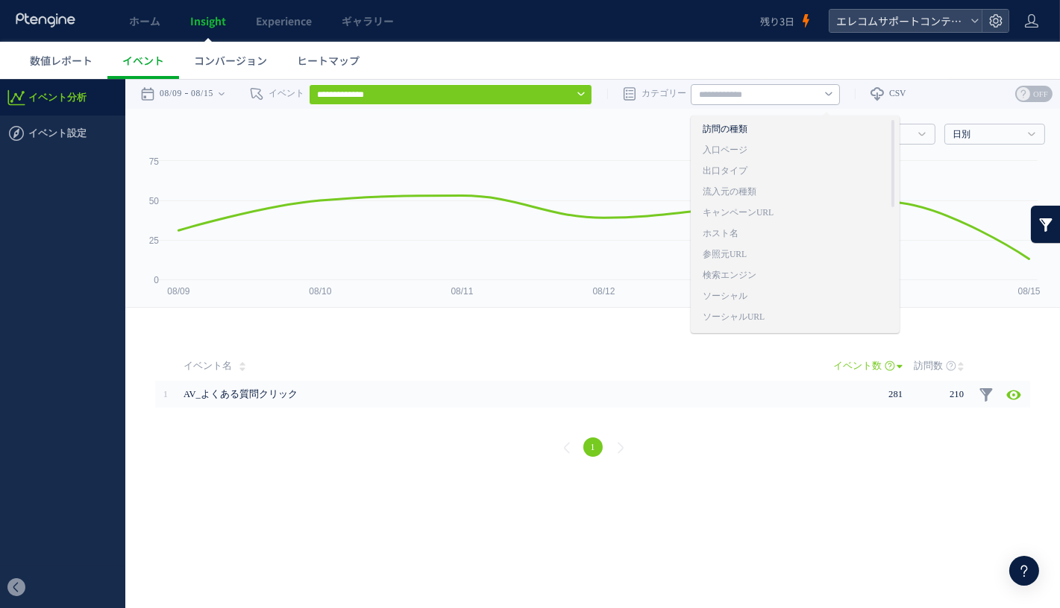
click at [763, 130] on link "訪問の種類" at bounding box center [794, 128] width 185 height 19
type input "*****"
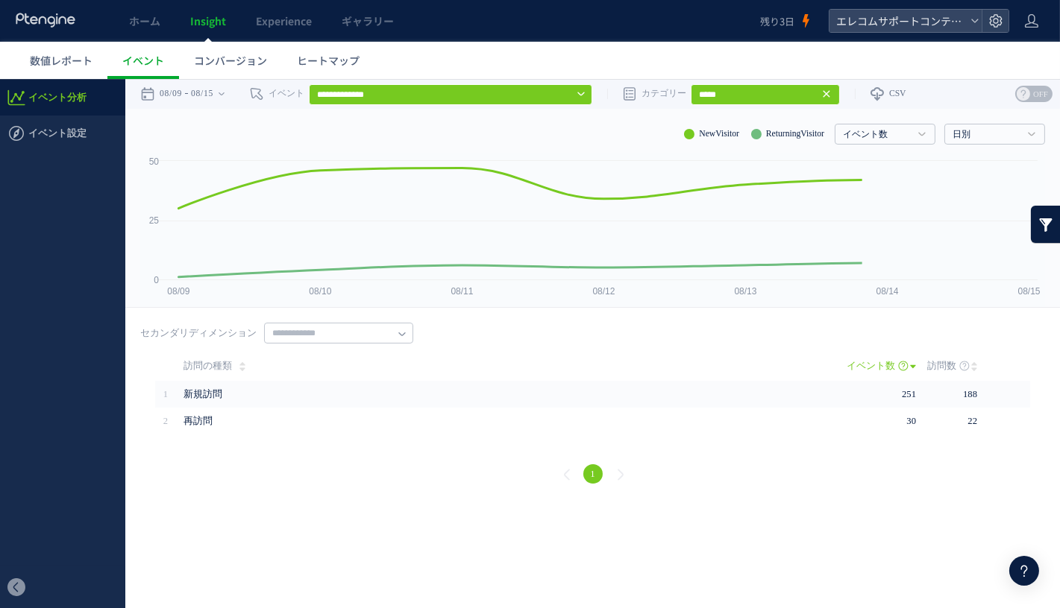
click at [348, 321] on div "戻る ヒートマップを計測させるには、解析コードを実装してください。 実装 URL タイトル名" at bounding box center [592, 404] width 934 height 195
click at [345, 325] on input "text" at bounding box center [338, 332] width 149 height 21
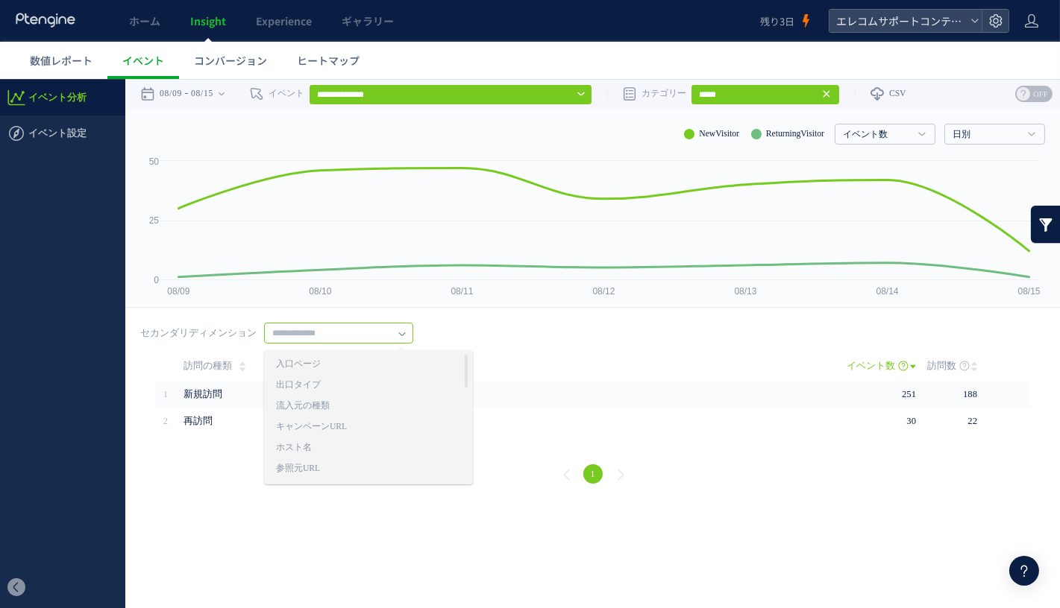
click at [585, 327] on div "戻る ヒートマップを計測させるには、解析コードを実装してください。 実装 URL タイトル名" at bounding box center [592, 404] width 934 height 195
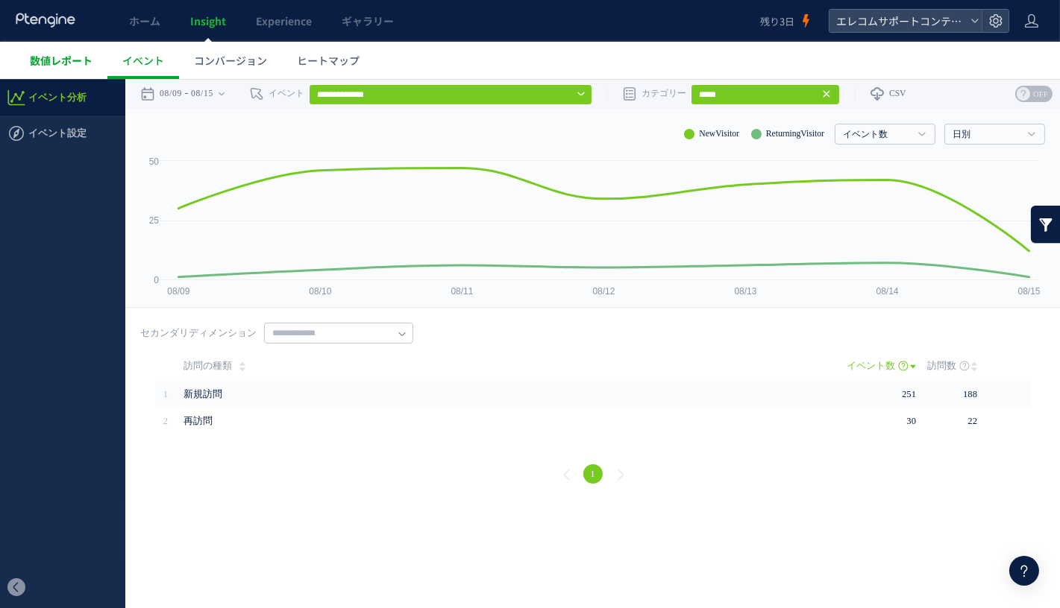
click at [67, 51] on link "数値レポート" at bounding box center [61, 60] width 92 height 37
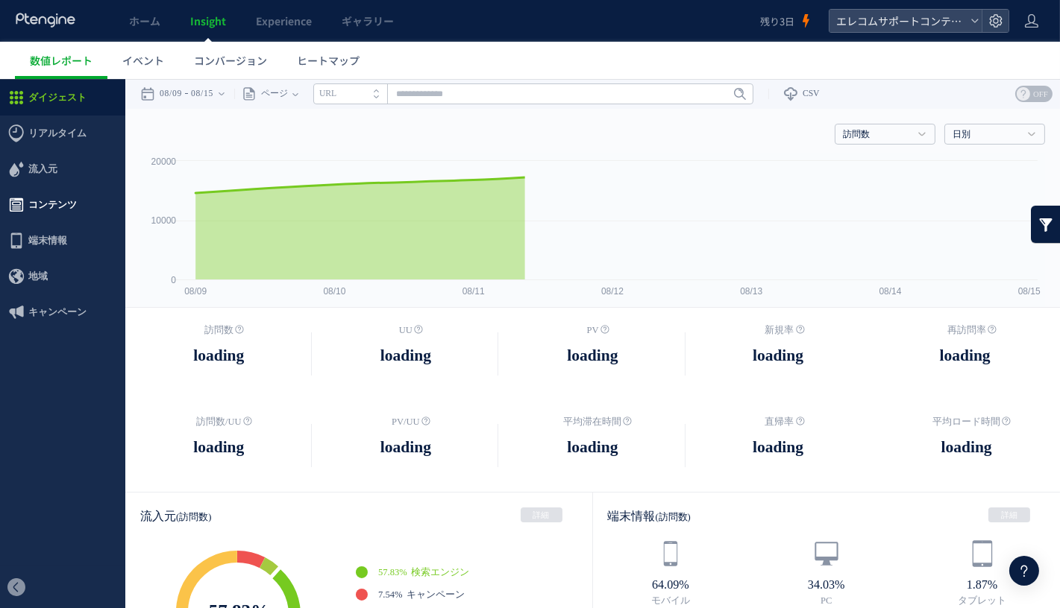
click at [51, 199] on span "コンテンツ" at bounding box center [52, 204] width 48 height 36
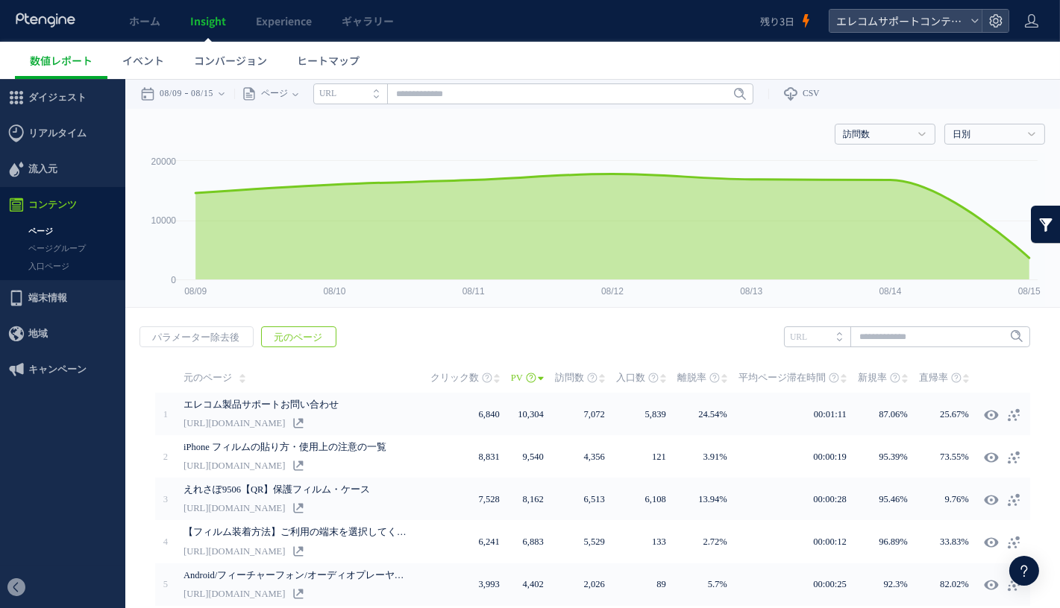
scroll to position [78, 0]
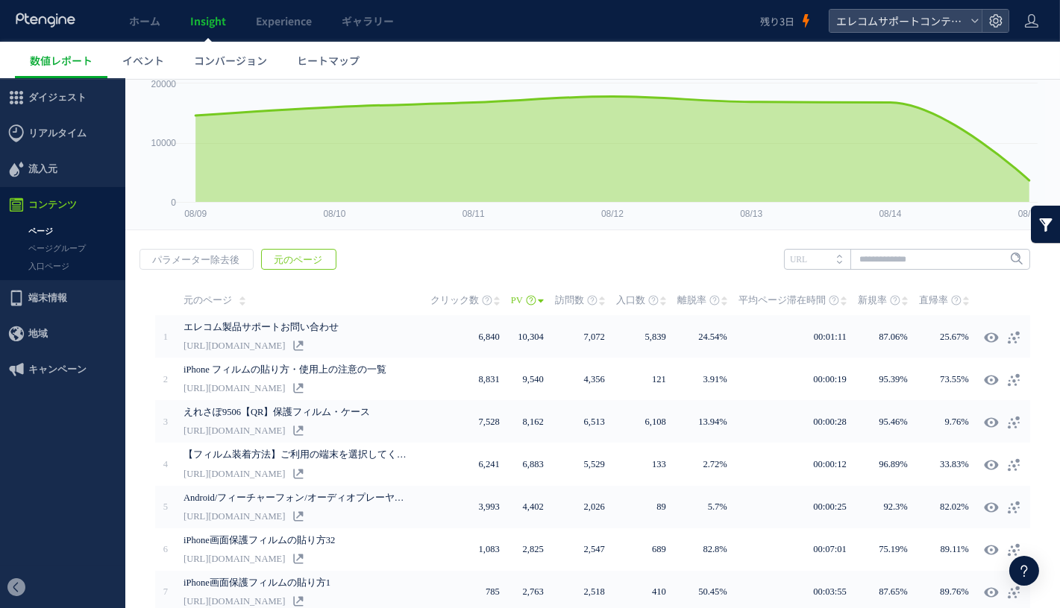
click at [579, 306] on span "訪問数" at bounding box center [569, 300] width 29 height 30
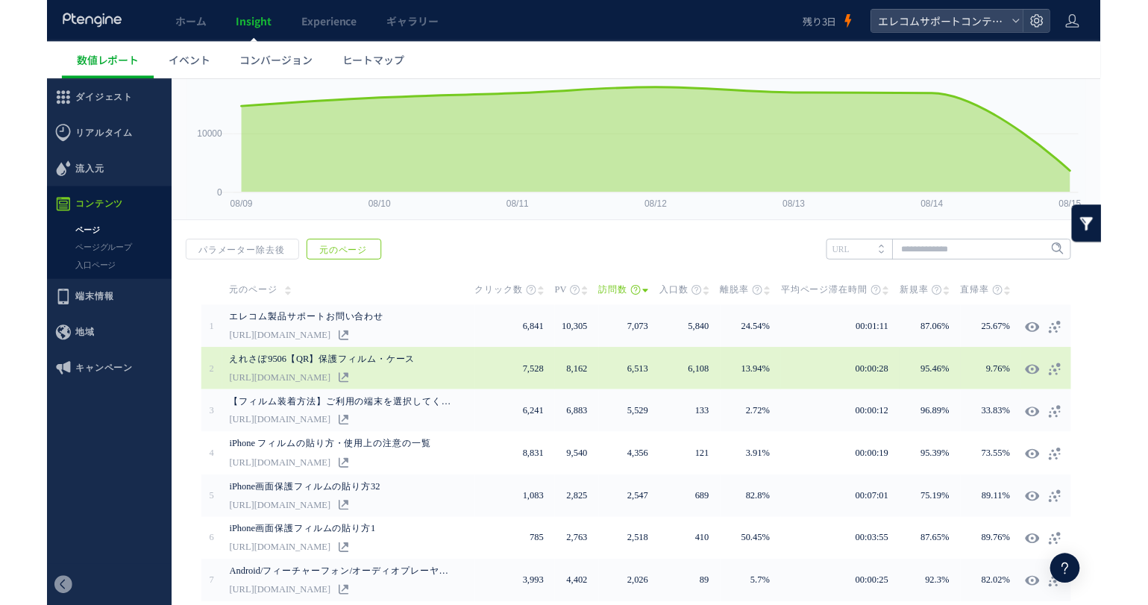
scroll to position [0, 0]
